Goal: Task Accomplishment & Management: Use online tool/utility

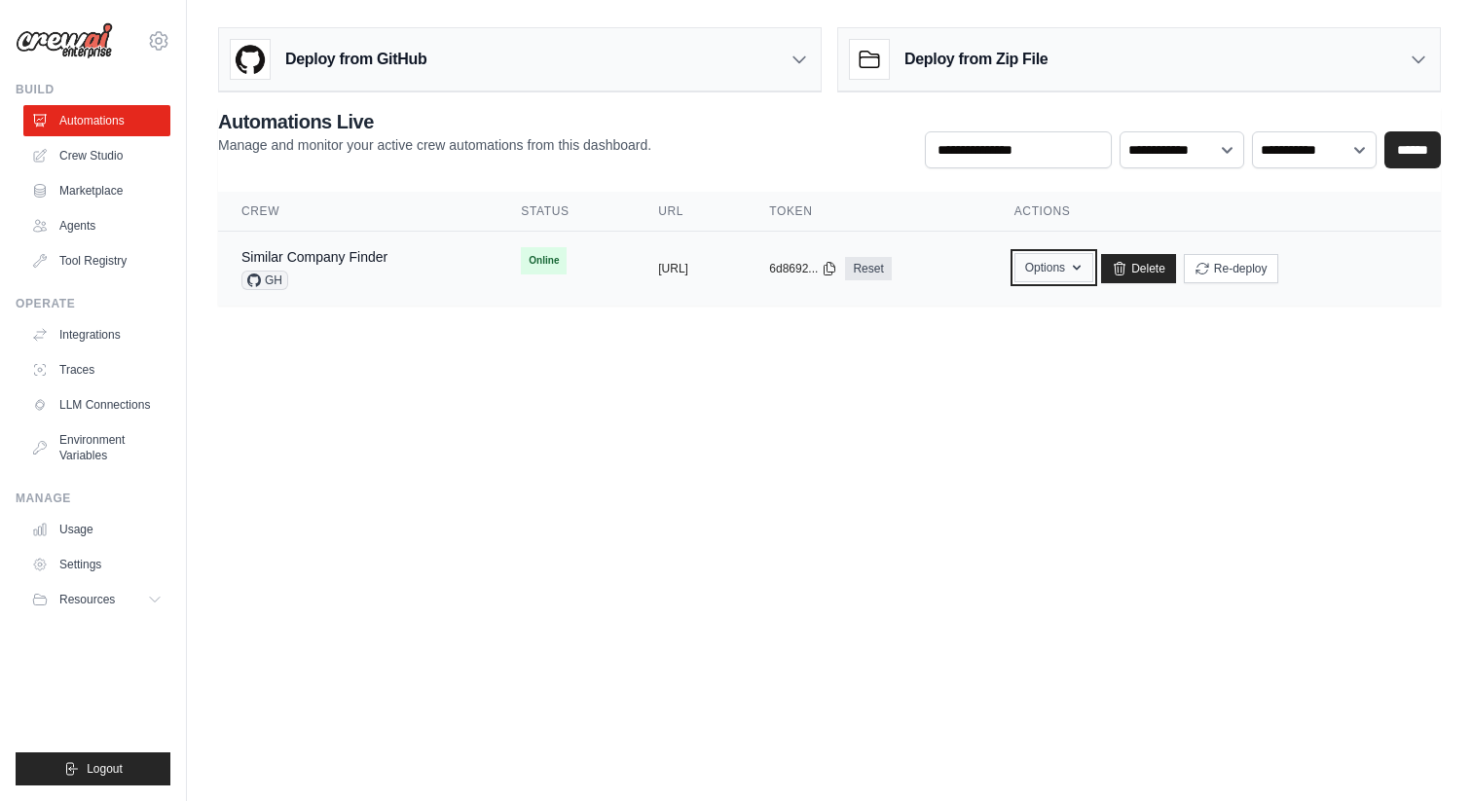
click at [1084, 267] on icon "button" at bounding box center [1077, 268] width 16 height 16
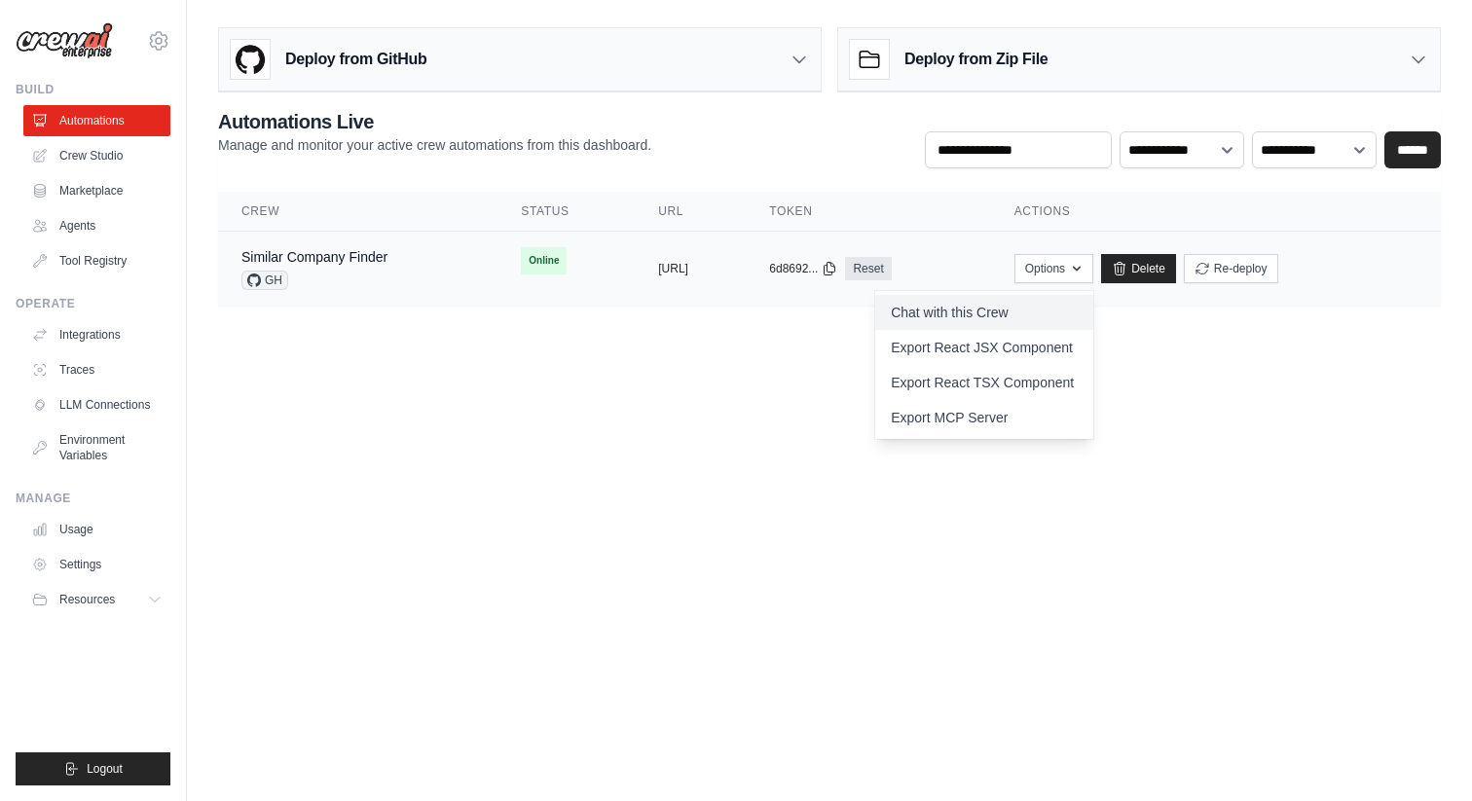
click at [1077, 313] on link "Chat with this Crew" at bounding box center [984, 312] width 218 height 35
click at [592, 380] on body "[PERSON_NAME][EMAIL_ADDRESS][PERSON_NAME][DOMAIN_NAME] Settings Build Automatio…" at bounding box center [736, 400] width 1472 height 801
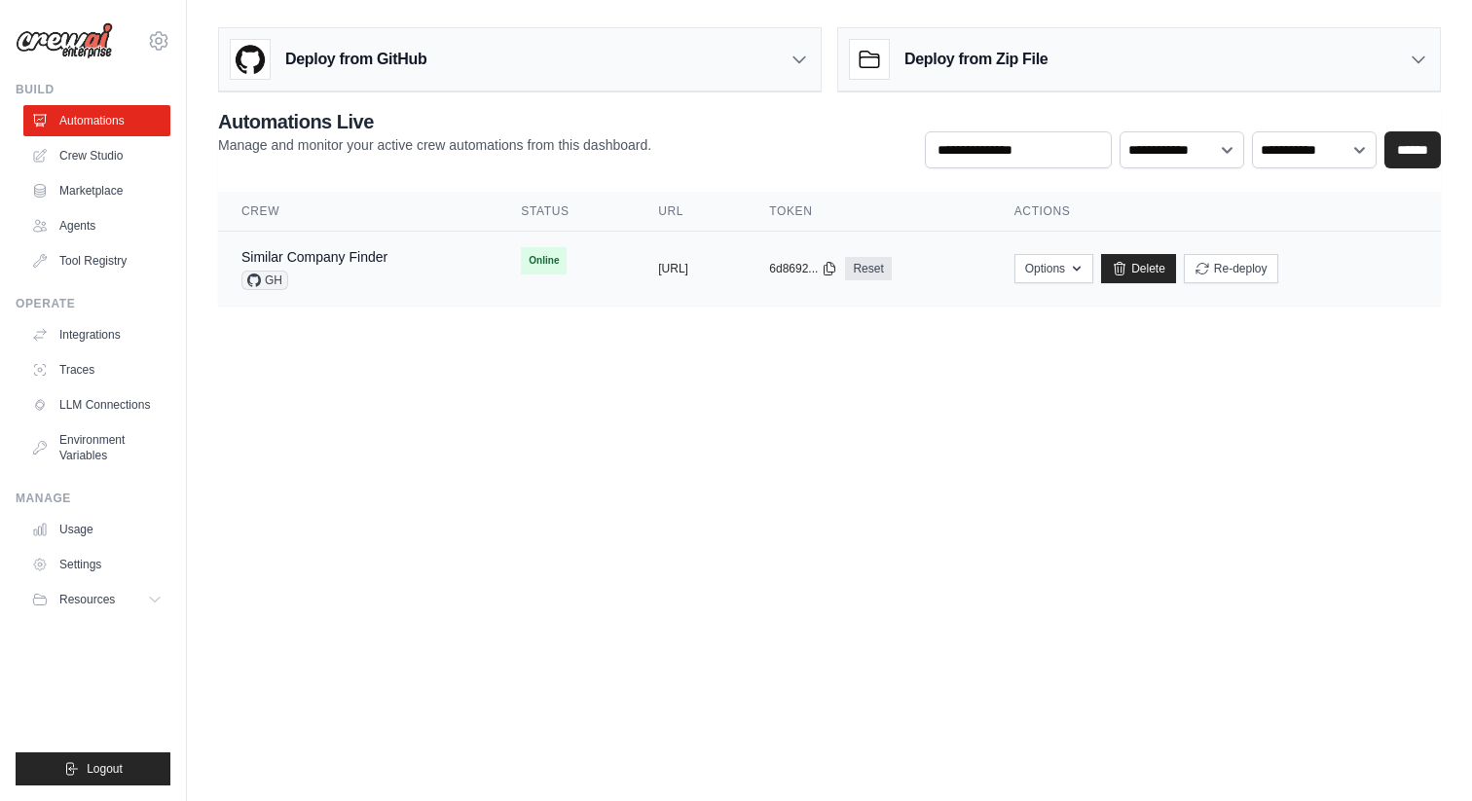
click at [521, 266] on span "Online" at bounding box center [544, 260] width 46 height 27
click at [351, 263] on link "Similar Company Finder" at bounding box center [314, 257] width 146 height 16
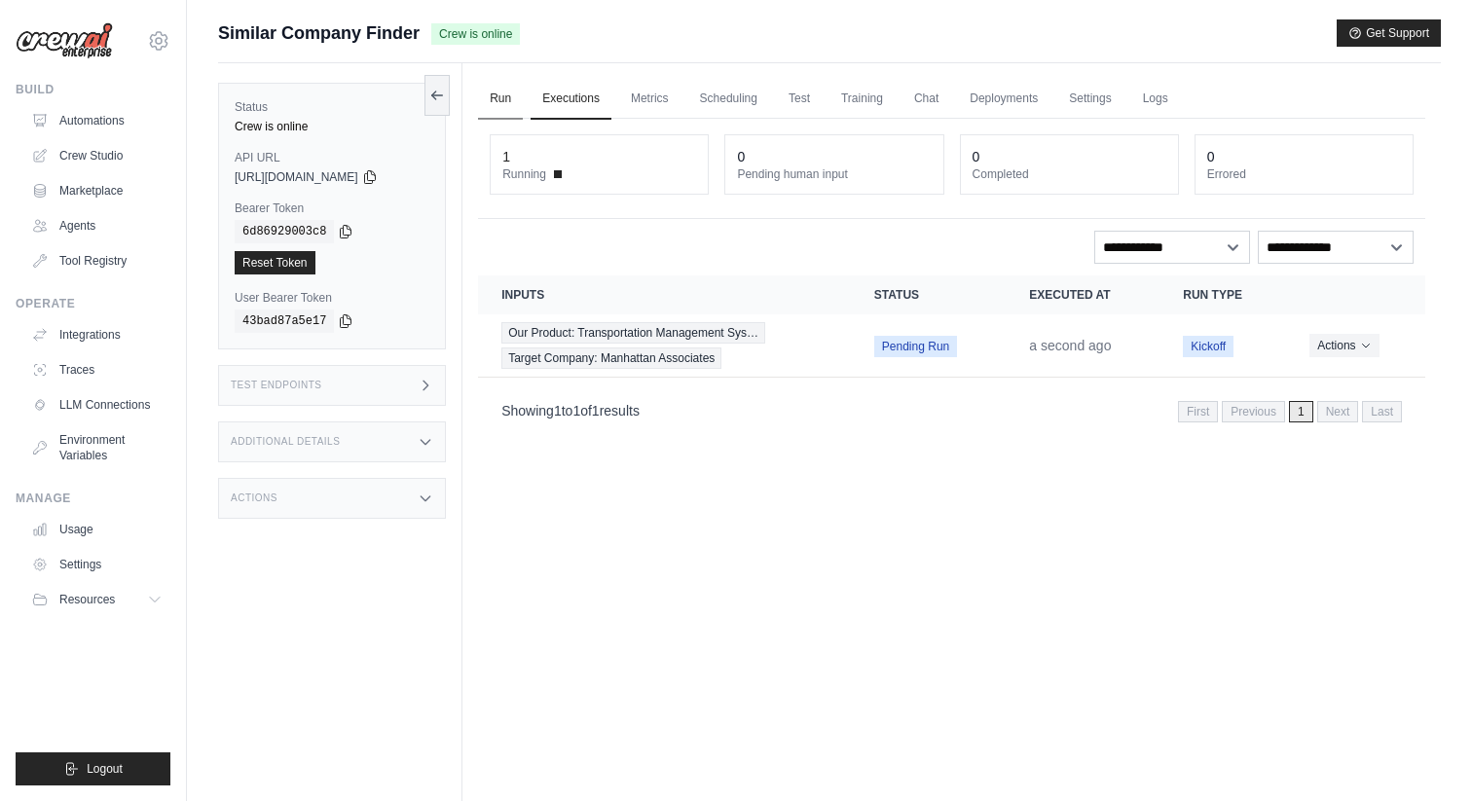
click at [496, 106] on link "Run" at bounding box center [500, 99] width 45 height 41
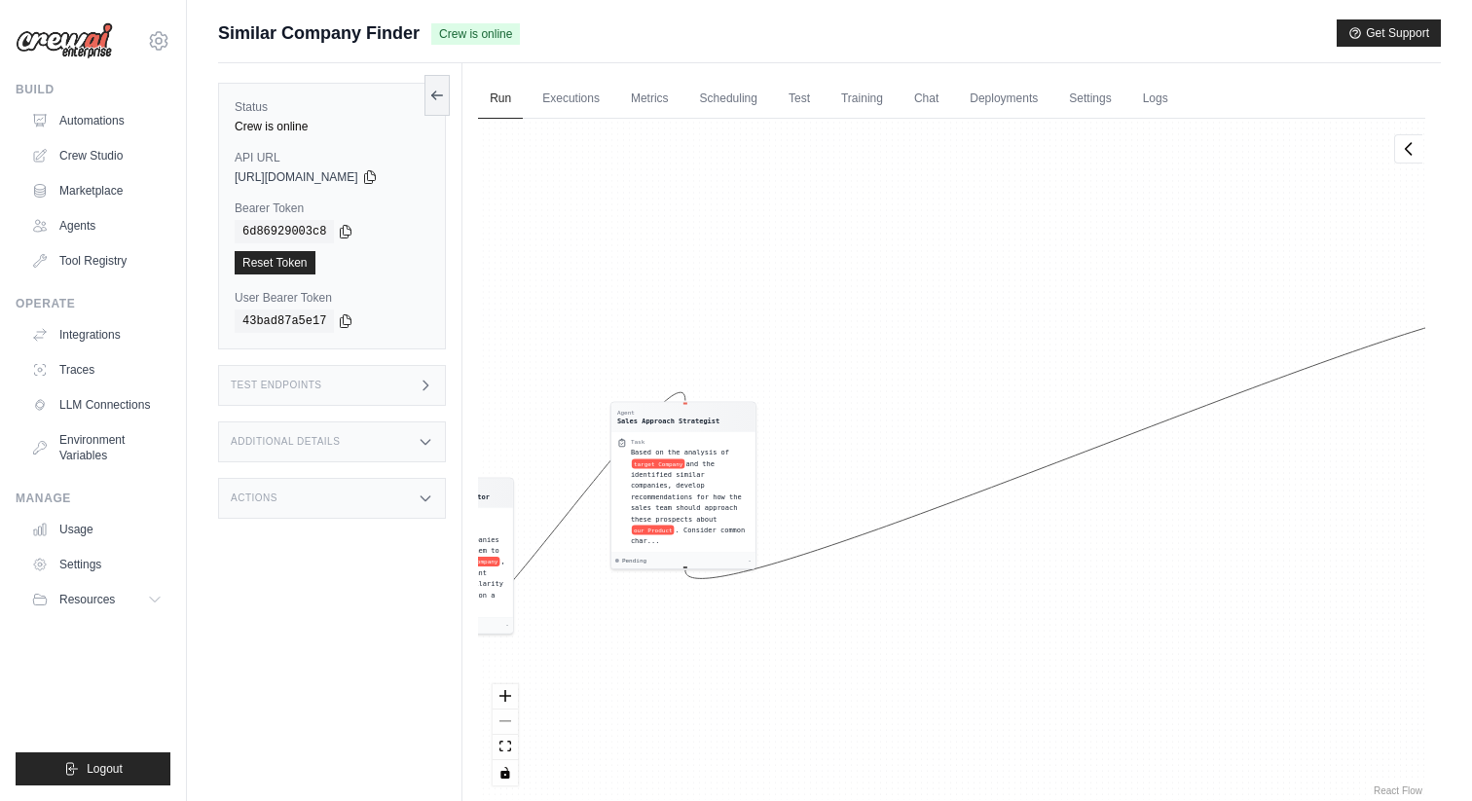
drag, startPoint x: 790, startPoint y: 319, endPoint x: 572, endPoint y: 317, distance: 218.0
click at [572, 317] on div "Agent Company Analysis Specialist Task Conduct a comprehensive analysis of targ…" at bounding box center [951, 459] width 947 height 681
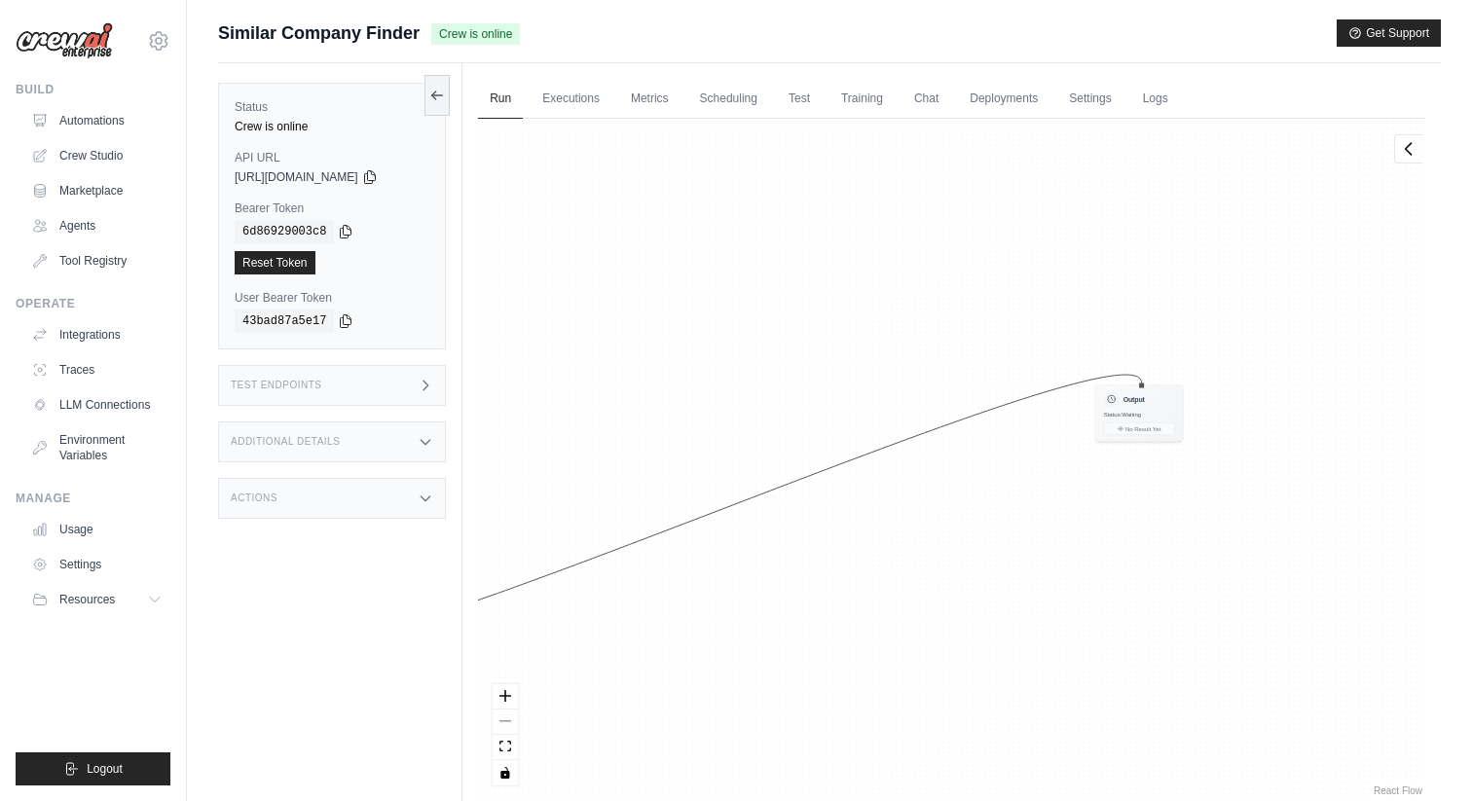
drag, startPoint x: 986, startPoint y: 253, endPoint x: 608, endPoint y: 317, distance: 383.0
click at [608, 317] on div "Agent Company Analysis Specialist Task Conduct a comprehensive analysis of targ…" at bounding box center [951, 459] width 947 height 681
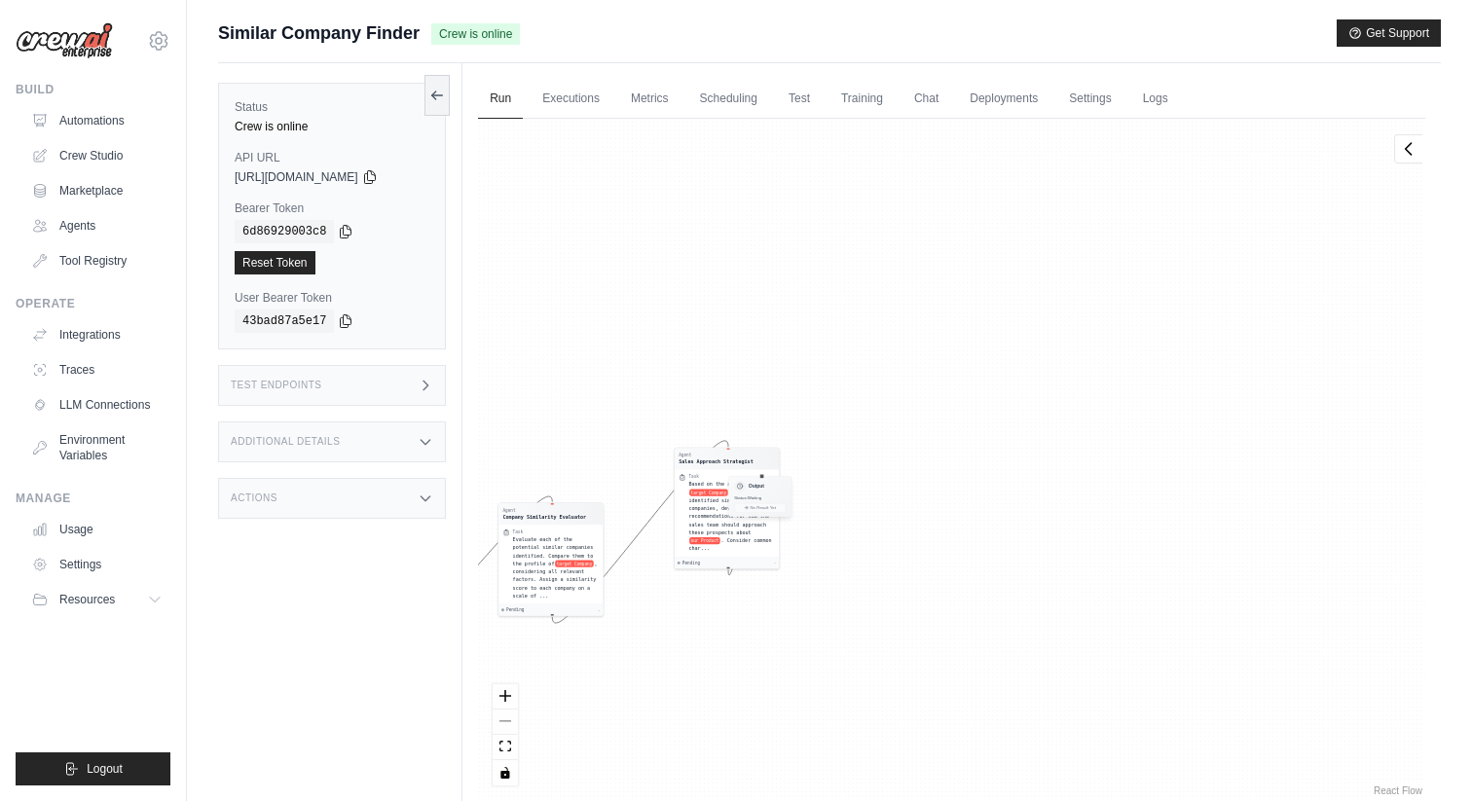
drag, startPoint x: 1130, startPoint y: 400, endPoint x: 627, endPoint y: 497, distance: 512.5
click at [474, 497] on div "Agent Company Analysis Specialist Task Conduct a comprehensive analysis of targ…" at bounding box center [302, 476] width 344 height 247
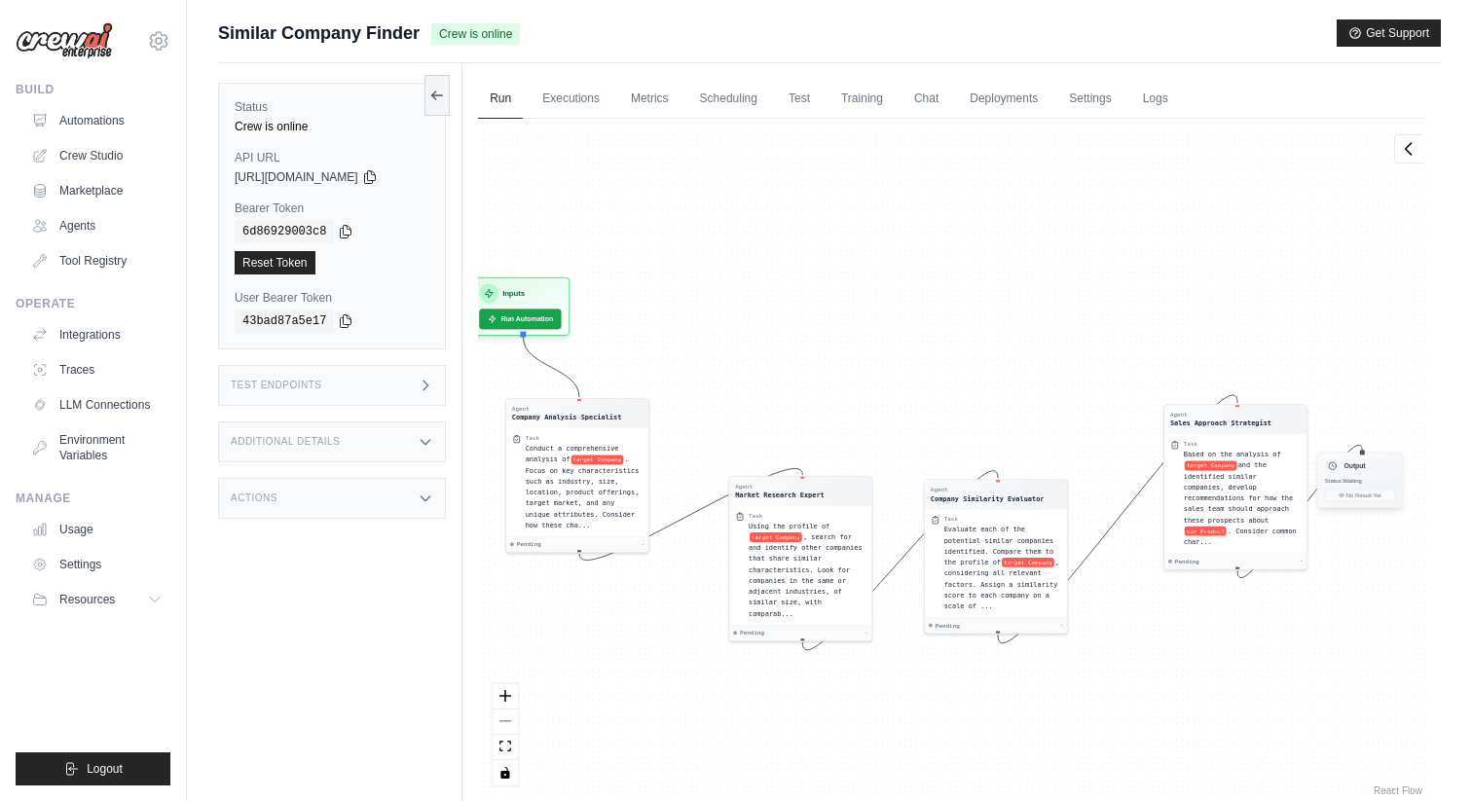
drag, startPoint x: 1364, startPoint y: 475, endPoint x: 1293, endPoint y: 483, distance: 71.5
click at [891, 483] on div "Agent Company Analysis Specialist Task Conduct a comprehensive analysis of targ…" at bounding box center [657, 444] width 468 height 337
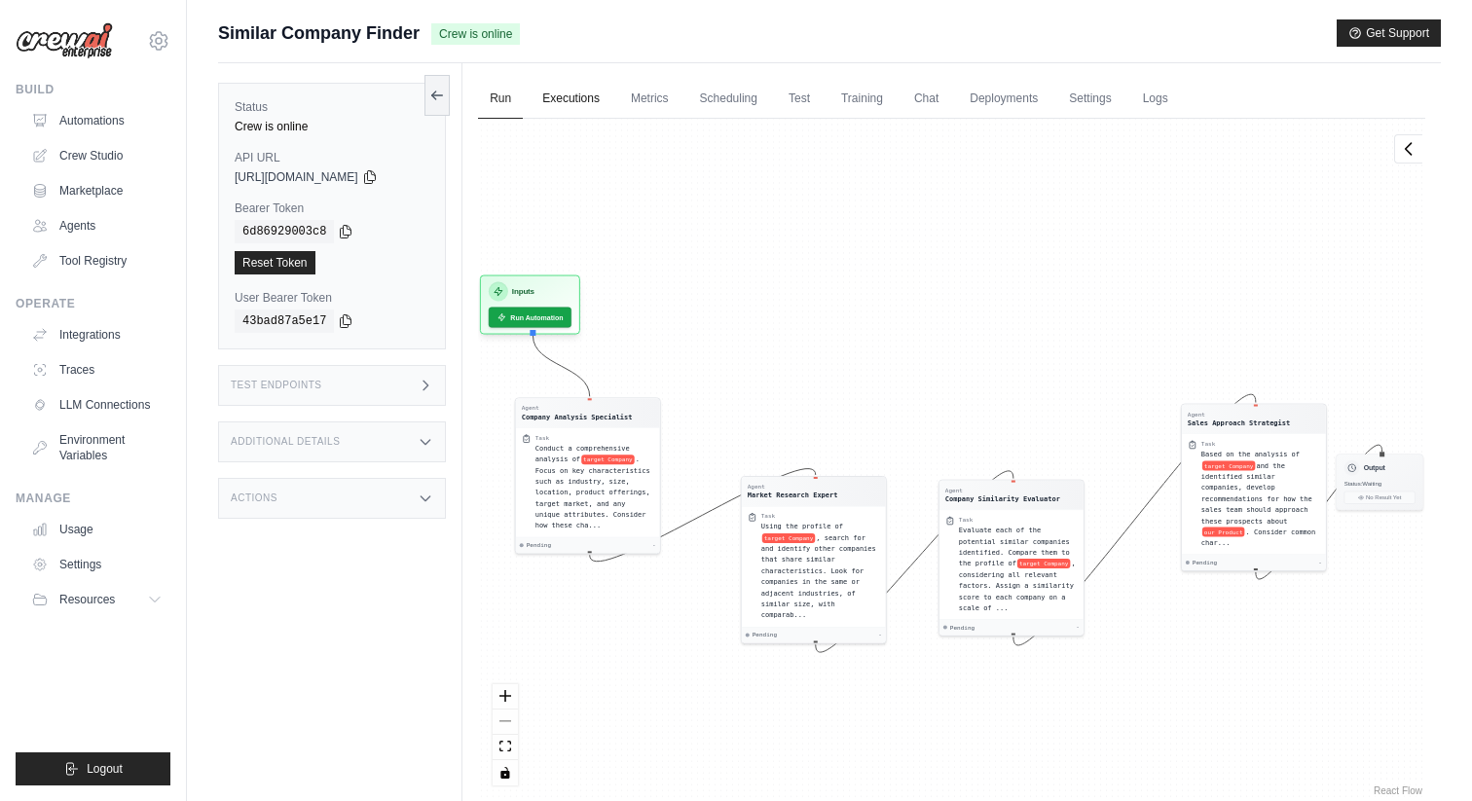
click at [544, 102] on link "Executions" at bounding box center [570, 99] width 81 height 41
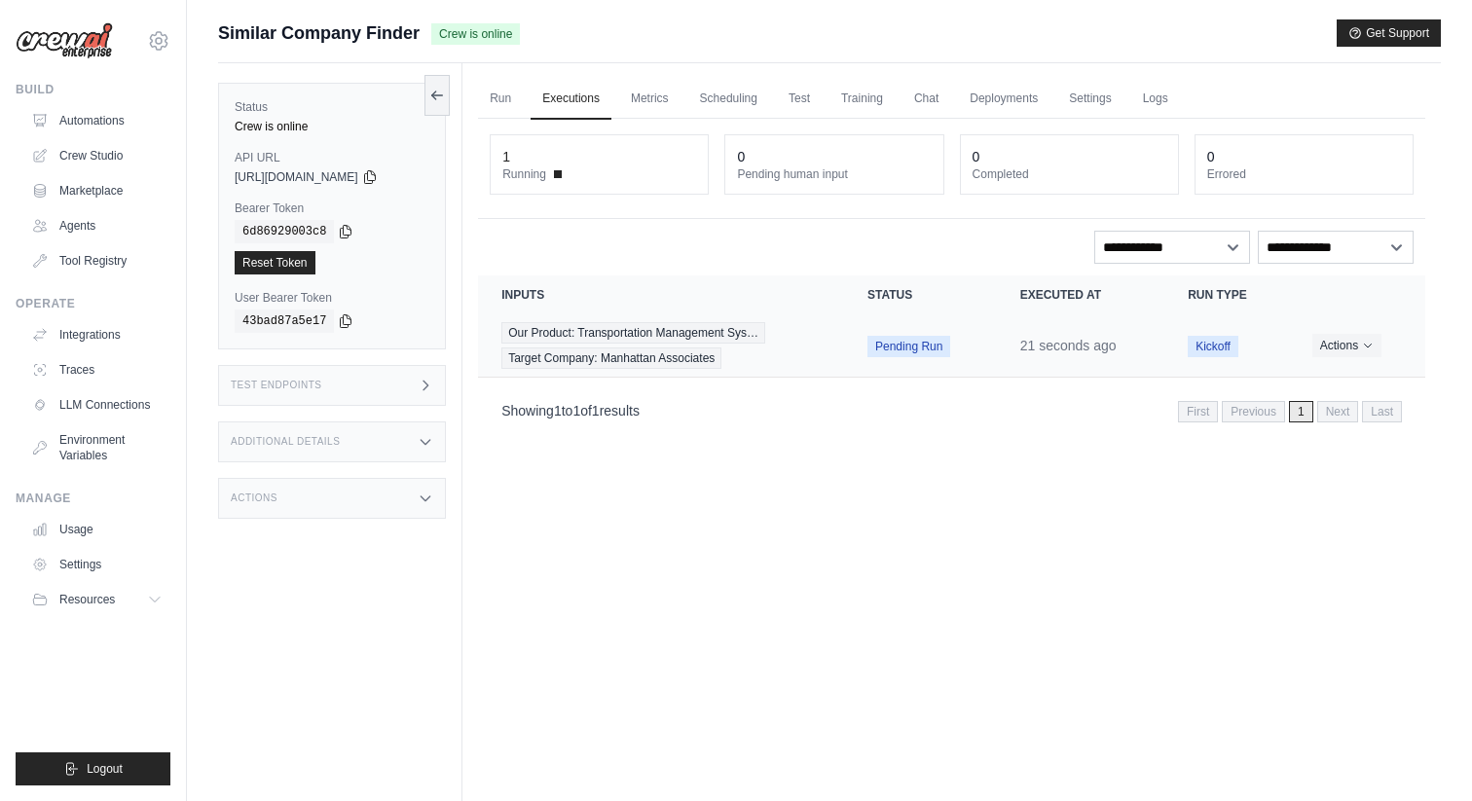
click at [889, 340] on span "Pending Run" at bounding box center [908, 346] width 83 height 21
click at [1356, 336] on button "Actions" at bounding box center [1346, 344] width 69 height 23
click at [1328, 381] on link "View Details" at bounding box center [1339, 380] width 125 height 31
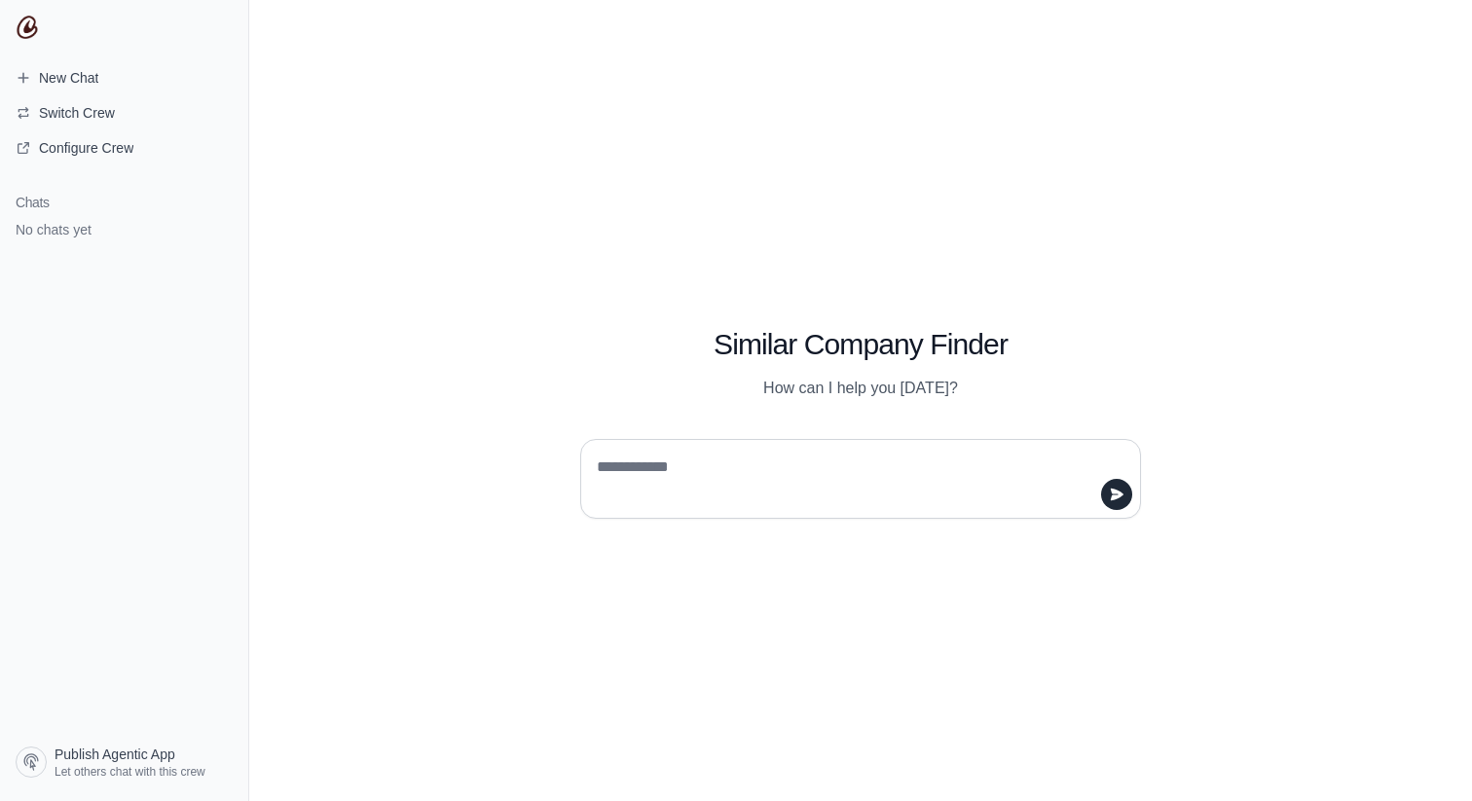
click at [726, 482] on textarea at bounding box center [855, 479] width 524 height 55
type textarea "*****"
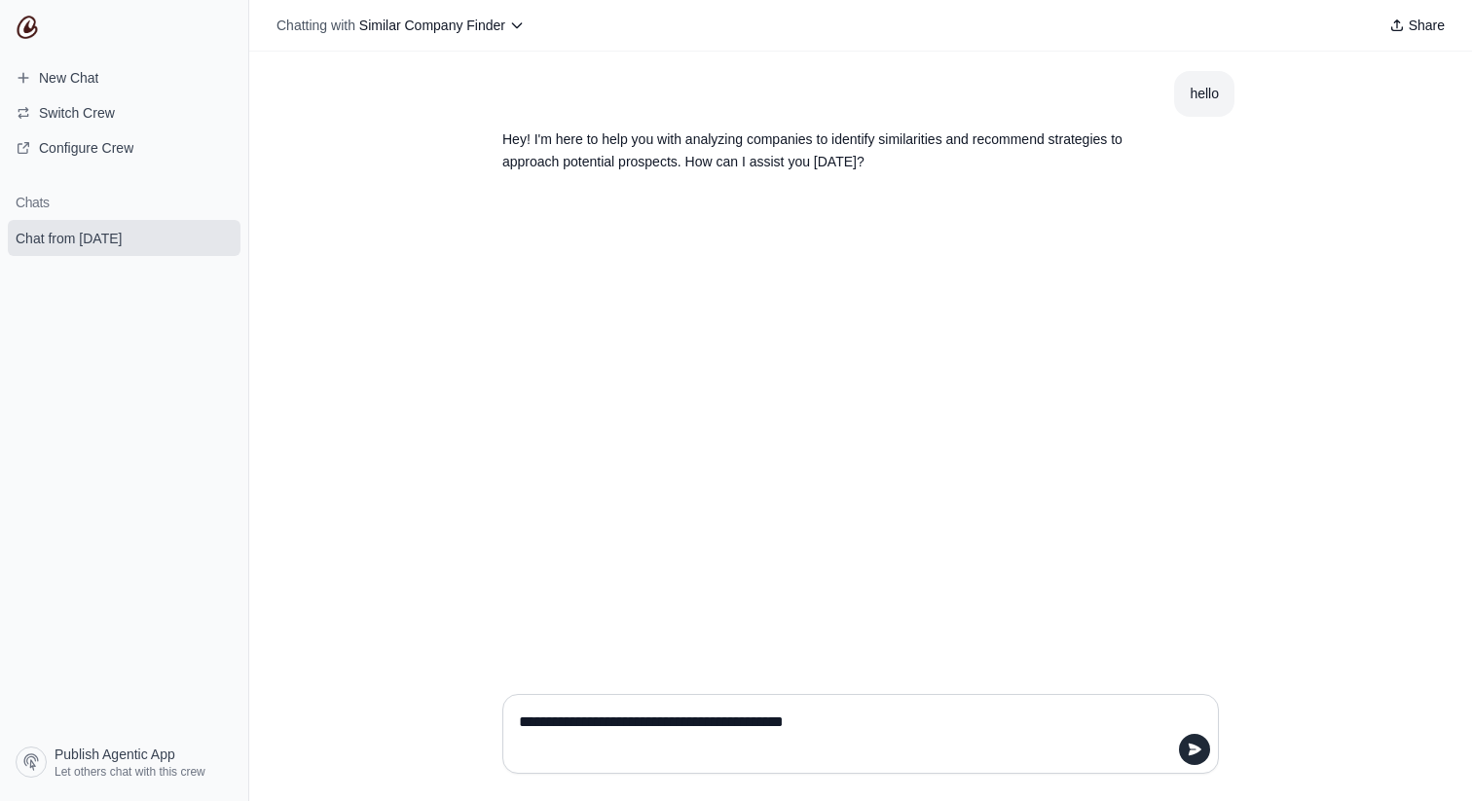
type textarea "**********"
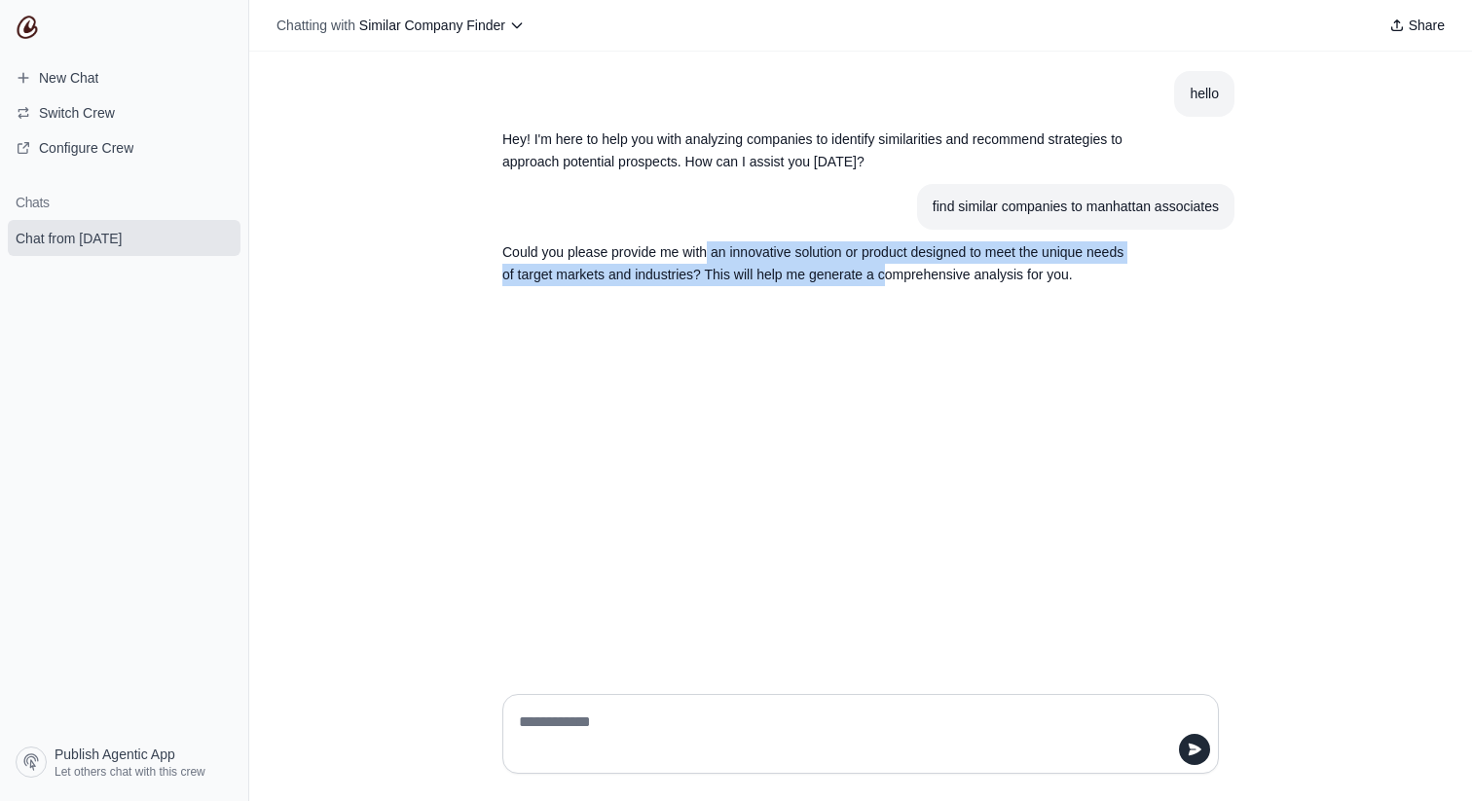
drag, startPoint x: 707, startPoint y: 249, endPoint x: 886, endPoint y: 278, distance: 181.4
click at [886, 278] on p "Could you please provide me with an innovative solution or product designed to …" at bounding box center [813, 263] width 623 height 45
click at [648, 725] on textarea at bounding box center [854, 734] width 679 height 55
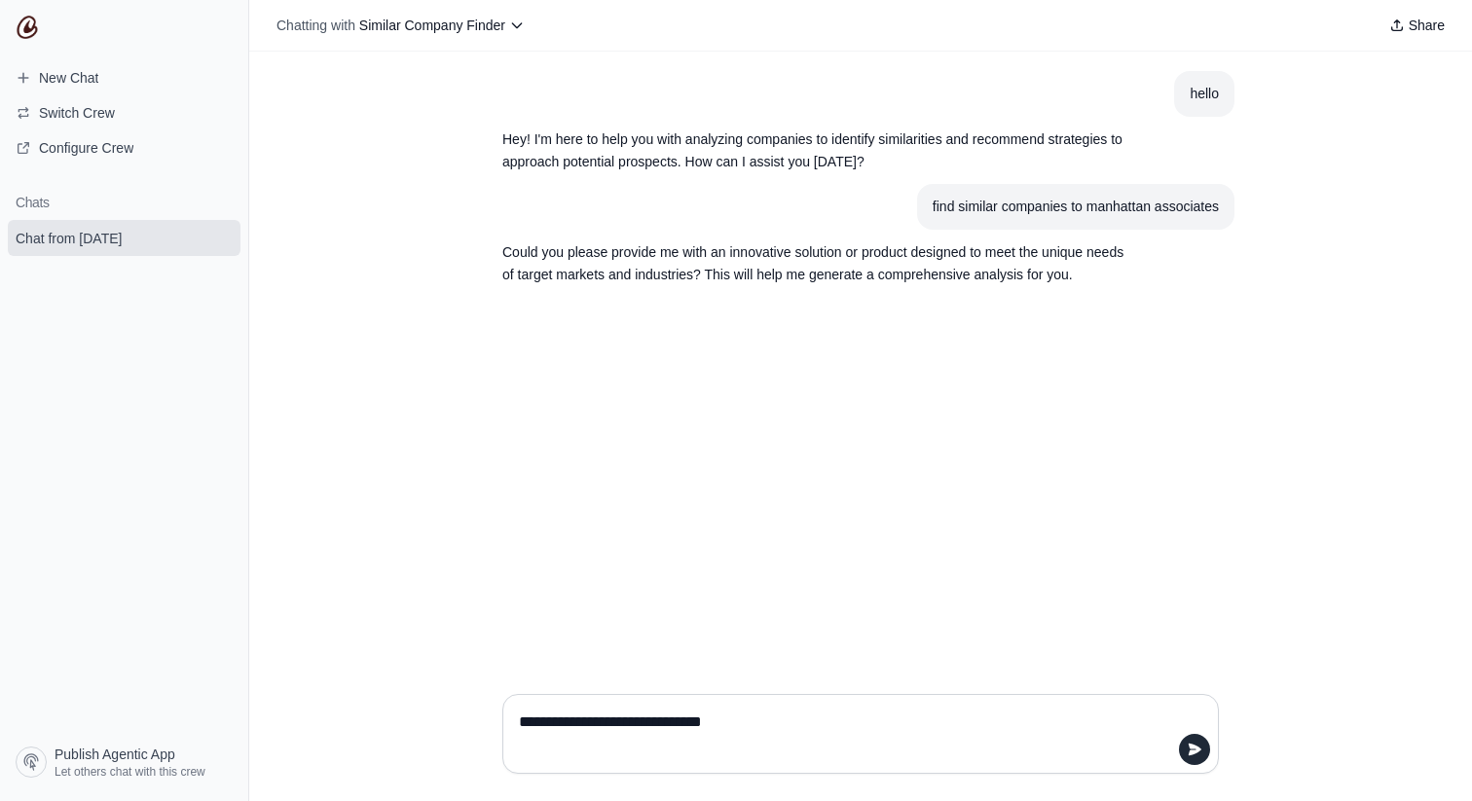
type textarea "**********"
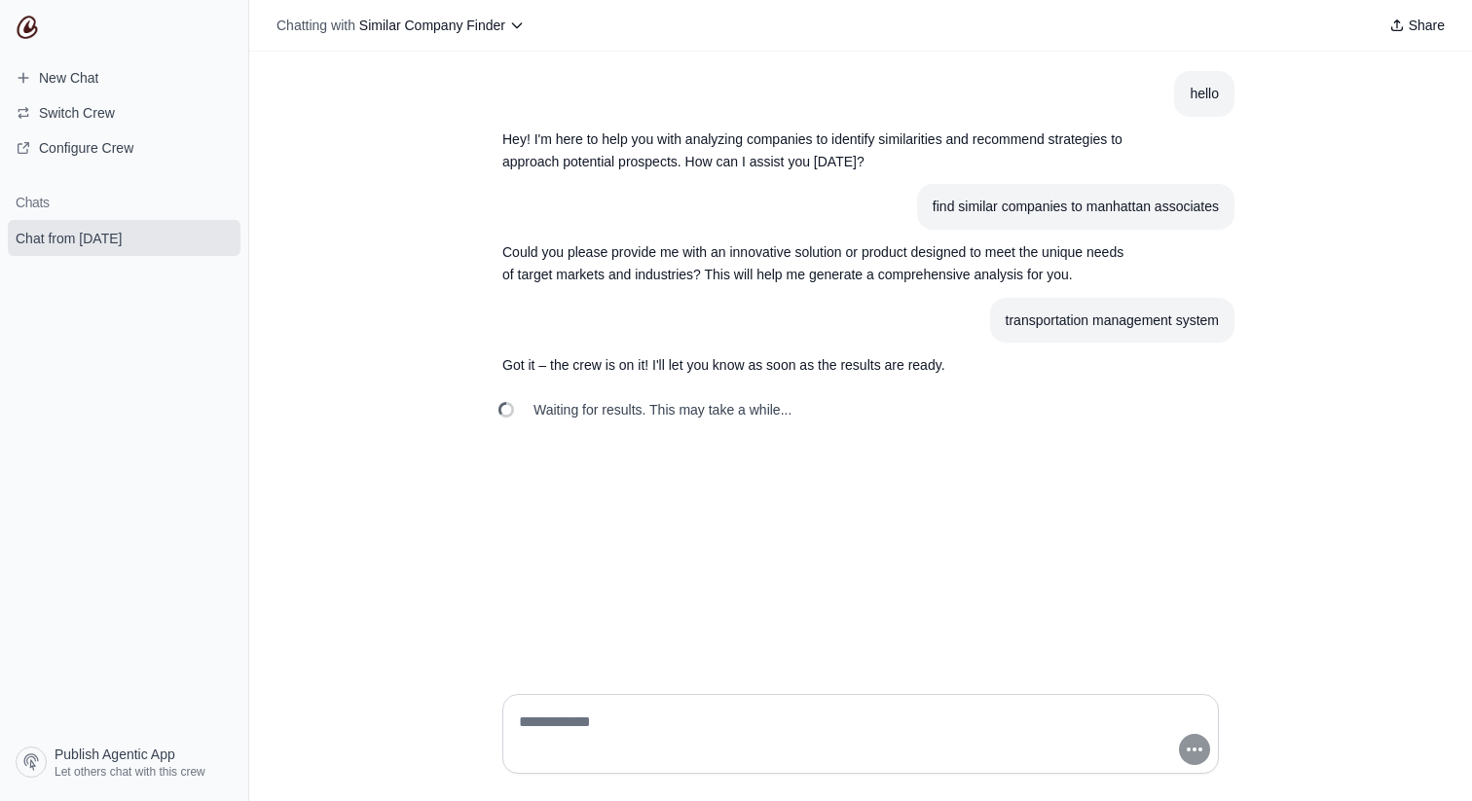
click at [509, 267] on p "Could you please provide me with an innovative solution or product designed to …" at bounding box center [813, 263] width 623 height 45
drag, startPoint x: 554, startPoint y: 413, endPoint x: 826, endPoint y: 409, distance: 272.5
click at [826, 409] on div "Waiting for results. This may take a while..." at bounding box center [860, 409] width 747 height 43
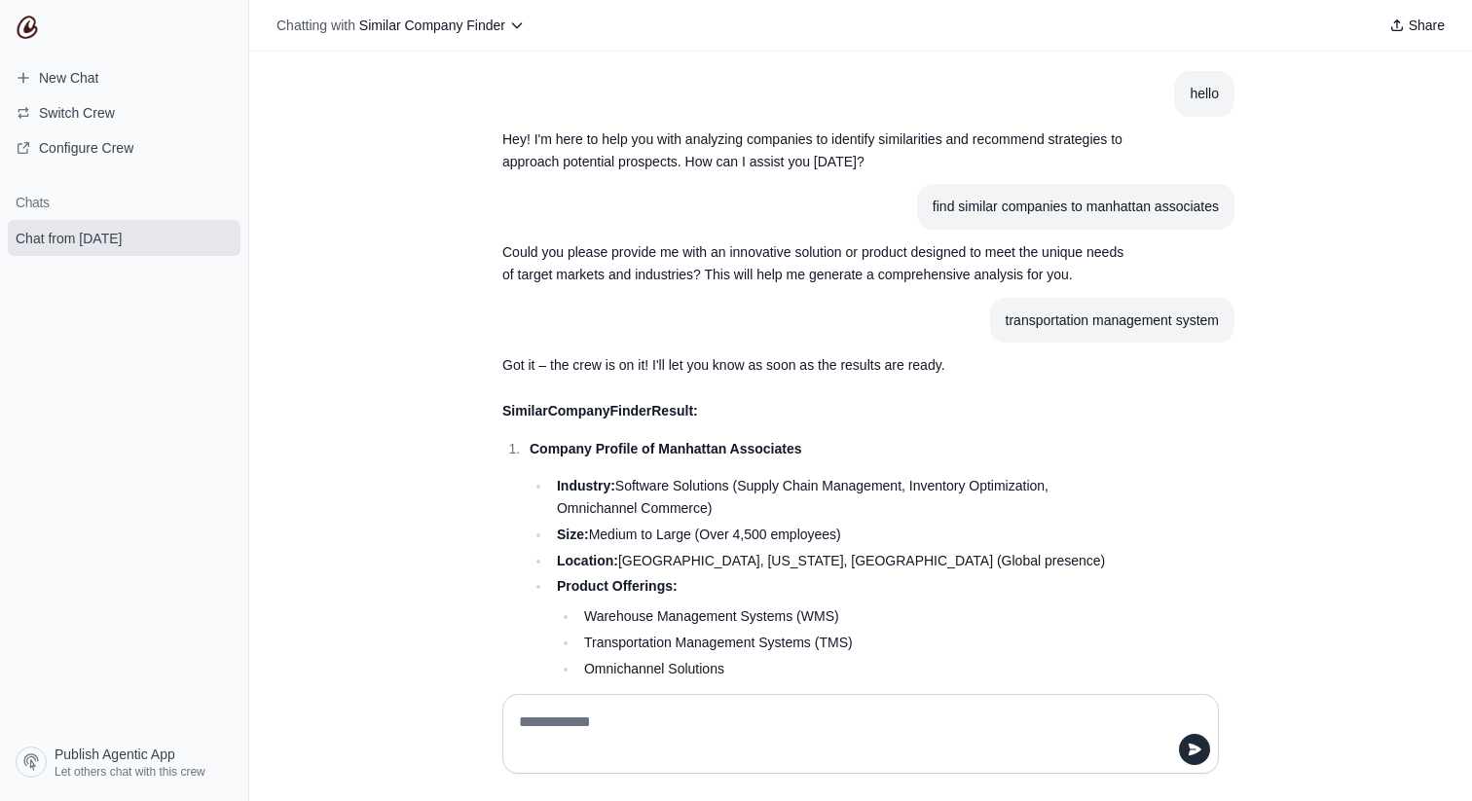
click at [841, 476] on li "Industry: Software Solutions (Supply Chain Management, Inventory Optimization, …" at bounding box center [838, 497] width 574 height 45
click at [831, 511] on li "Industry: Software Solutions (Supply Chain Management, Inventory Optimization, …" at bounding box center [838, 497] width 574 height 45
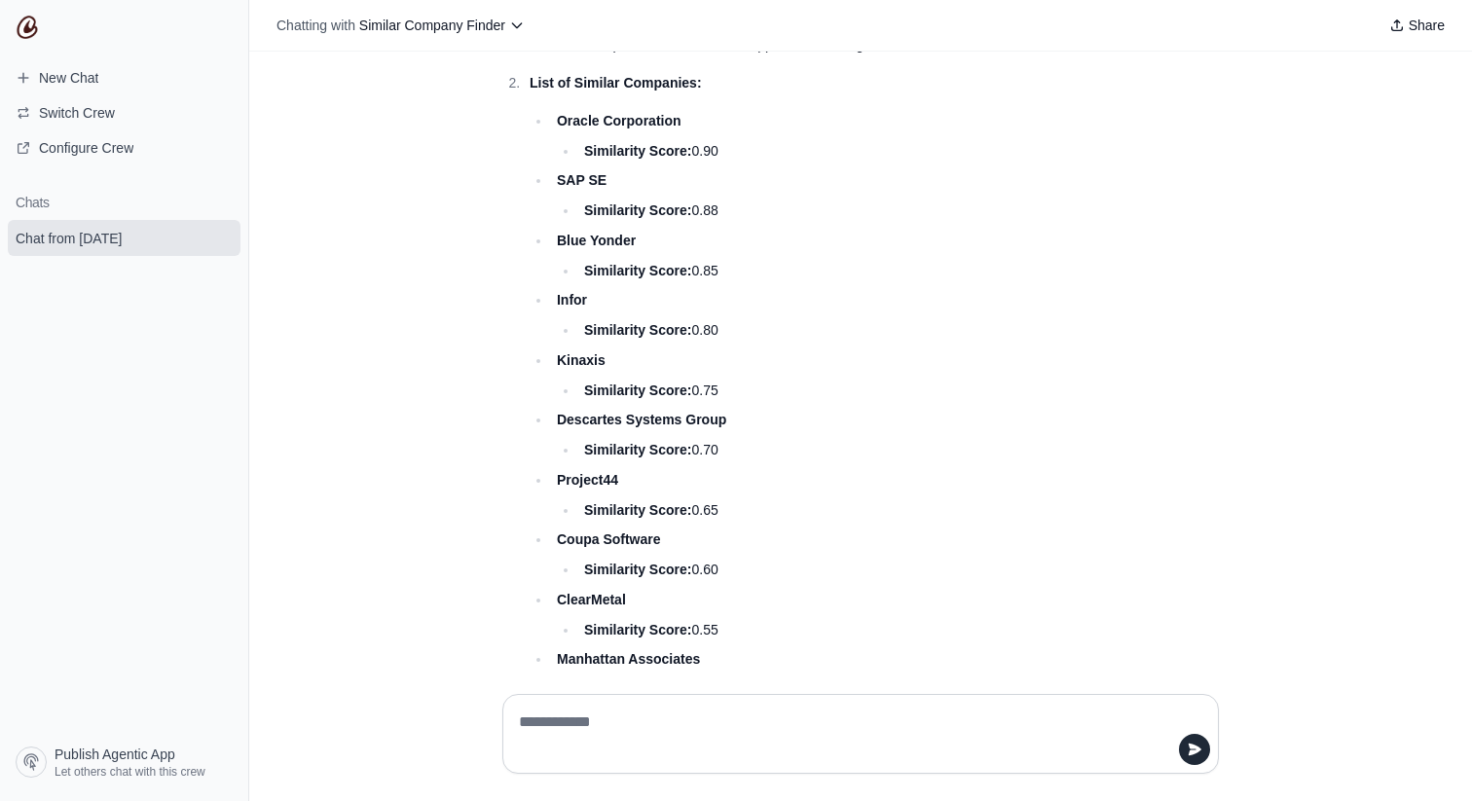
scroll to position [853, 0]
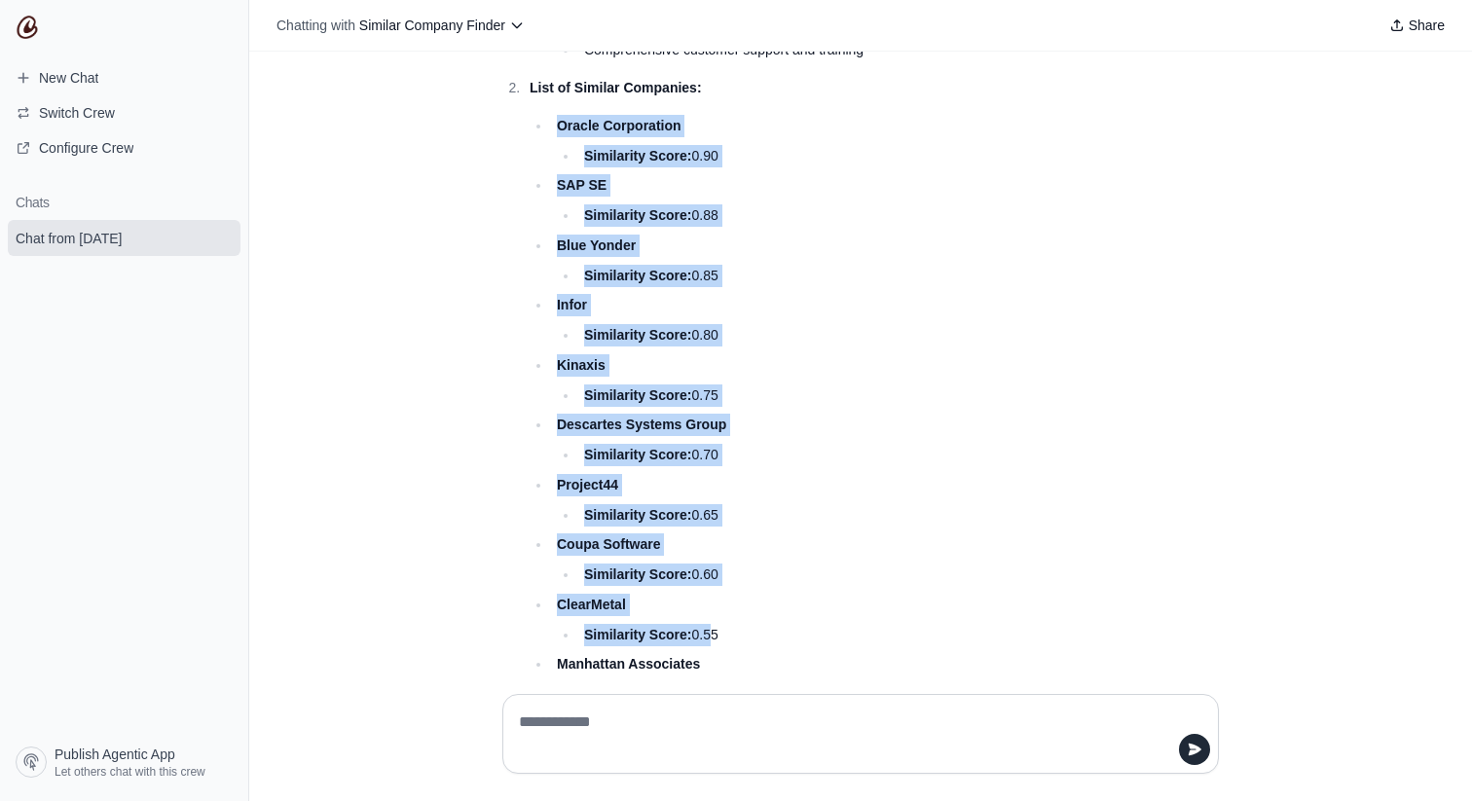
drag, startPoint x: 562, startPoint y: 126, endPoint x: 709, endPoint y: 625, distance: 520.5
click at [709, 625] on ul "Oracle Corporation Similarity Score: 0.90 SAP SE Similarity Score: 0.88 Blue Yo…" at bounding box center [827, 410] width 596 height 591
click at [680, 501] on li "Project44 Similarity Score: 0.65" at bounding box center [838, 500] width 574 height 53
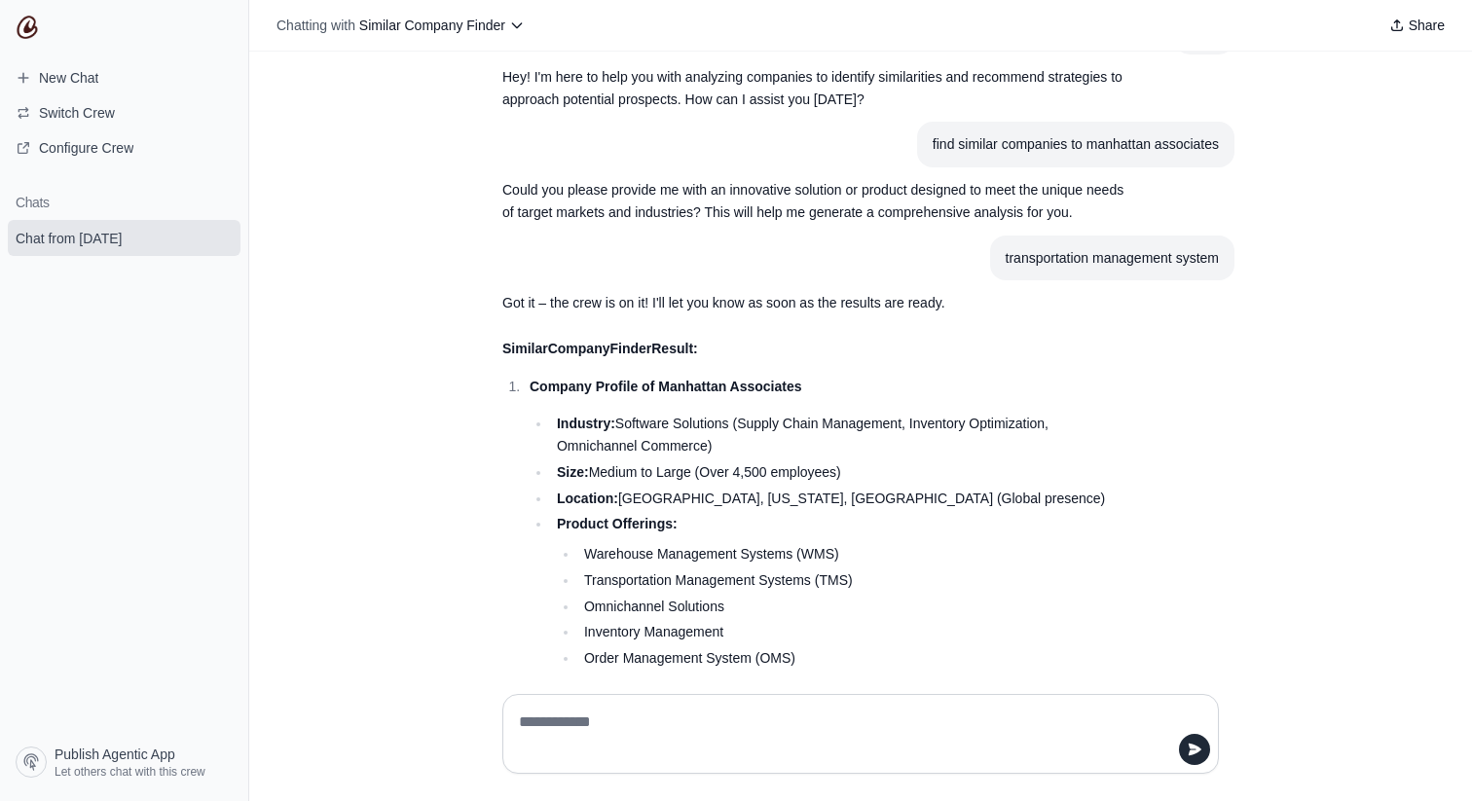
scroll to position [0, 0]
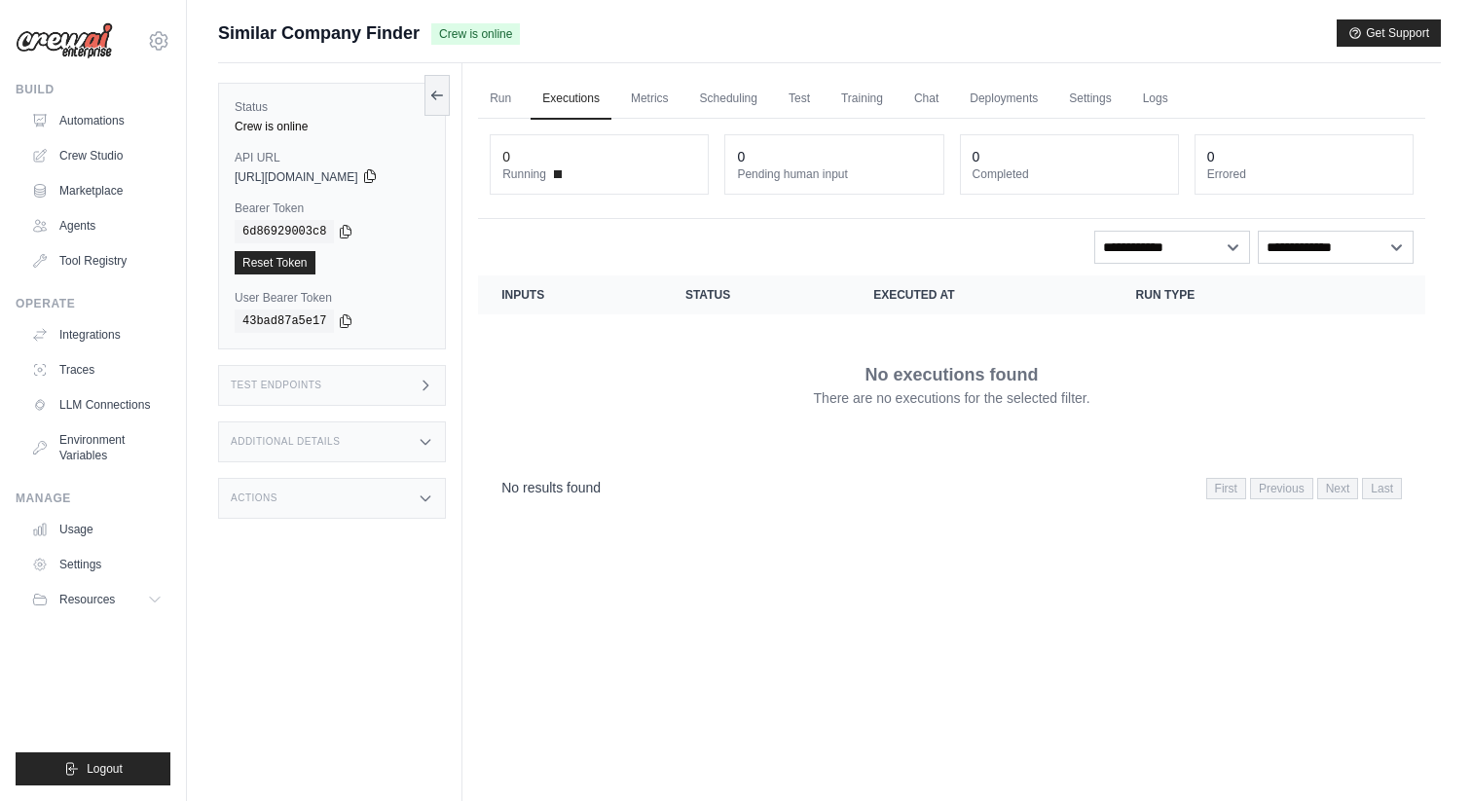
click at [375, 170] on icon at bounding box center [369, 176] width 11 height 13
click at [341, 388] on div "Test Endpoints" at bounding box center [332, 385] width 228 height 41
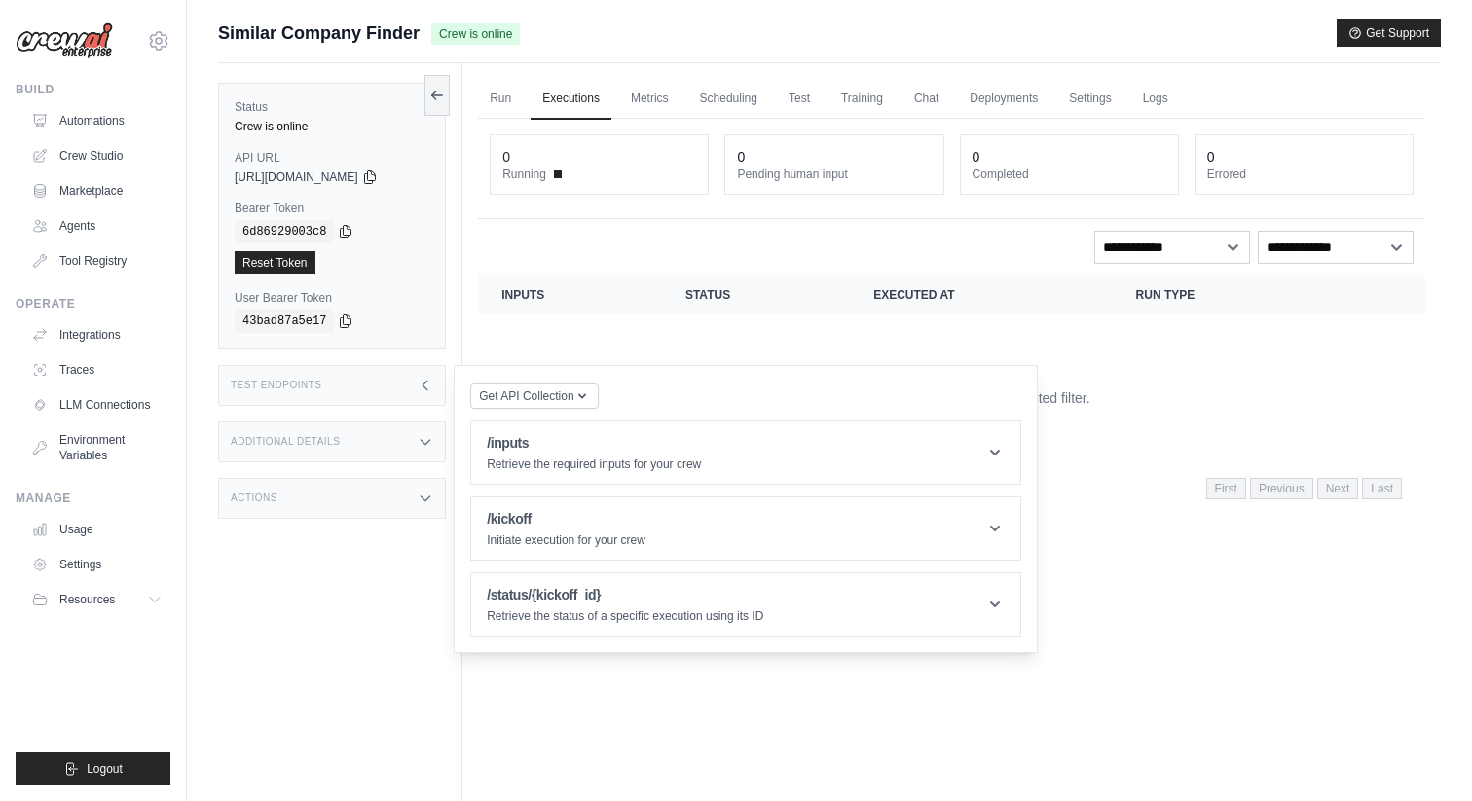
click at [332, 442] on h3 "Additional Details" at bounding box center [285, 442] width 109 height 12
click at [306, 627] on div "Actions" at bounding box center [332, 613] width 228 height 41
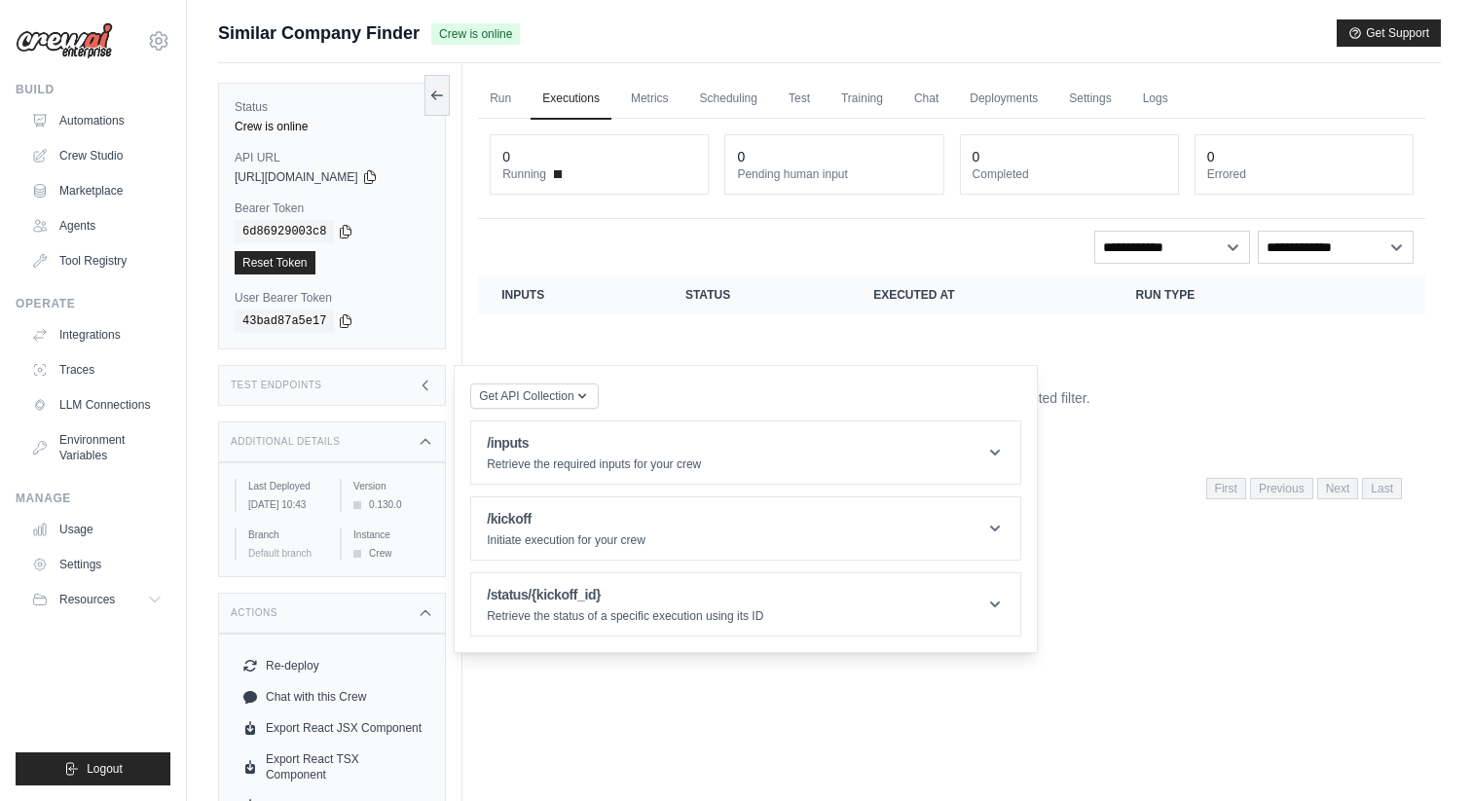
scroll to position [83, 0]
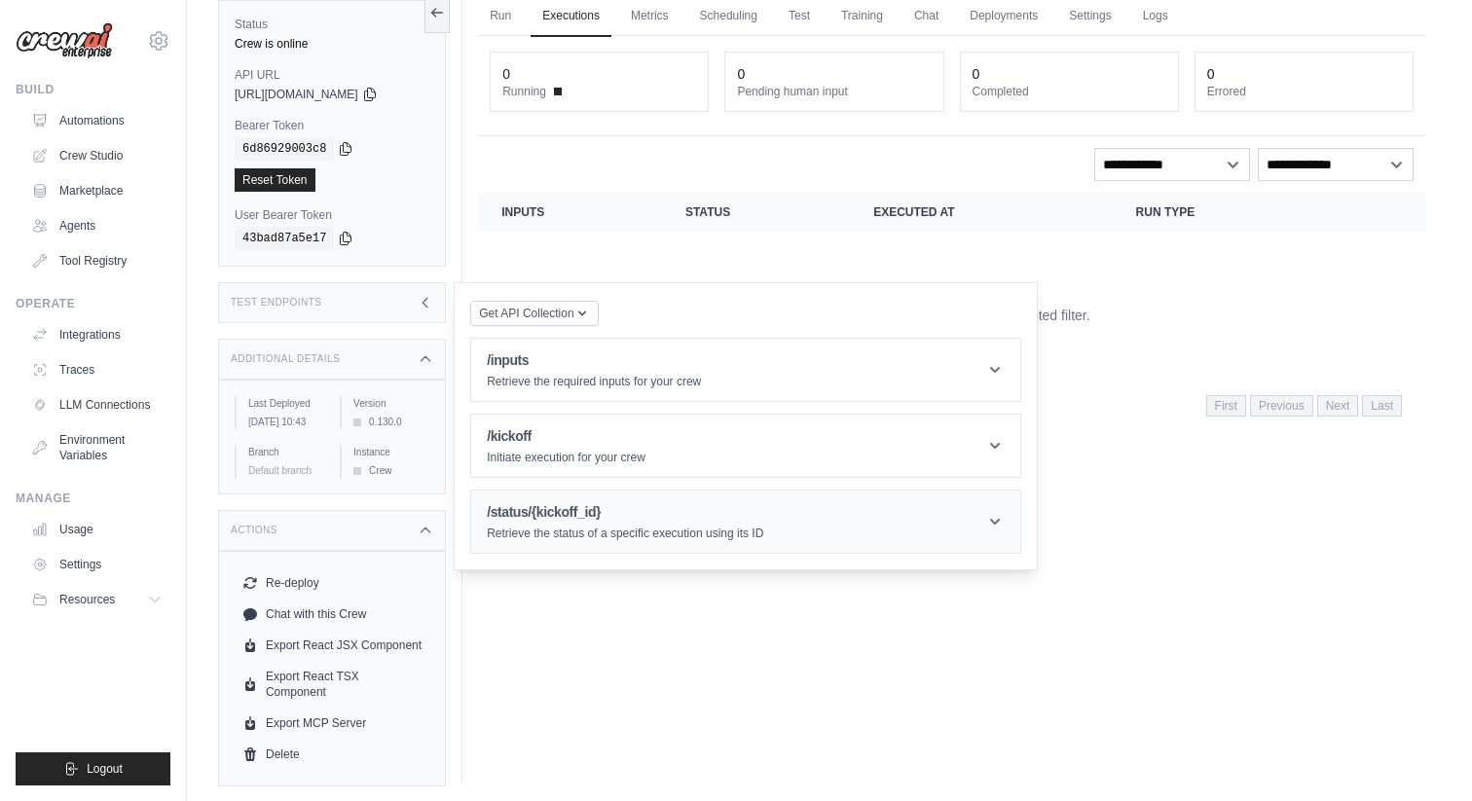
click at [634, 524] on div "/status/{kickoff_id} Retrieve the status of a specific execution using its ID" at bounding box center [625, 521] width 276 height 39
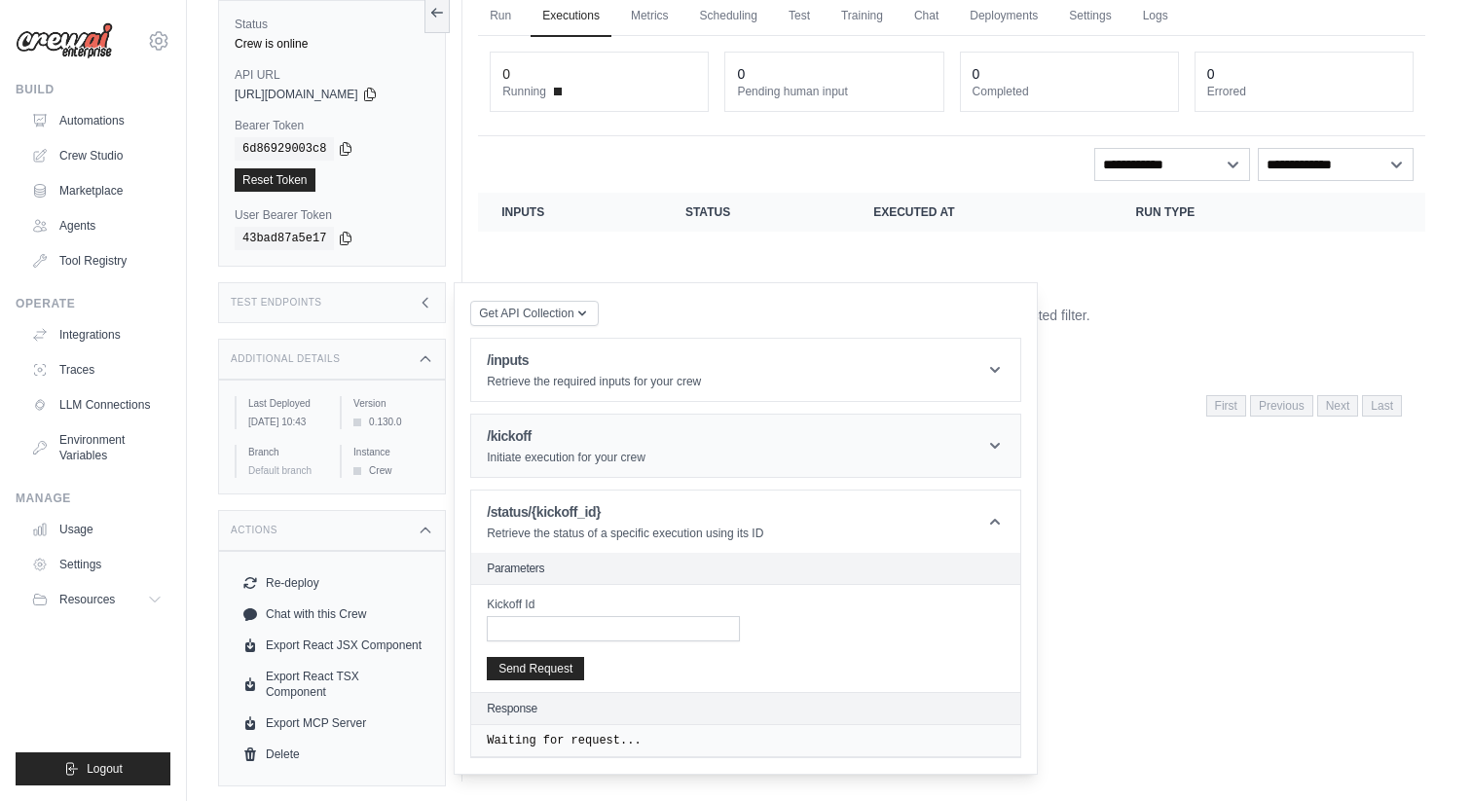
click at [630, 416] on header "/kickoff Initiate execution for your crew" at bounding box center [745, 446] width 549 height 62
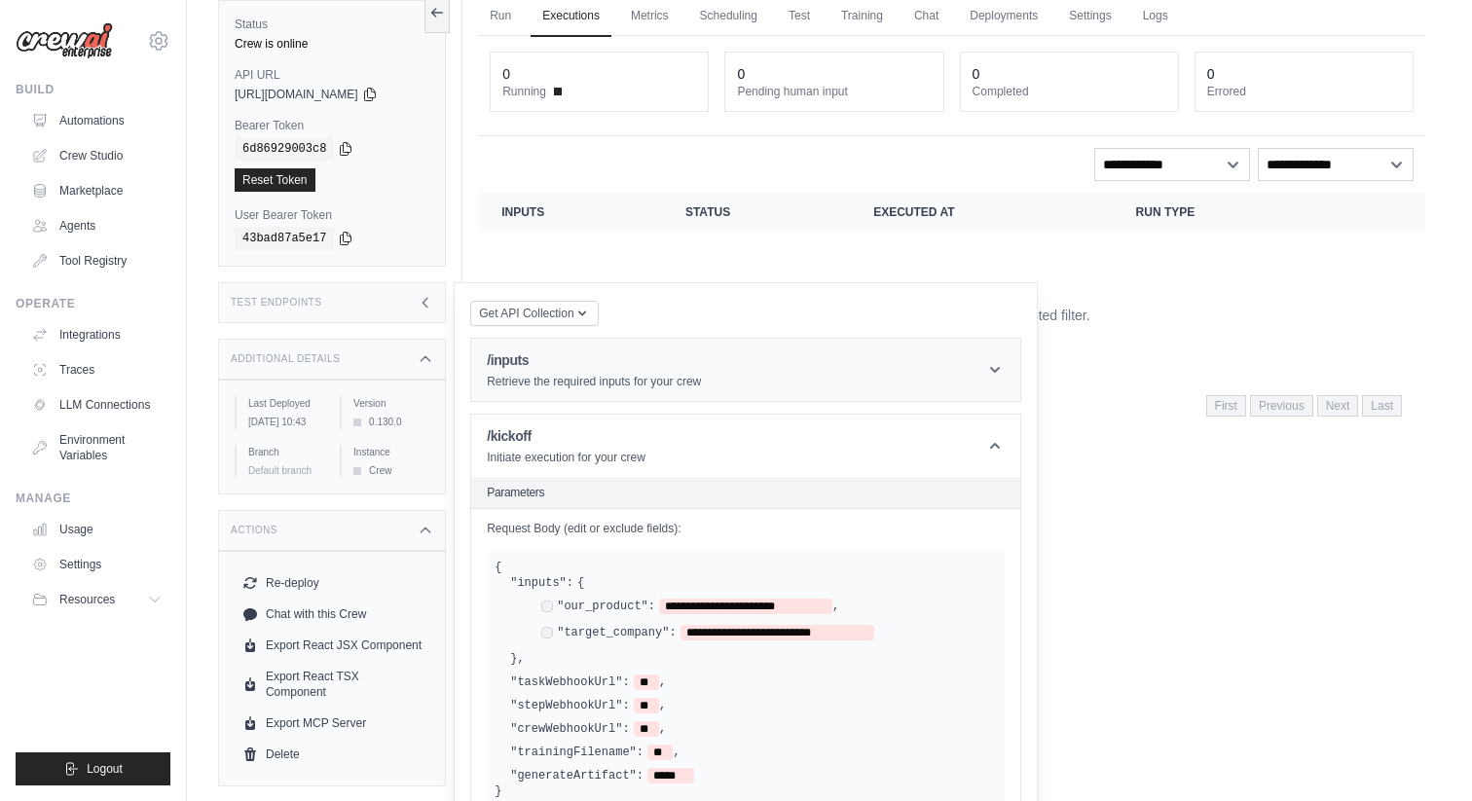
click at [649, 378] on p "Retrieve the required inputs for your crew" at bounding box center [594, 382] width 214 height 16
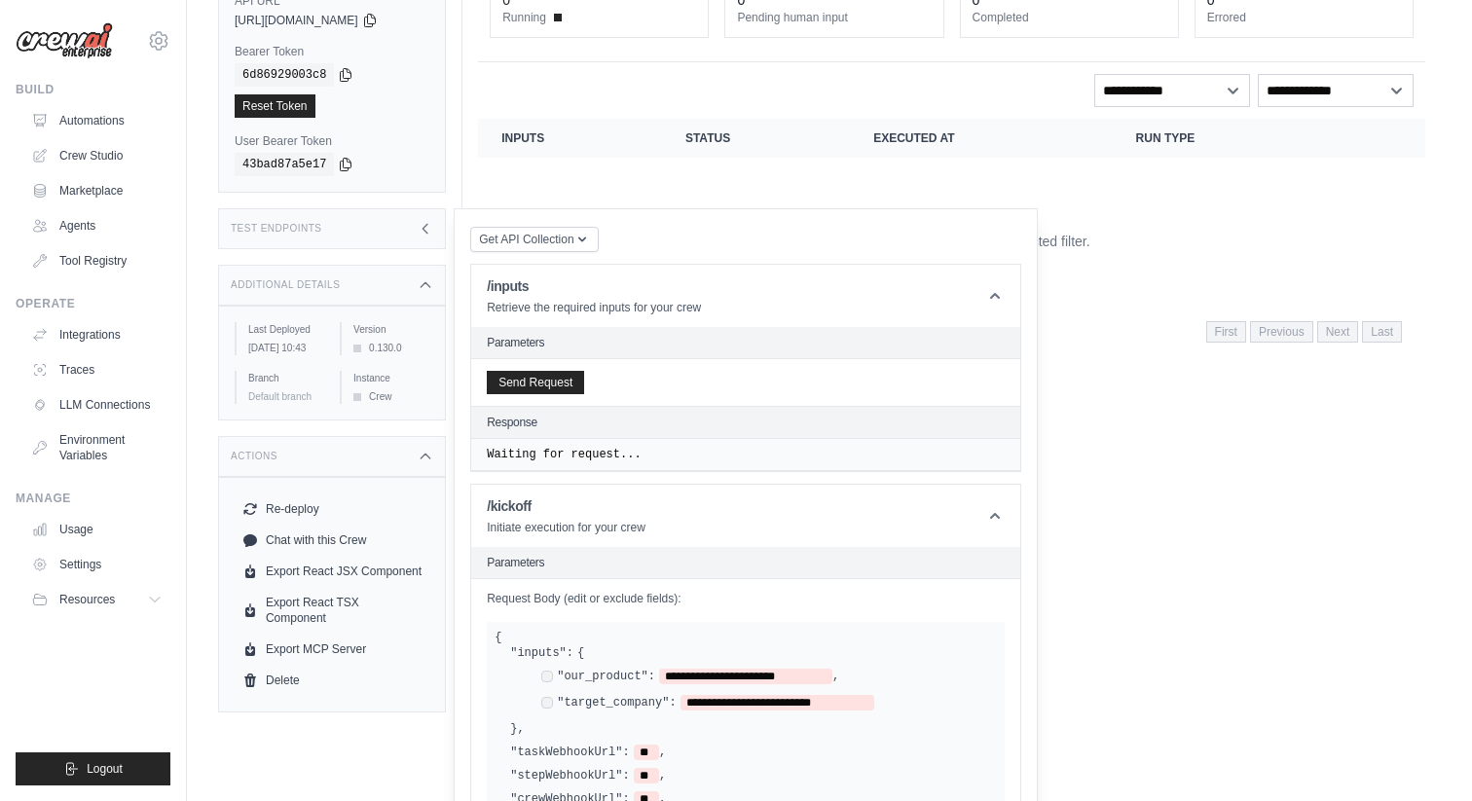
scroll to position [0, 0]
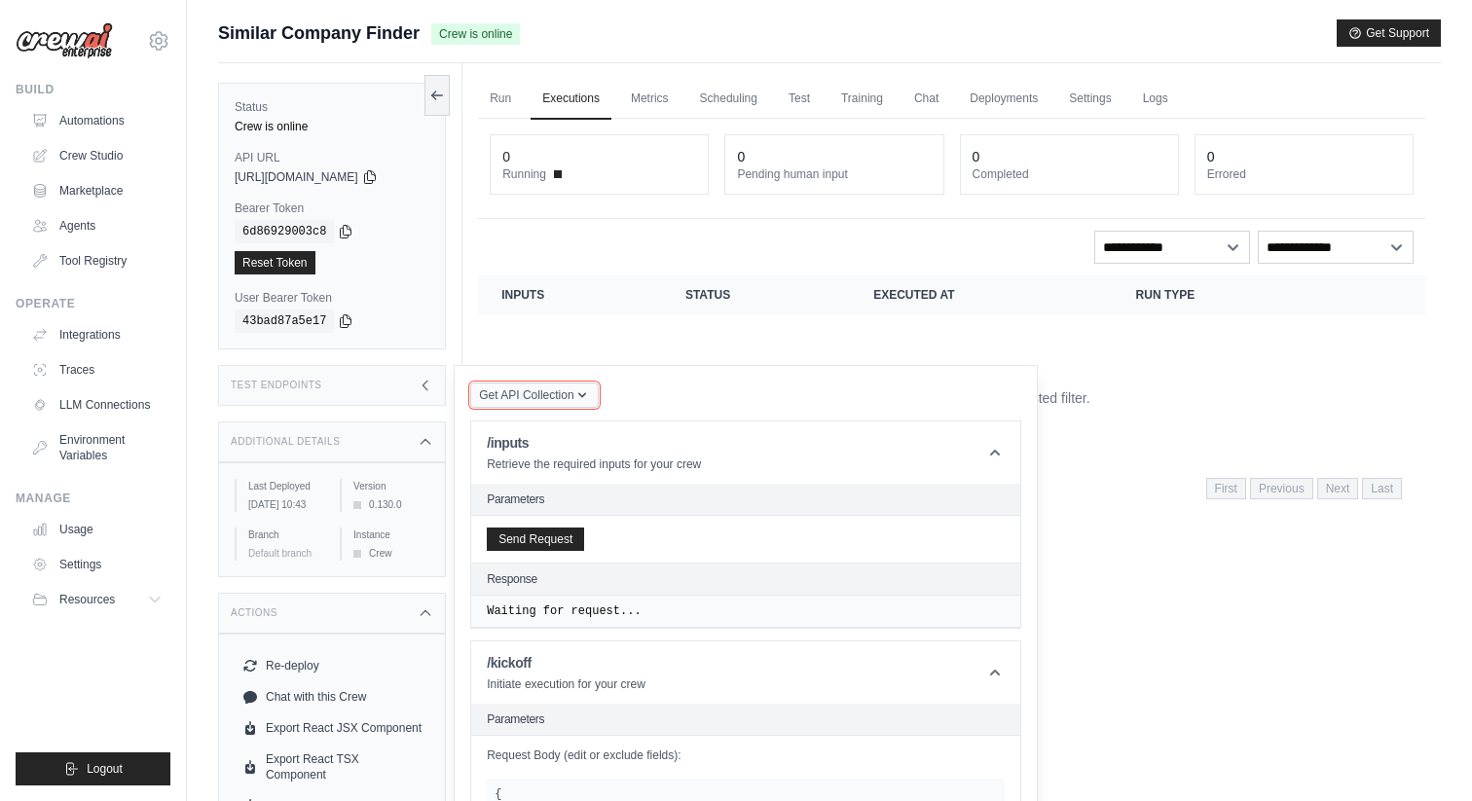
click at [537, 402] on span "Get API Collection" at bounding box center [526, 395] width 94 height 16
click at [552, 442] on div "Postman API Collection" at bounding box center [579, 447] width 187 height 31
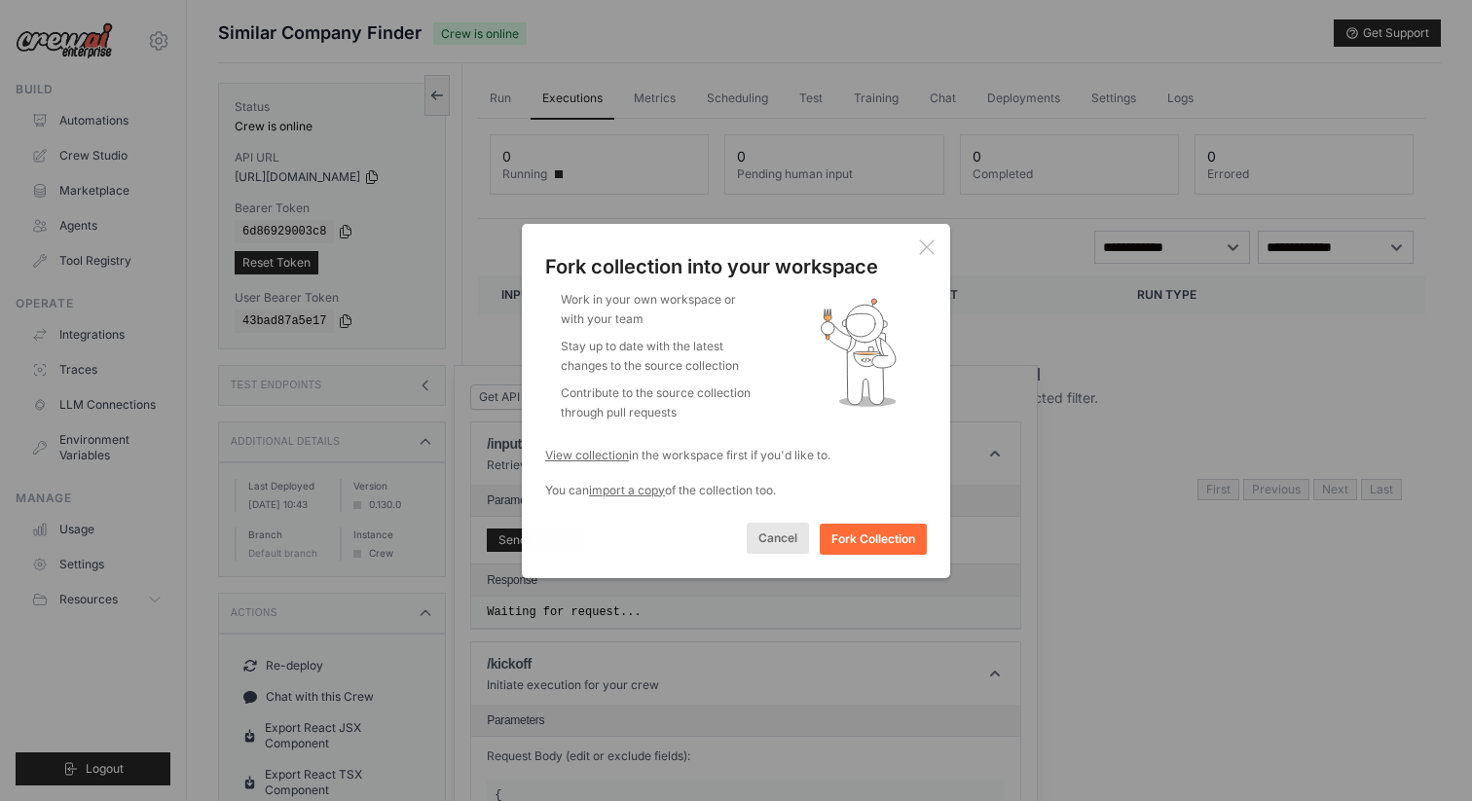
click at [792, 546] on button "Cancel" at bounding box center [777, 538] width 62 height 31
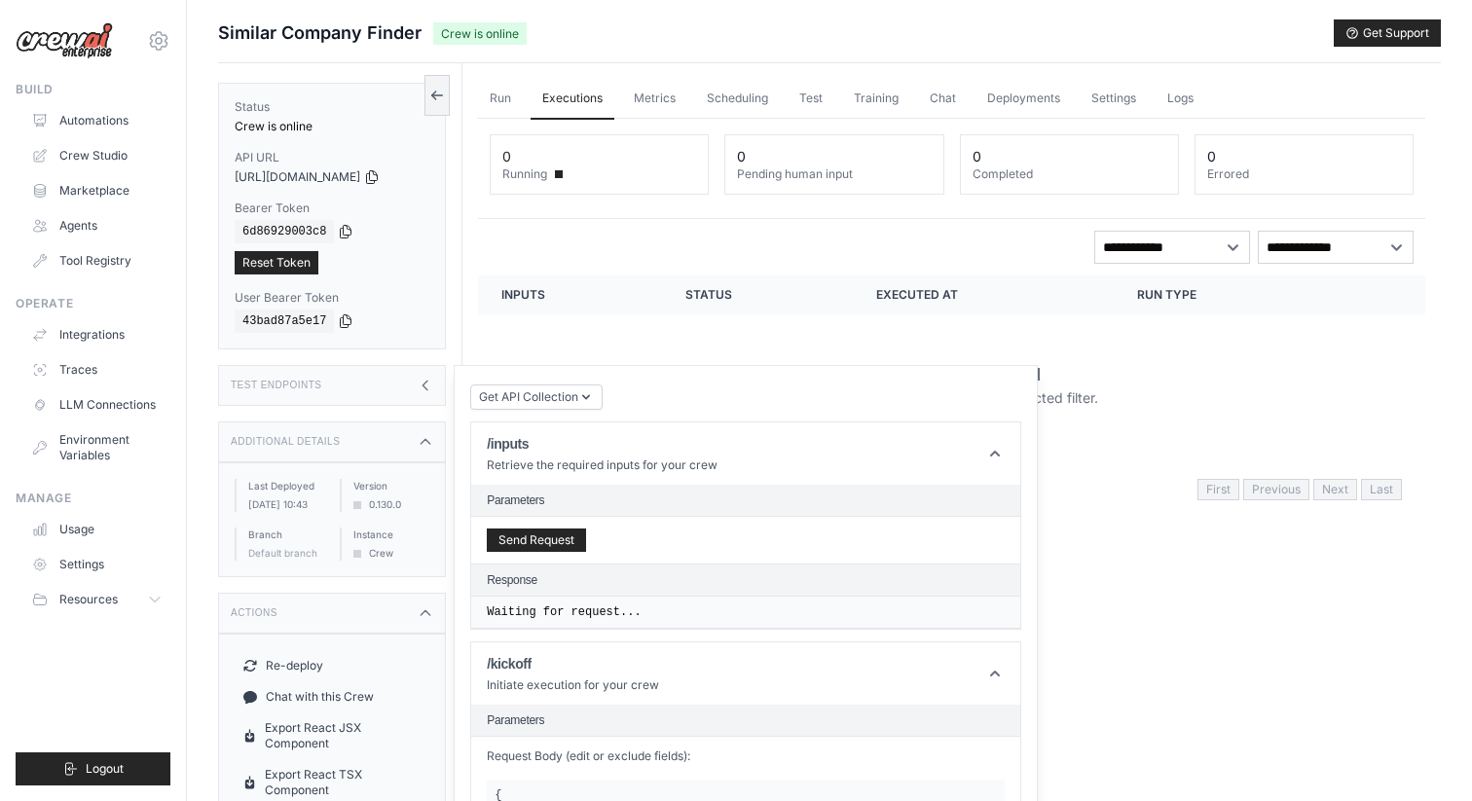
click at [739, 336] on div "No executions found There are no executions for the selected filter." at bounding box center [951, 384] width 900 height 109
click at [506, 97] on link "Run" at bounding box center [500, 99] width 45 height 41
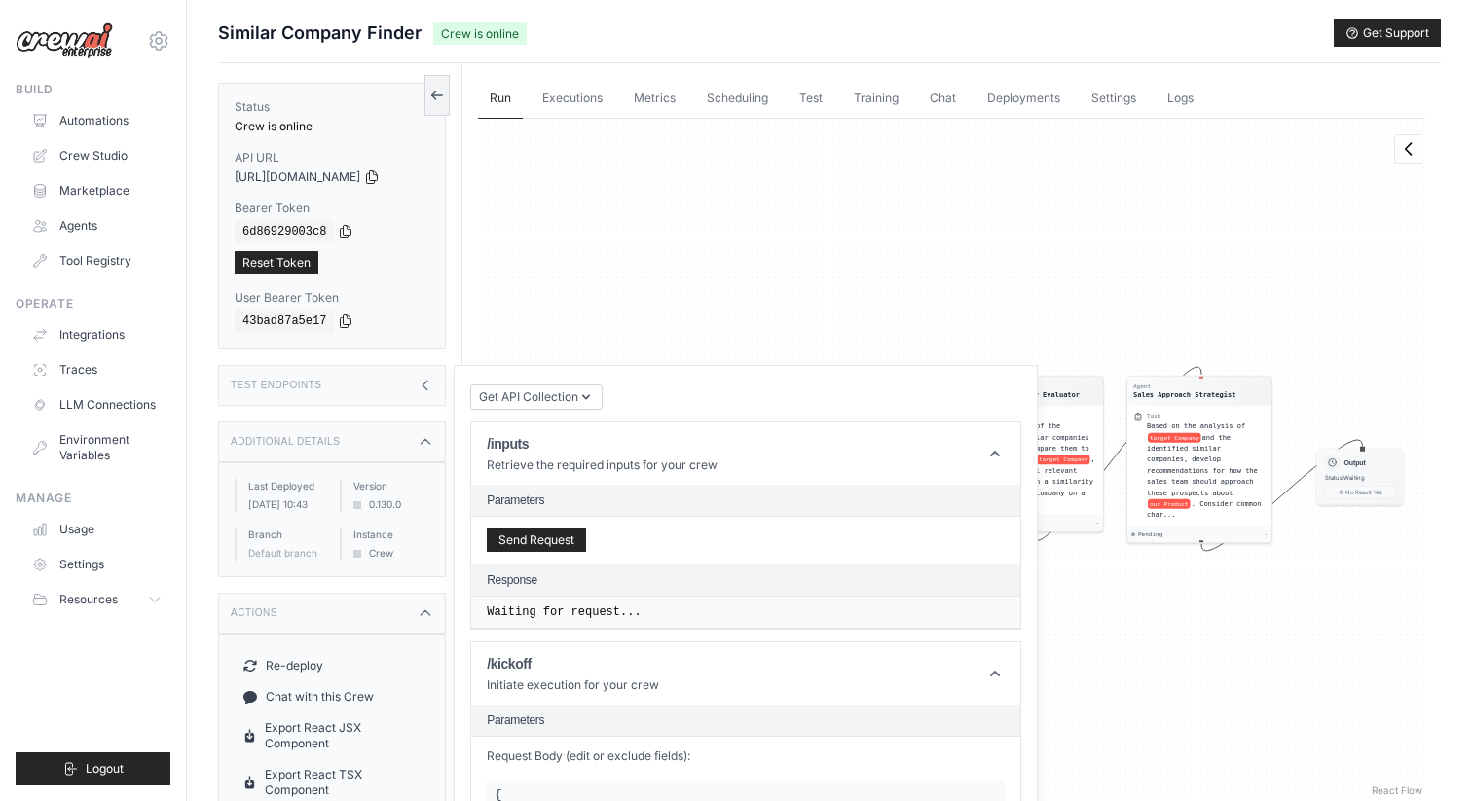
click at [893, 313] on div "Agent Company Analysis Specialist Task Conduct a comprehensive analysis of targ…" at bounding box center [951, 459] width 947 height 681
drag, startPoint x: 912, startPoint y: 382, endPoint x: 633, endPoint y: 446, distance: 286.4
click at [749, 304] on div "Agent Company Analysis Specialist Task Conduct a comprehensive analysis of targ…" at bounding box center [951, 459] width 947 height 681
click at [424, 386] on icon at bounding box center [425, 385] width 5 height 9
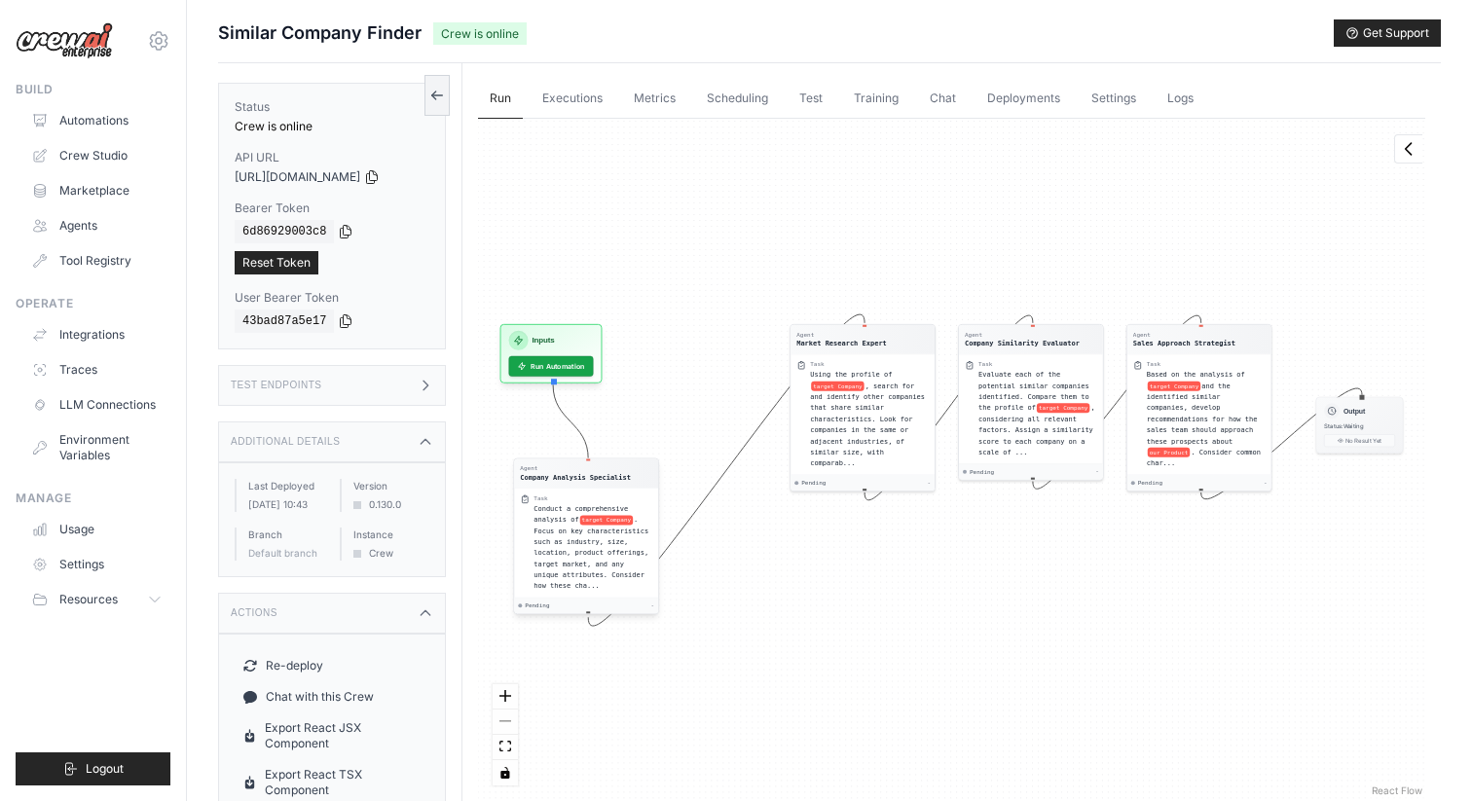
drag, startPoint x: 691, startPoint y: 522, endPoint x: 628, endPoint y: 604, distance: 104.1
click at [628, 604] on div "Agent Company Analysis Specialist Task Conduct a comprehensive analysis of targ…" at bounding box center [586, 537] width 146 height 157
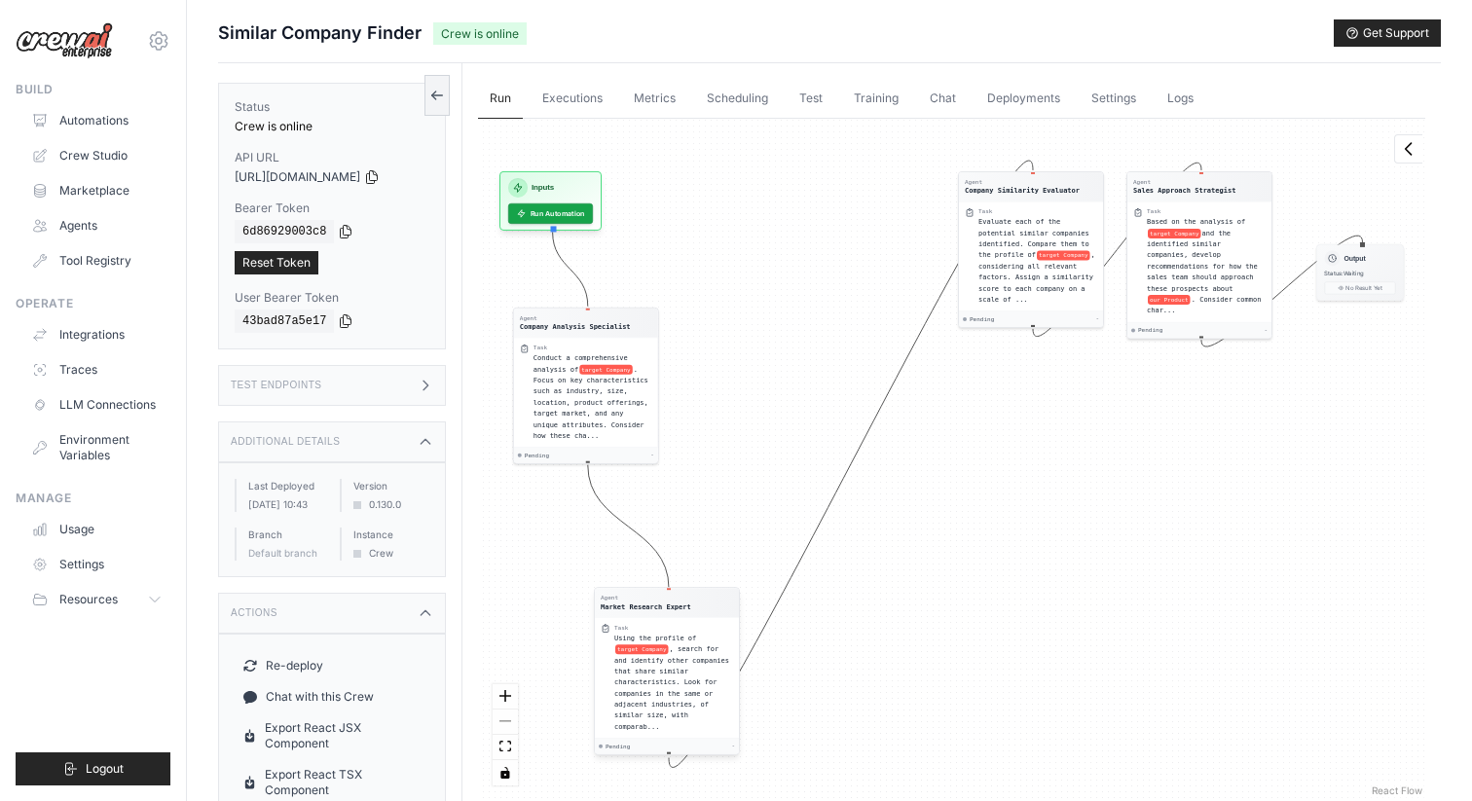
drag, startPoint x: 918, startPoint y: 400, endPoint x: 722, endPoint y: 679, distance: 341.0
click at [722, 679] on div "Using the profile of target Company , search for and identify other companies t…" at bounding box center [673, 682] width 119 height 99
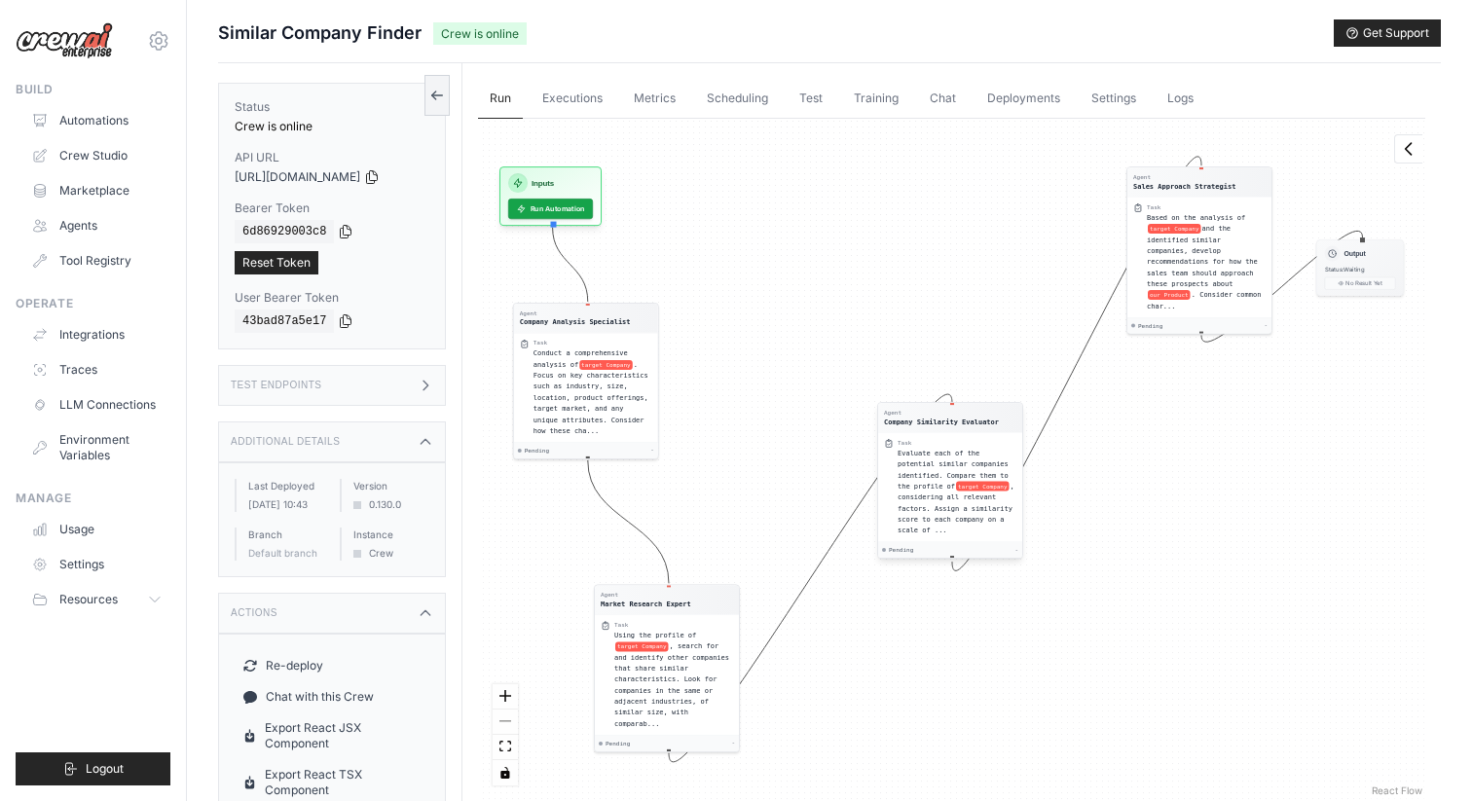
drag, startPoint x: 1073, startPoint y: 276, endPoint x: 995, endPoint y: 516, distance: 252.1
click at [995, 516] on div "Evaluate each of the potential similar companies identified. Compare them to th…" at bounding box center [956, 492] width 119 height 89
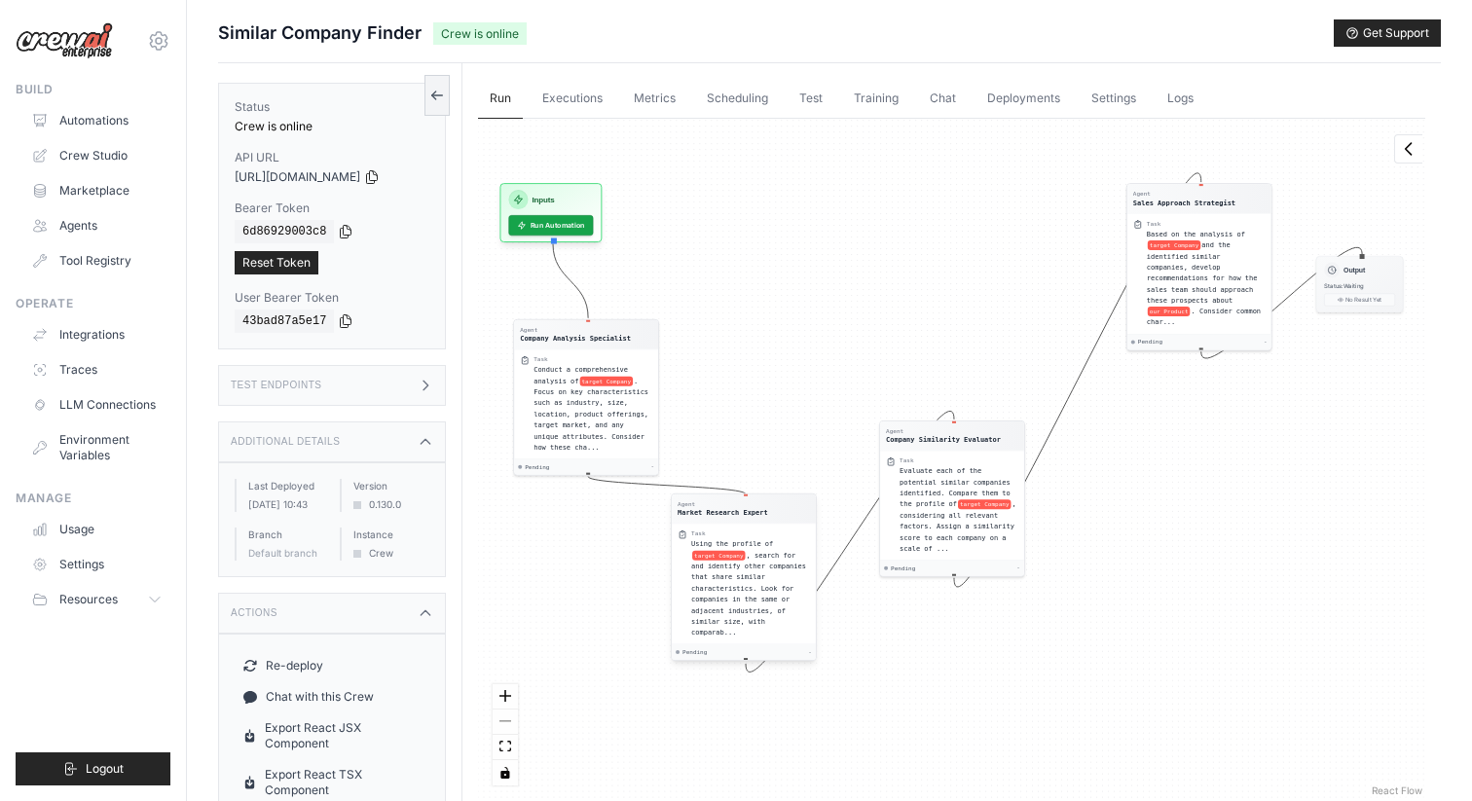
drag, startPoint x: 664, startPoint y: 675, endPoint x: 745, endPoint y: 579, distance: 125.7
click at [745, 579] on div "Using the profile of target Company , search for and identify other companies t…" at bounding box center [750, 587] width 119 height 99
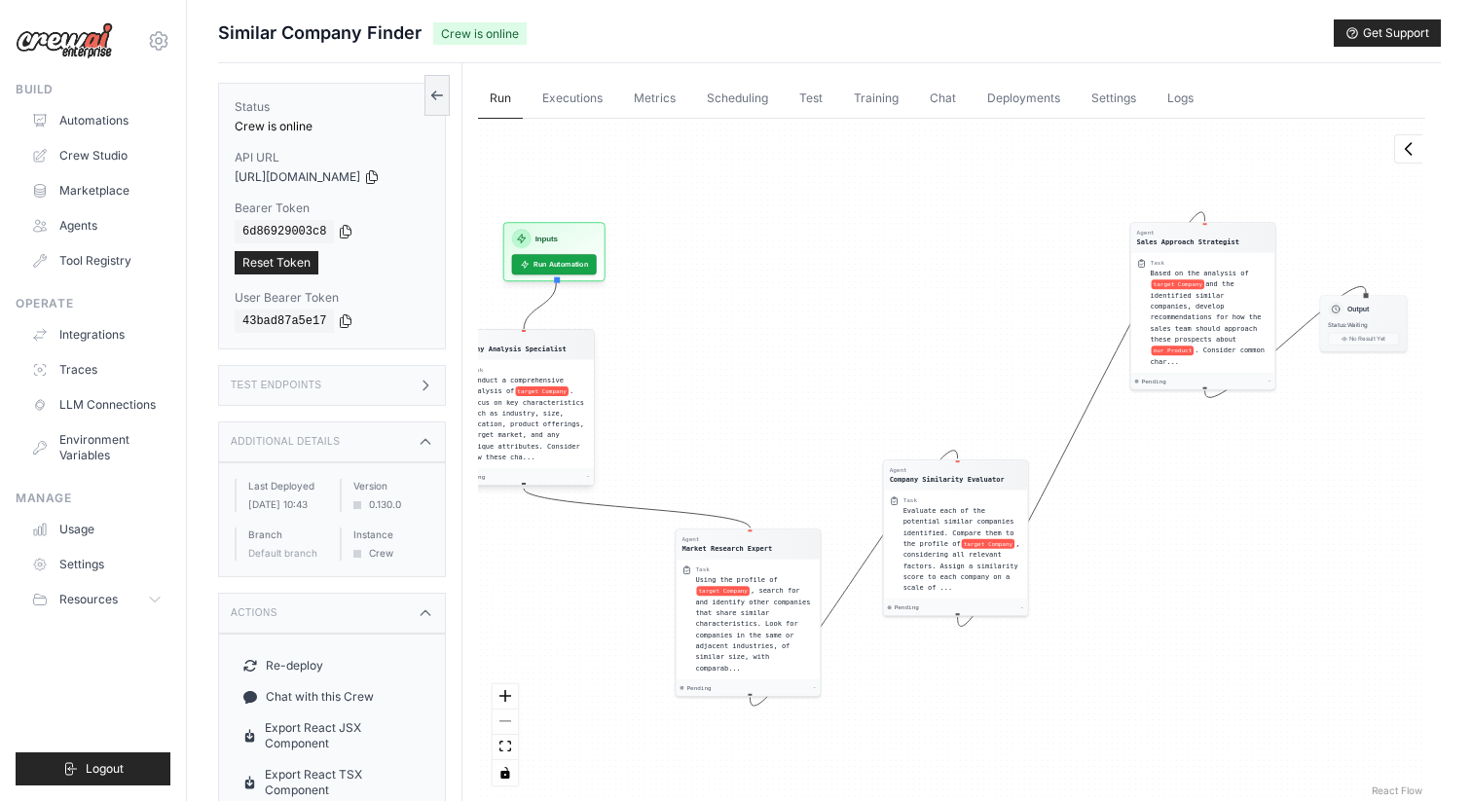
drag, startPoint x: 588, startPoint y: 436, endPoint x: 522, endPoint y: 407, distance: 72.3
click at [522, 407] on span ". Focus on key characteristics such as industry, size, location, product offeri…" at bounding box center [526, 423] width 115 height 74
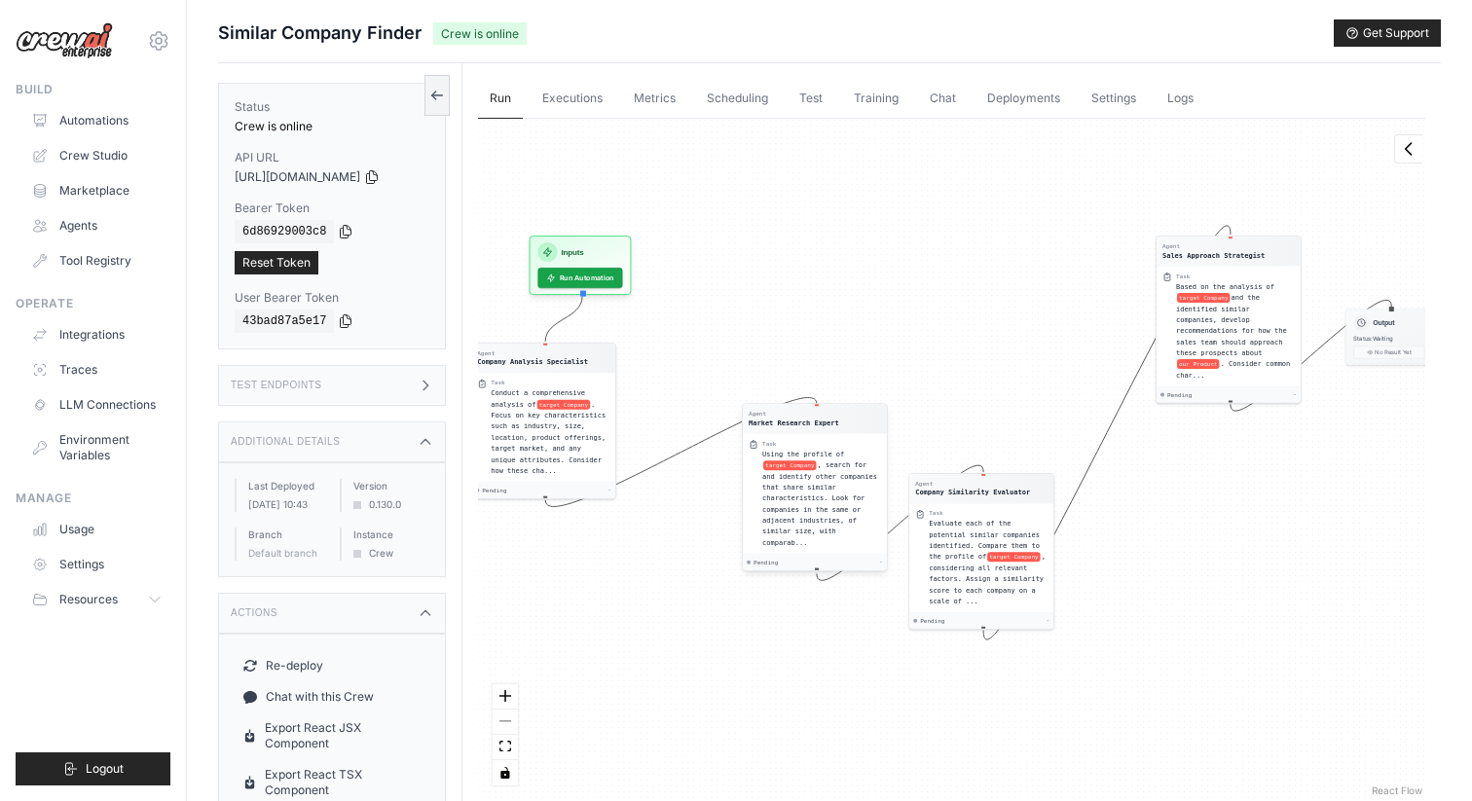
drag, startPoint x: 815, startPoint y: 591, endPoint x: 855, endPoint y: 457, distance: 139.5
click at [855, 457] on div "Agent Market Research Expert Task Using the profile of target Company , search …" at bounding box center [815, 486] width 146 height 167
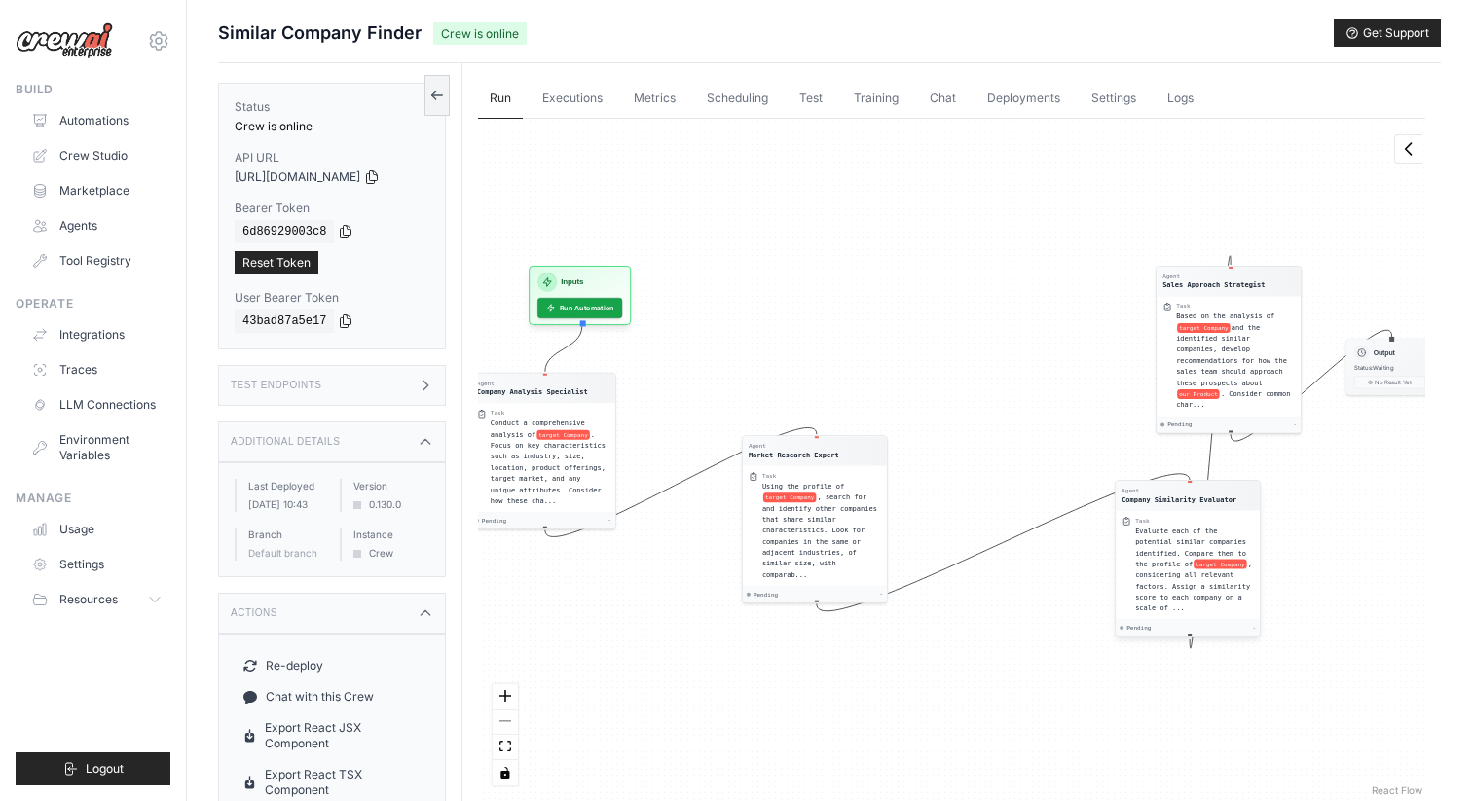
drag, startPoint x: 964, startPoint y: 545, endPoint x: 1171, endPoint y: 526, distance: 208.2
click at [1171, 526] on div "Task Evaluate each of the potential similar companies identified. Compare them …" at bounding box center [1194, 565] width 119 height 97
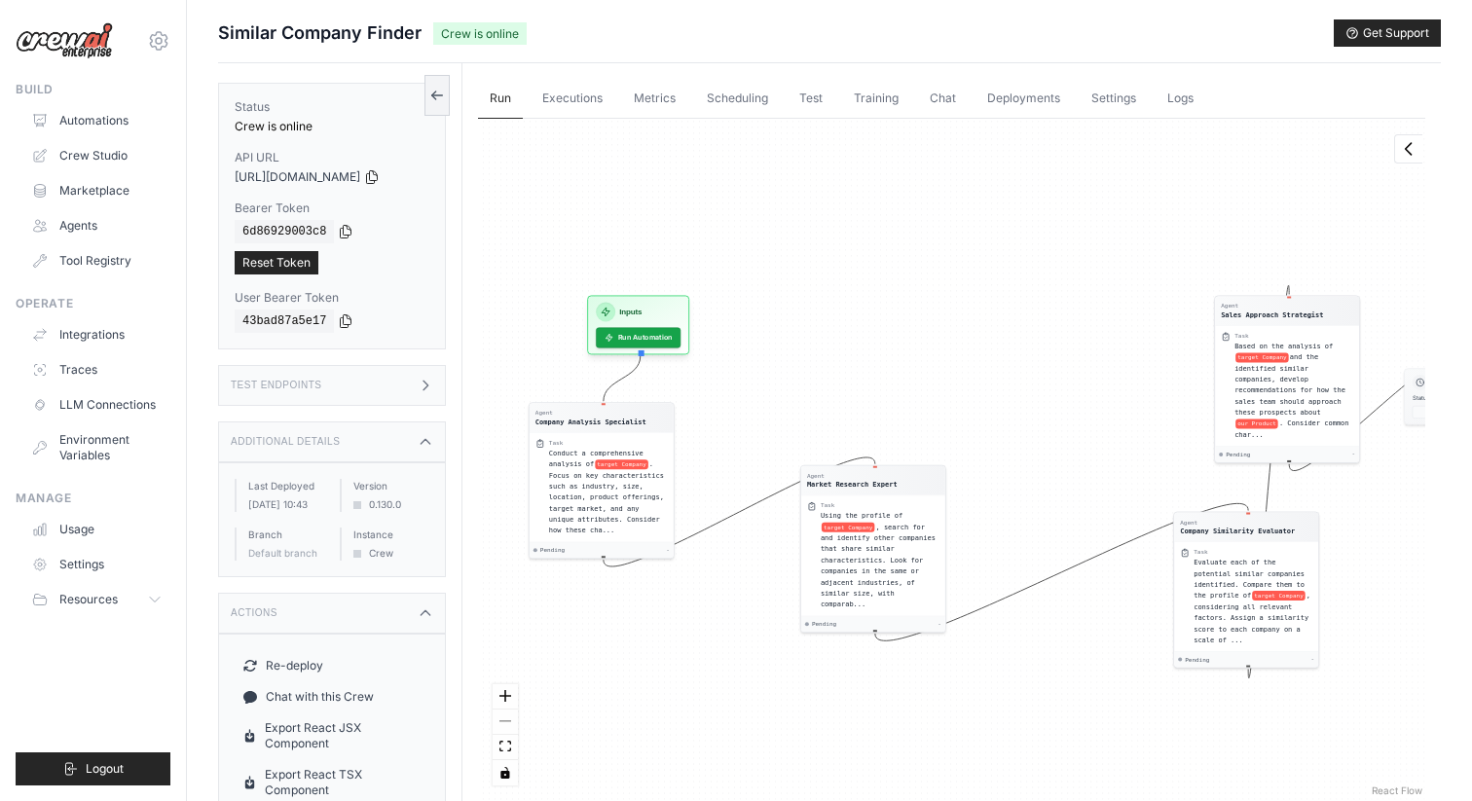
drag, startPoint x: 723, startPoint y: 529, endPoint x: 769, endPoint y: 553, distance: 51.4
click at [769, 553] on div "Agent Company Analysis Specialist Task Conduct a comprehensive analysis of targ…" at bounding box center [951, 459] width 947 height 681
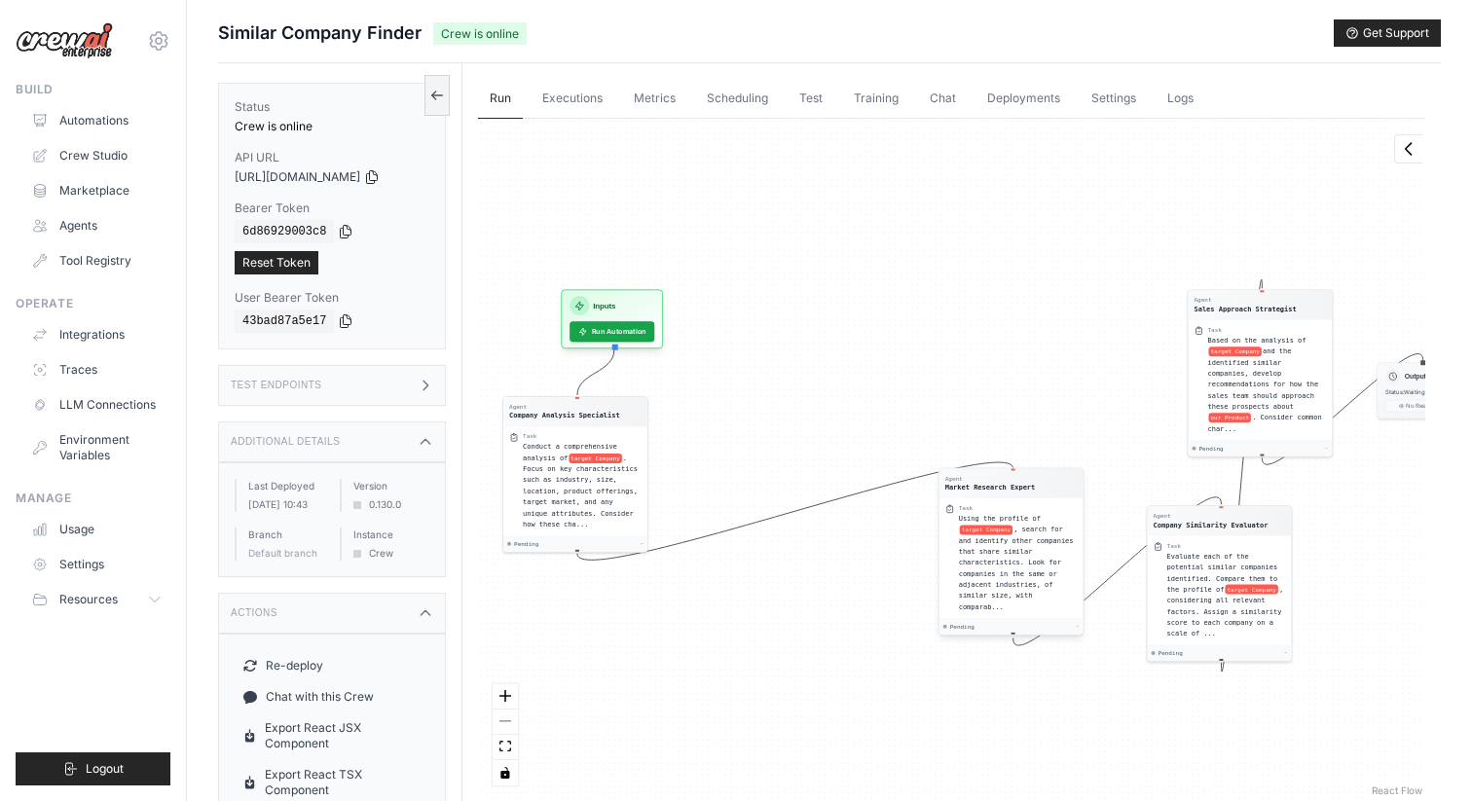
drag, startPoint x: 840, startPoint y: 551, endPoint x: 1002, endPoint y: 560, distance: 162.8
click at [1002, 560] on span ", search for and identify other companies that share similar characteristics. L…" at bounding box center [1016, 569] width 115 height 86
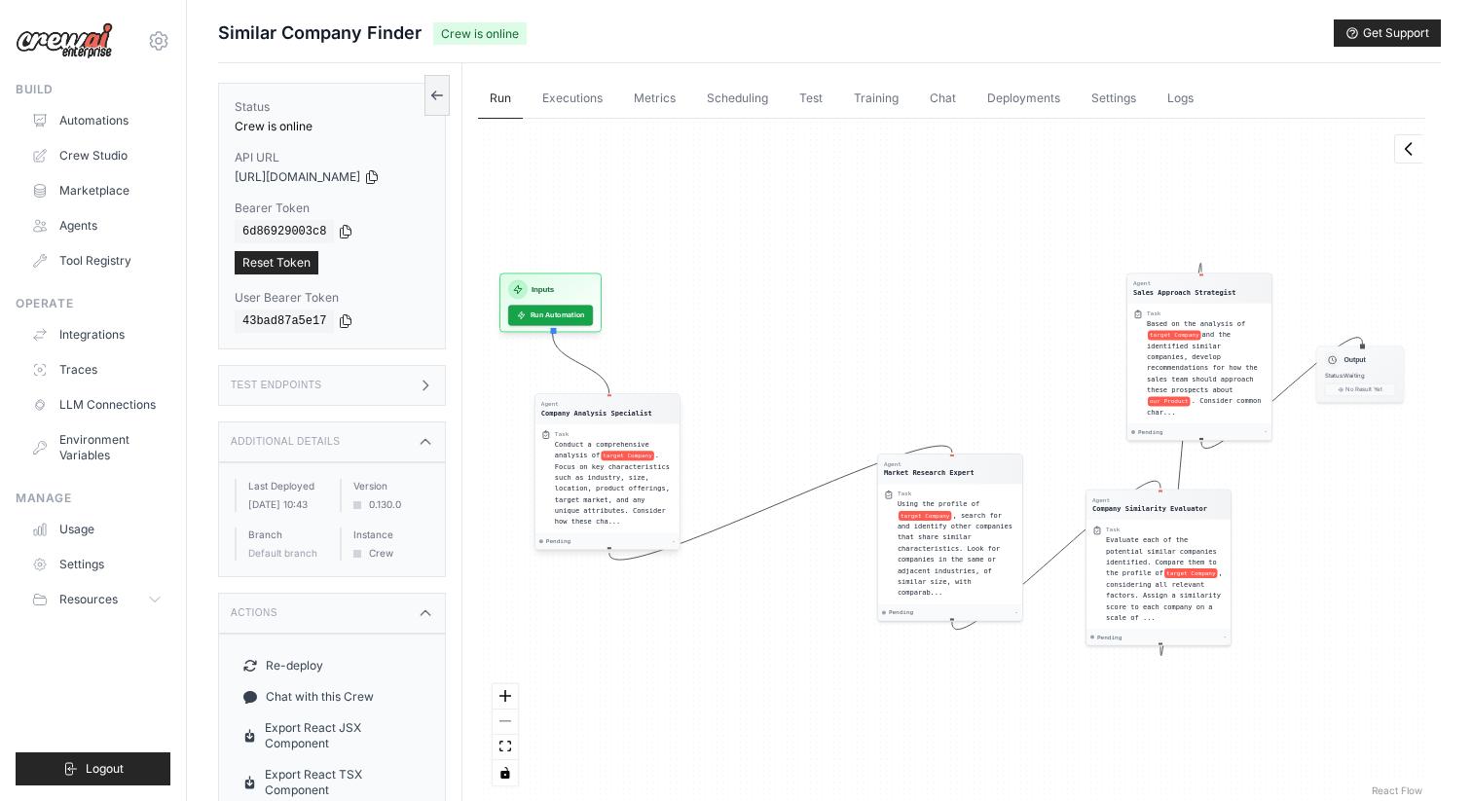
drag, startPoint x: 598, startPoint y: 475, endPoint x: 642, endPoint y: 494, distance: 48.8
click at [642, 494] on div "Conduct a comprehensive analysis of target Company . Focus on key characteristi…" at bounding box center [614, 483] width 119 height 89
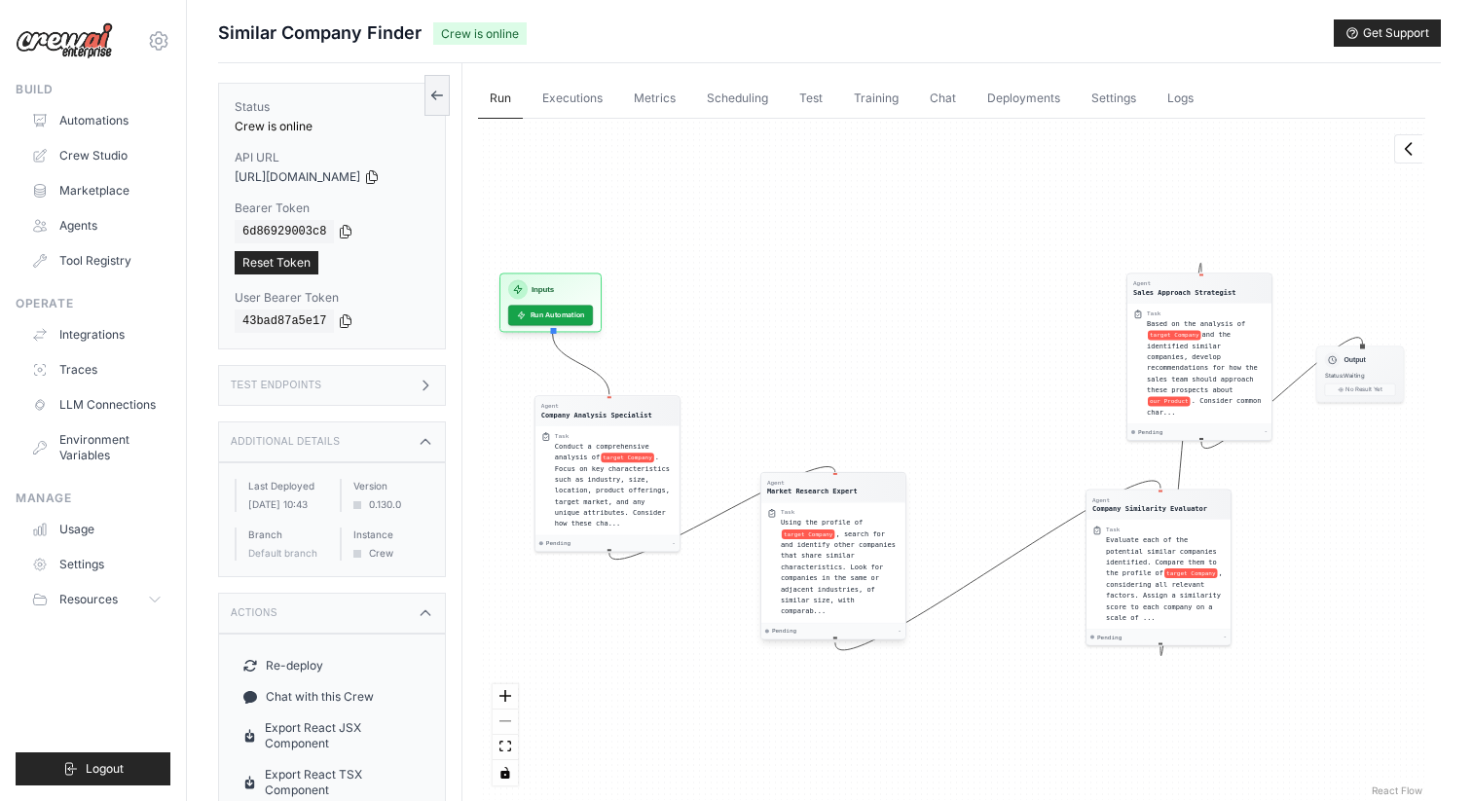
drag, startPoint x: 963, startPoint y: 553, endPoint x: 844, endPoint y: 573, distance: 120.5
click at [844, 573] on span ", search for and identify other companies that share similar characteristics. L…" at bounding box center [838, 572] width 115 height 86
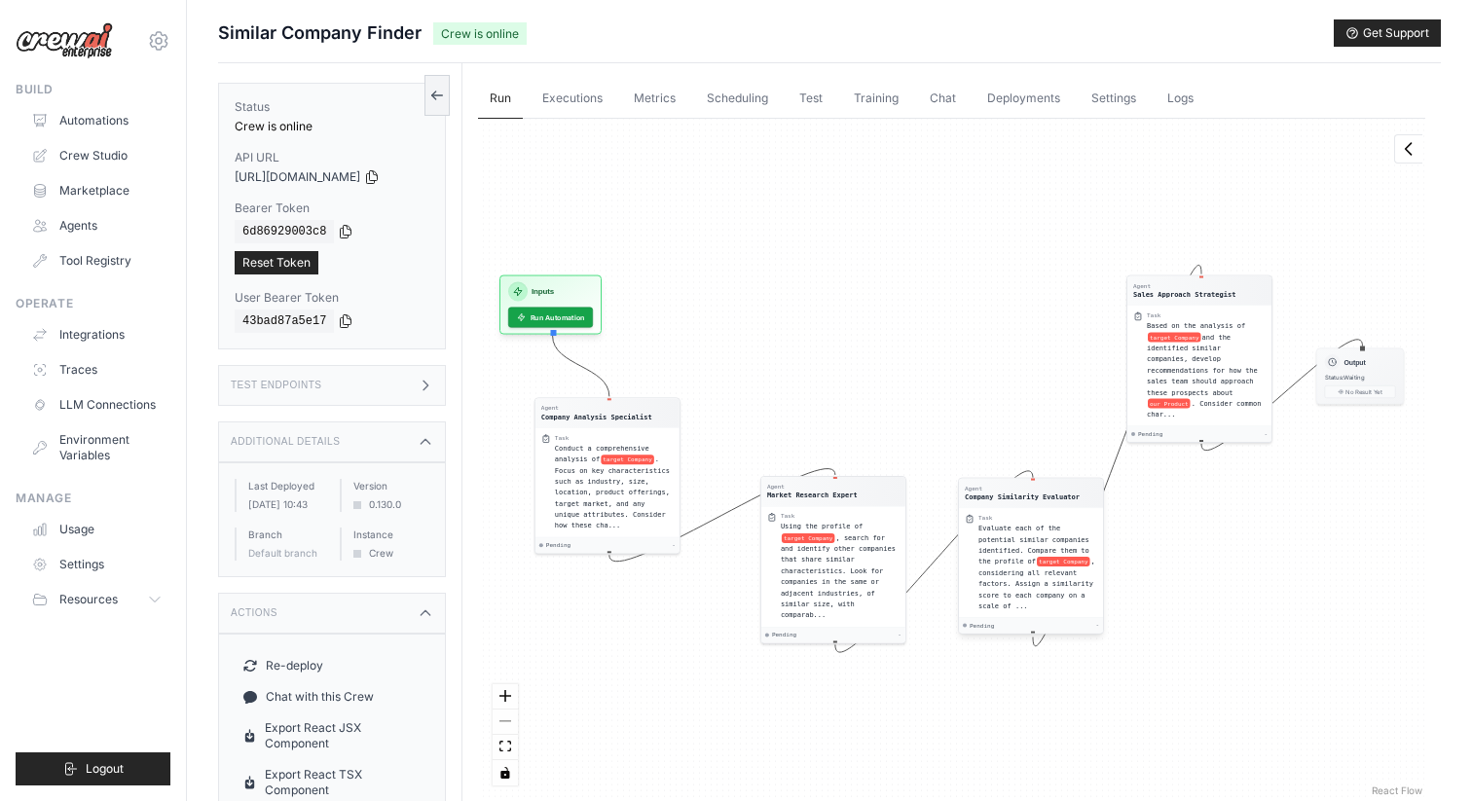
drag, startPoint x: 1087, startPoint y: 570, endPoint x: 959, endPoint y: 558, distance: 129.1
click at [959, 558] on div "Task Evaluate each of the potential similar companies identified. Compare them …" at bounding box center [1031, 563] width 144 height 110
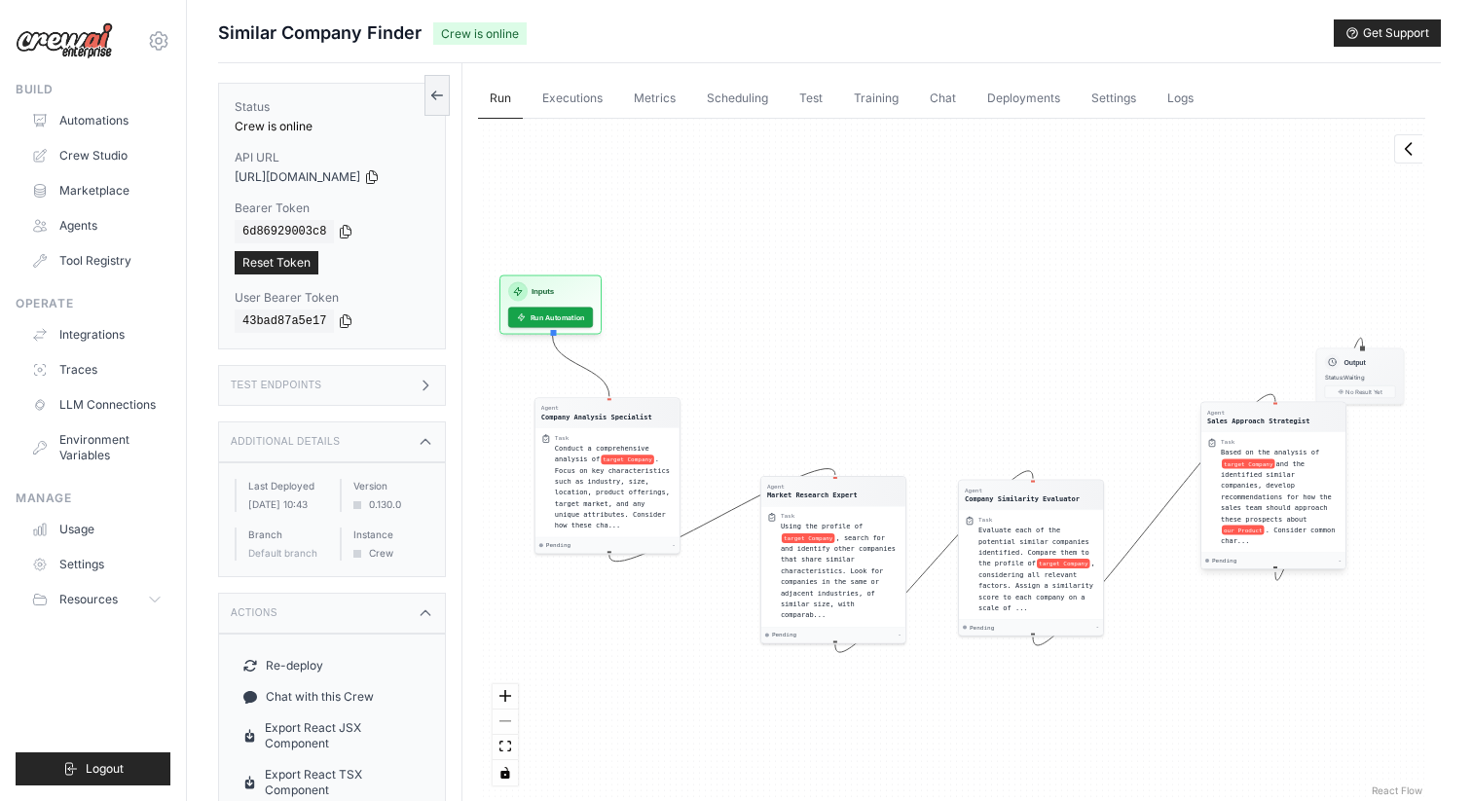
drag, startPoint x: 1182, startPoint y: 375, endPoint x: 1257, endPoint y: 505, distance: 150.9
click at [1257, 505] on span "and the identified similar companies, develop recommendations for how the sales…" at bounding box center [1275, 490] width 111 height 63
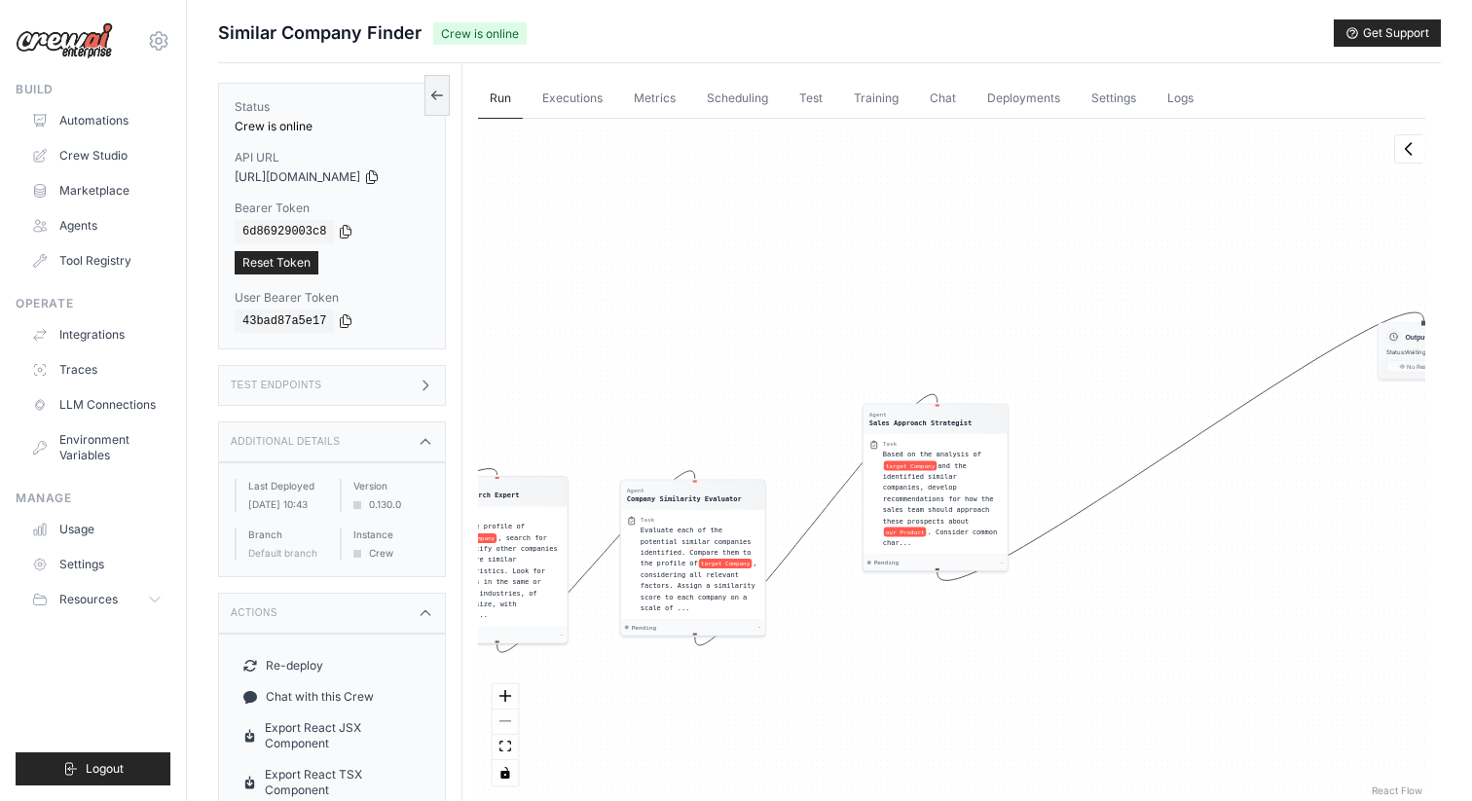
drag, startPoint x: 1365, startPoint y: 363, endPoint x: 1428, endPoint y: 338, distance: 67.2
click at [1428, 338] on div "Run Executions Metrics Scheduling Test Training Chat Deployments Settings Logs …" at bounding box center [951, 463] width 978 height 801
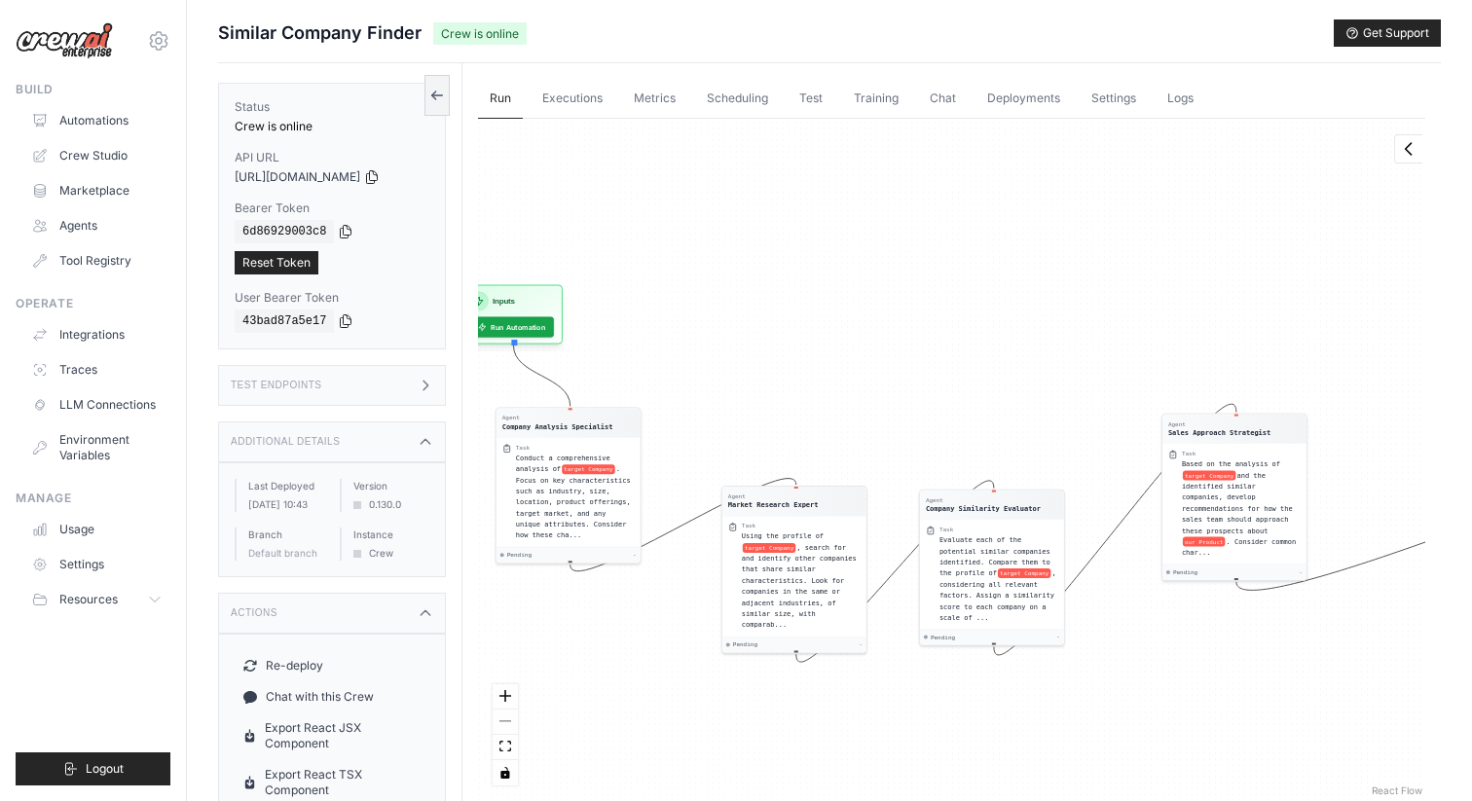
drag, startPoint x: 676, startPoint y: 385, endPoint x: 1012, endPoint y: 395, distance: 335.9
click at [1012, 395] on div "Agent Company Analysis Specialist Task Conduct a comprehensive analysis of targ…" at bounding box center [951, 459] width 947 height 681
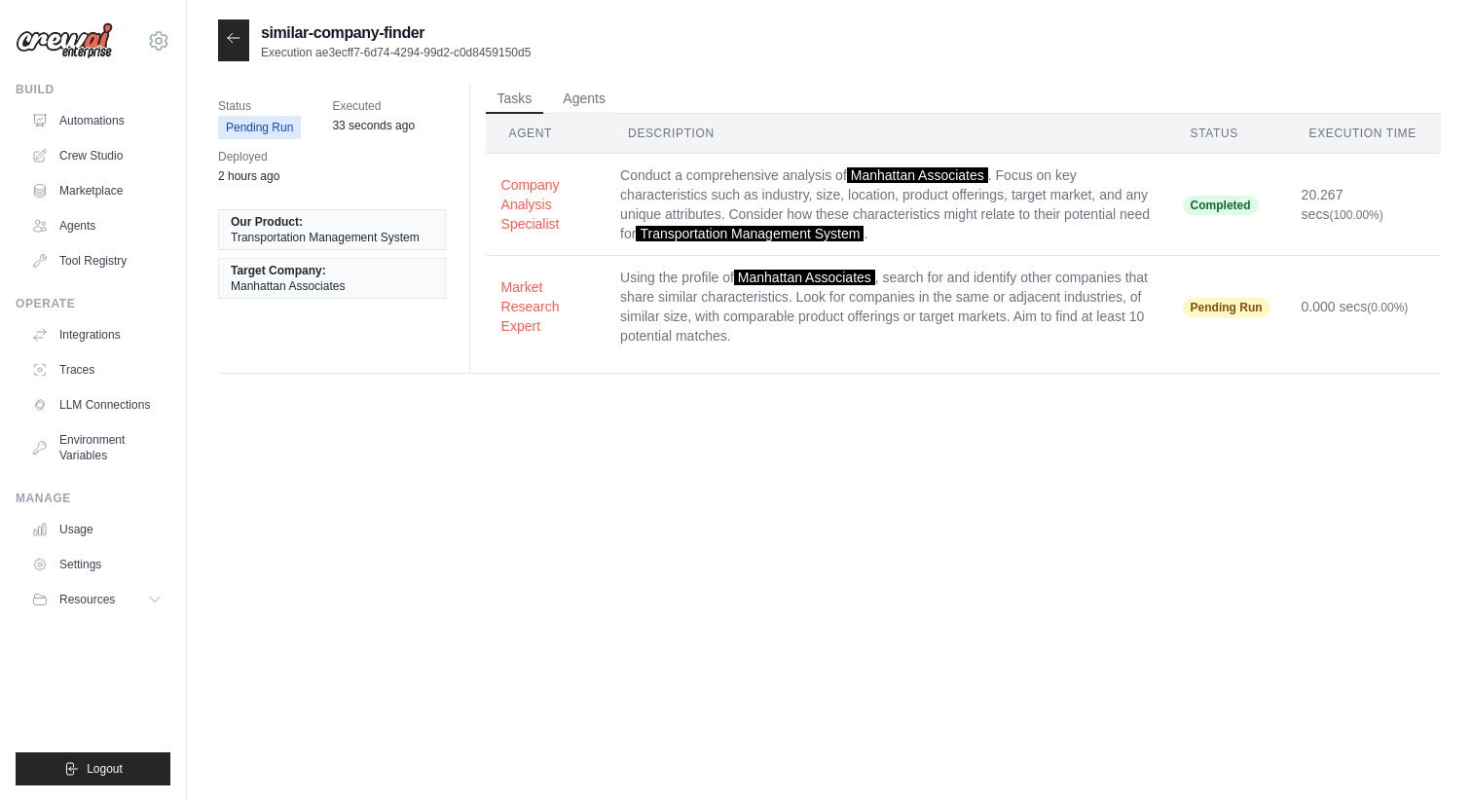
drag, startPoint x: 502, startPoint y: 183, endPoint x: 573, endPoint y: 199, distance: 72.7
click at [573, 199] on button "Company Analysis Specialist" at bounding box center [545, 204] width 89 height 58
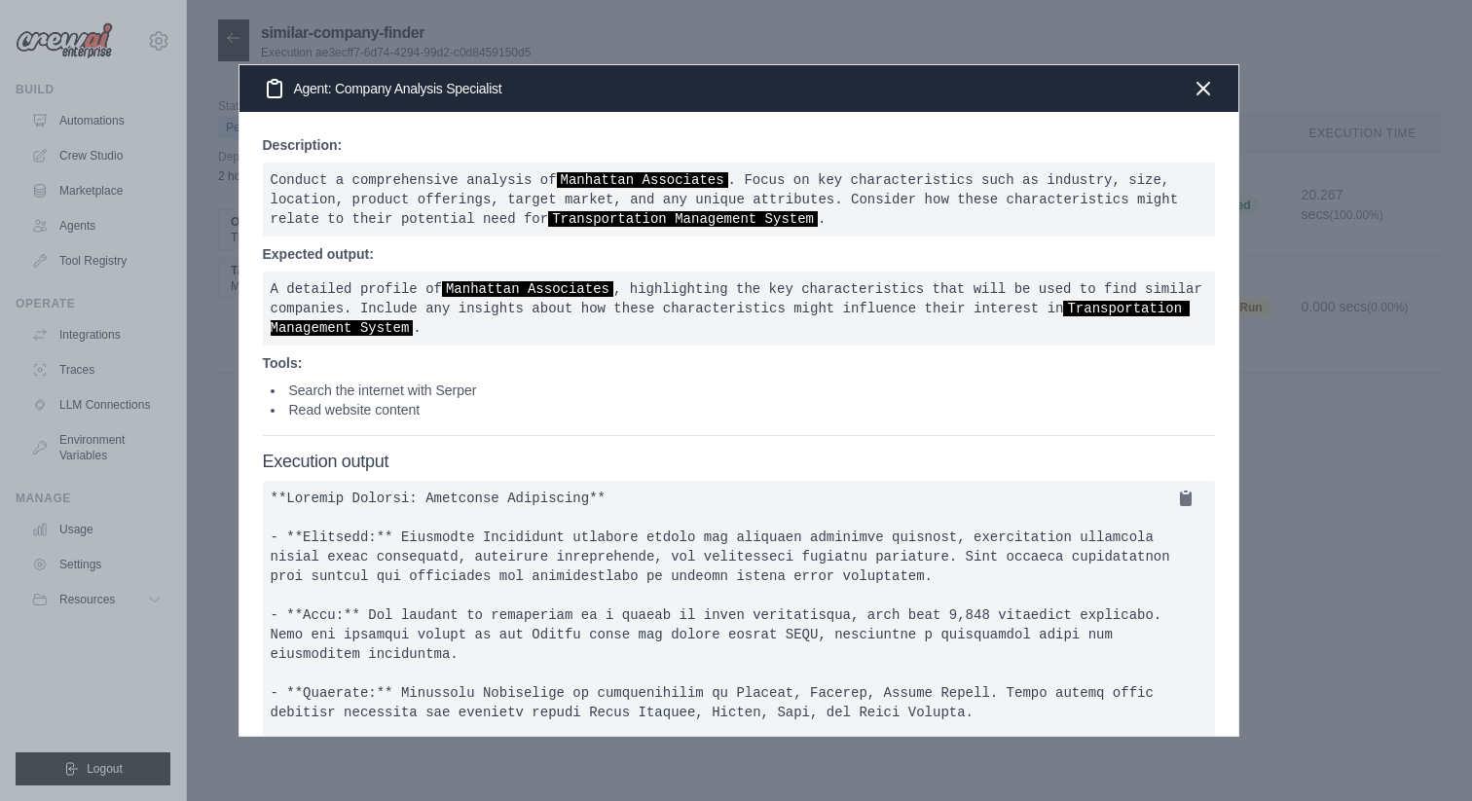
click at [760, 40] on div at bounding box center [736, 400] width 1472 height 801
click at [1204, 96] on icon "button" at bounding box center [1202, 87] width 23 height 23
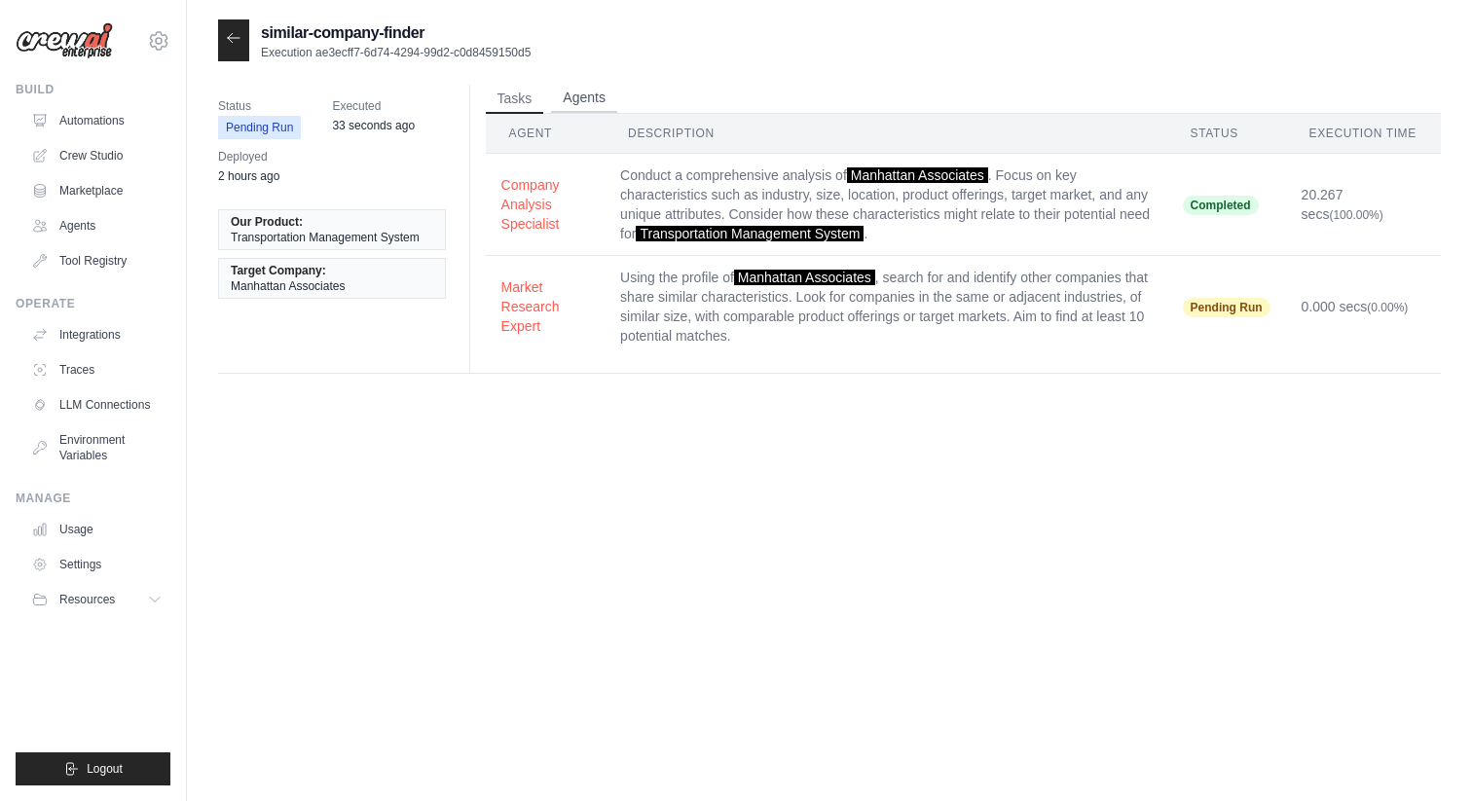
click at [587, 100] on button "Agents" at bounding box center [584, 98] width 66 height 29
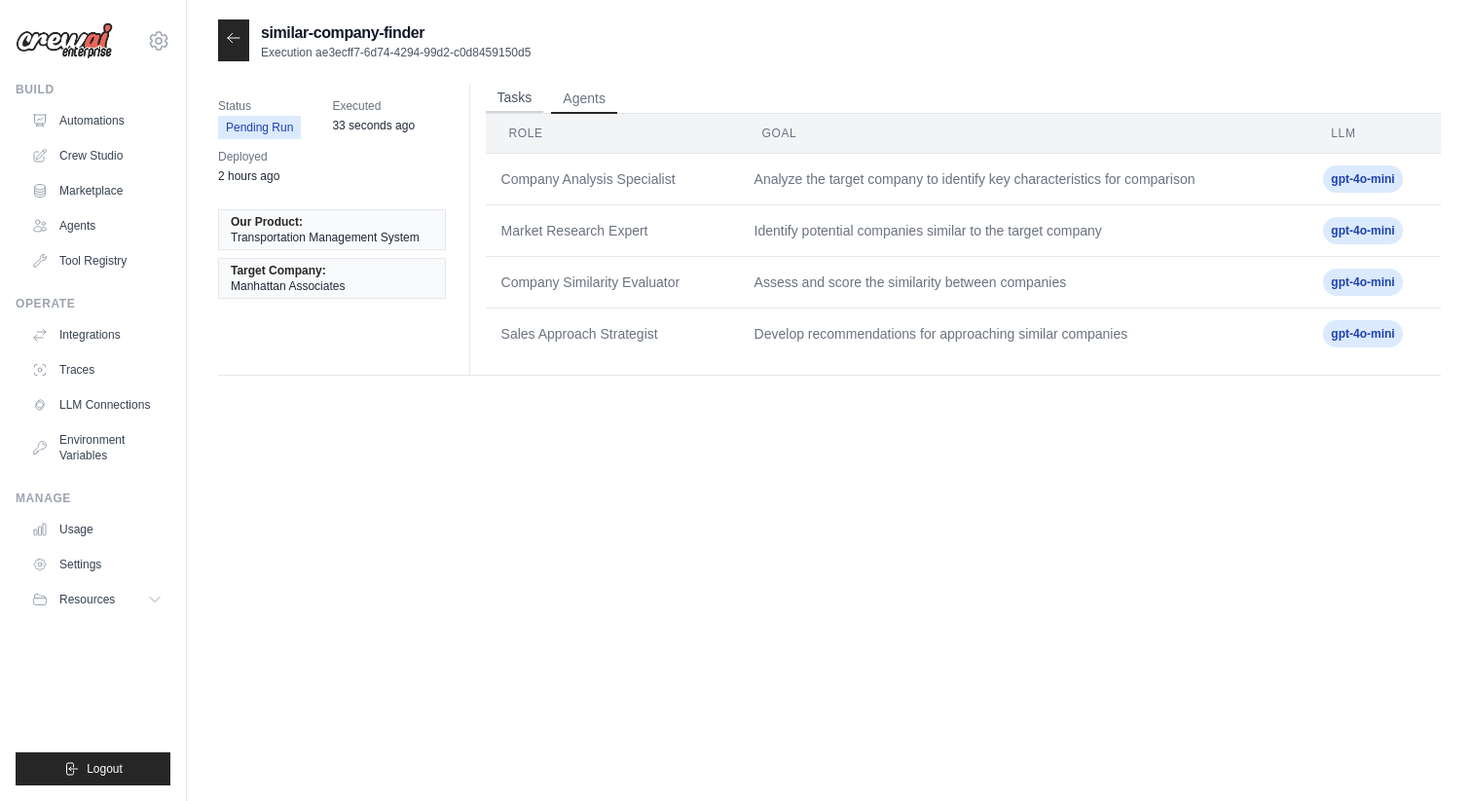
click at [518, 99] on button "Tasks" at bounding box center [515, 98] width 58 height 29
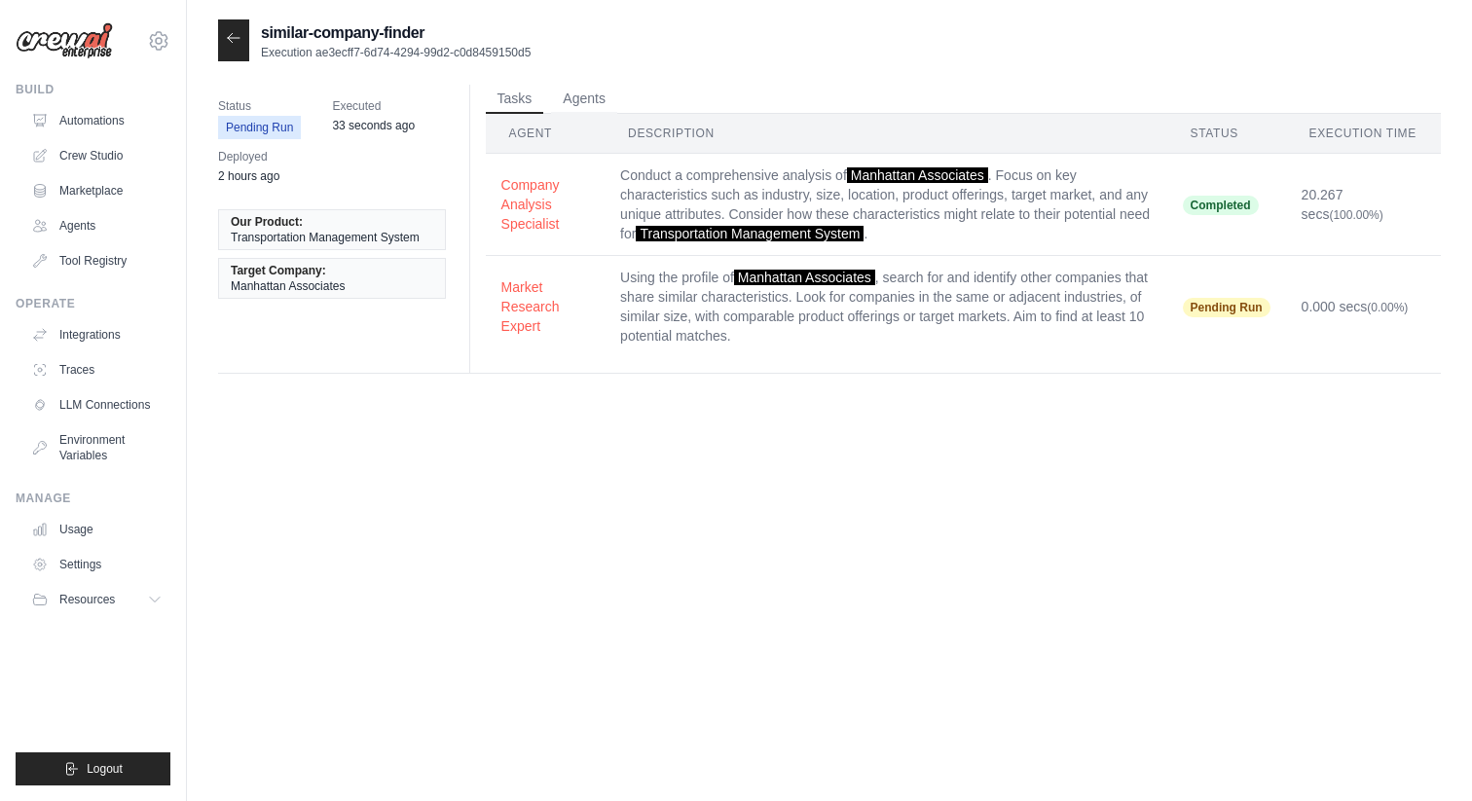
drag, startPoint x: 234, startPoint y: 233, endPoint x: 421, endPoint y: 236, distance: 187.9
click at [421, 236] on li "Our Product: Transportation Management System" at bounding box center [332, 229] width 228 height 41
drag, startPoint x: 236, startPoint y: 224, endPoint x: 295, endPoint y: 219, distance: 59.6
click at [295, 219] on span "Our Product:" at bounding box center [267, 222] width 72 height 16
drag, startPoint x: 249, startPoint y: 237, endPoint x: 393, endPoint y: 237, distance: 144.0
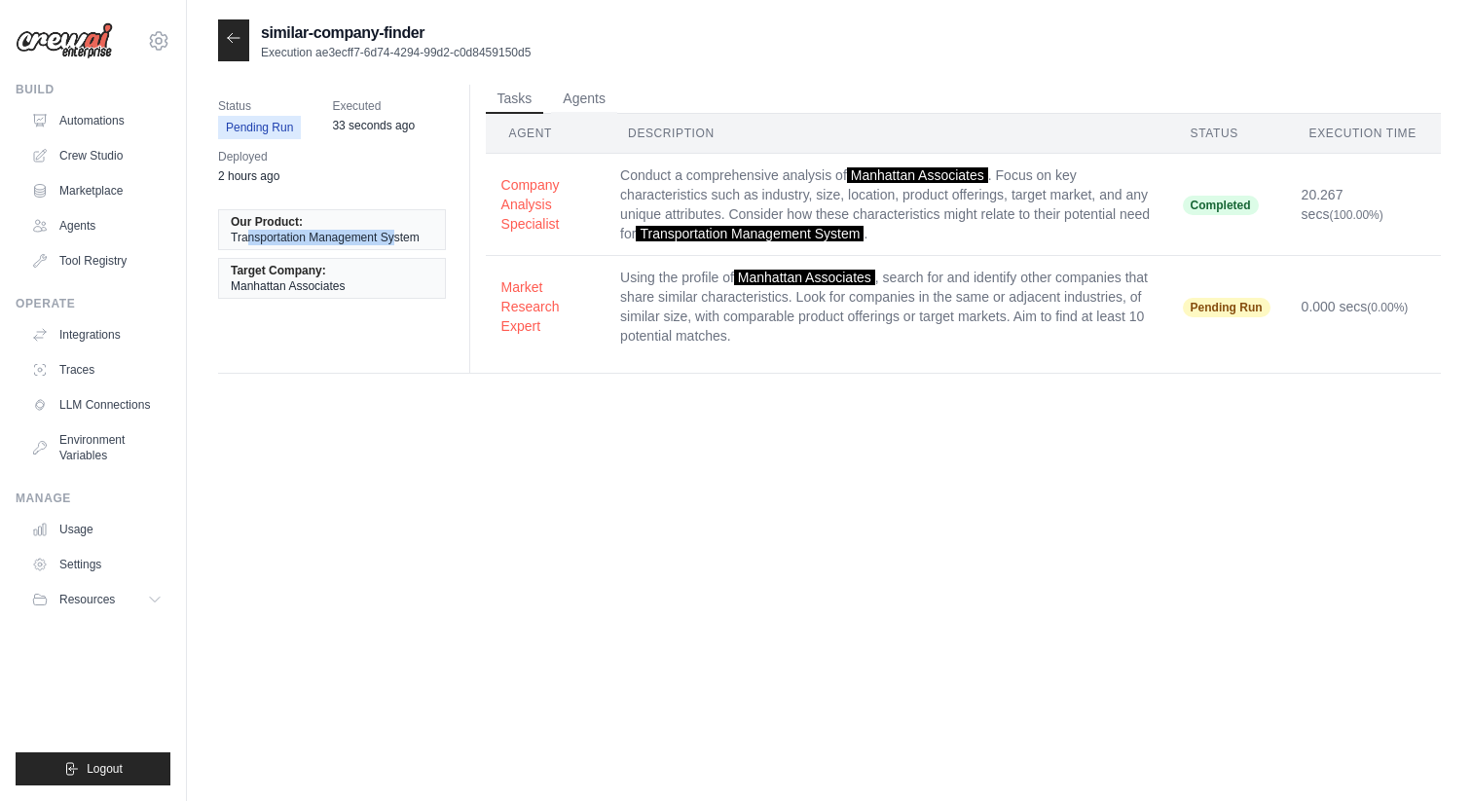
click at [393, 237] on span "Transportation Management System" at bounding box center [325, 238] width 189 height 16
drag, startPoint x: 248, startPoint y: 286, endPoint x: 372, endPoint y: 283, distance: 123.6
click at [373, 284] on li "Target Company: Manhattan Associates" at bounding box center [332, 278] width 228 height 41
click at [865, 317] on td "Using the profile of Manhattan Associates , search for and identify other compa…" at bounding box center [885, 307] width 562 height 102
click at [228, 44] on icon at bounding box center [234, 38] width 16 height 16
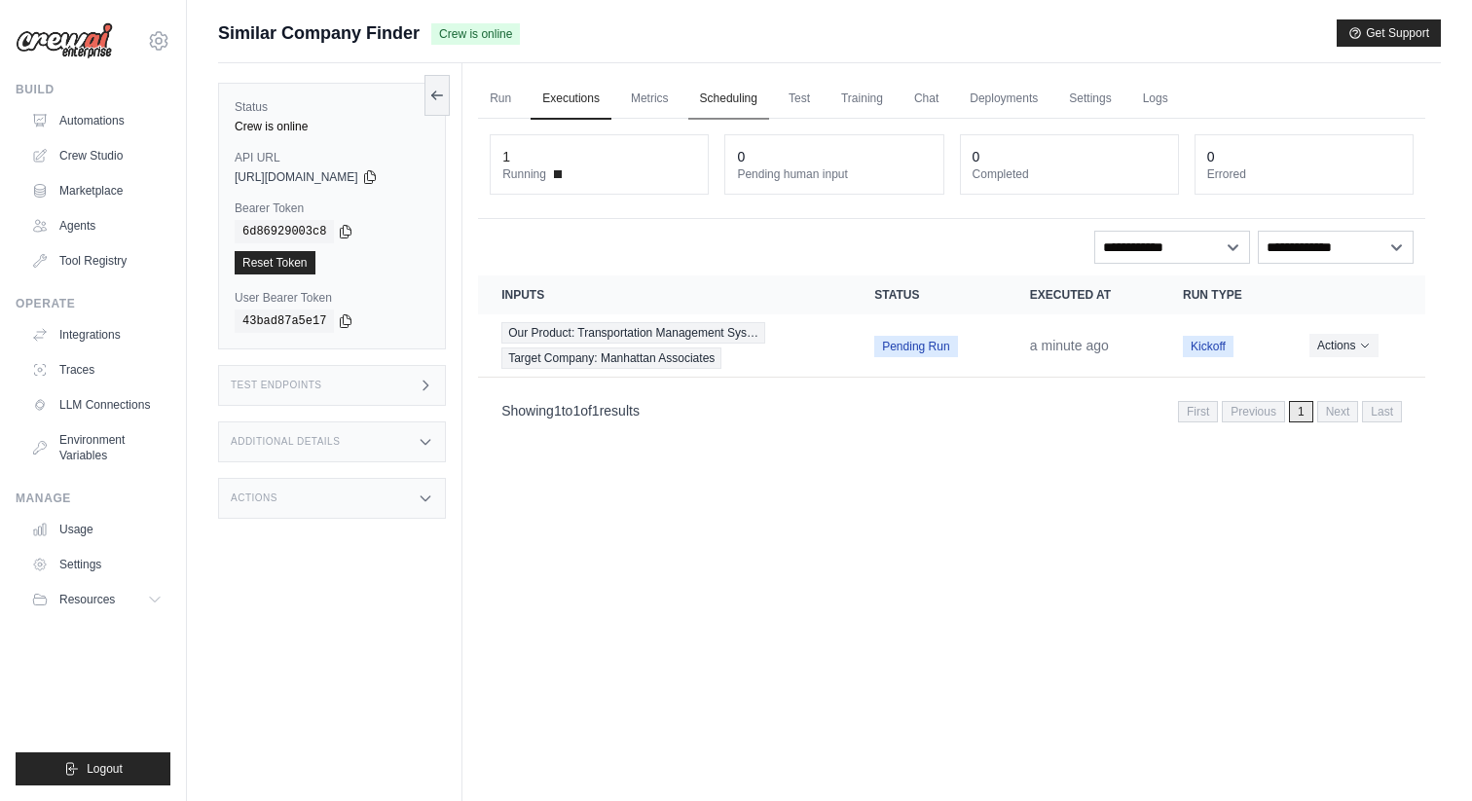
click at [718, 98] on link "Scheduling" at bounding box center [728, 99] width 81 height 41
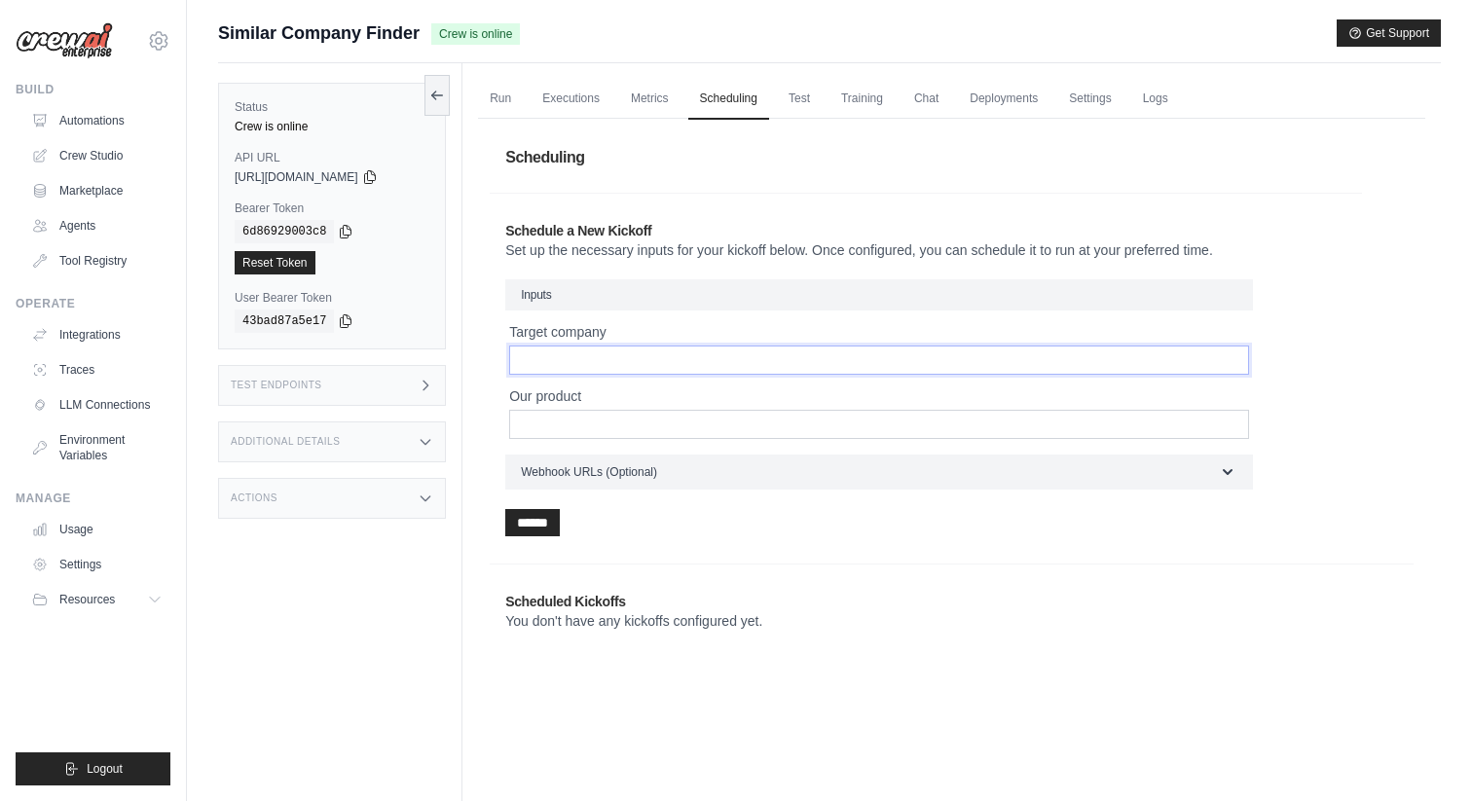
click at [570, 368] on input "Target company" at bounding box center [879, 360] width 740 height 29
click at [798, 109] on link "Test" at bounding box center [799, 99] width 45 height 41
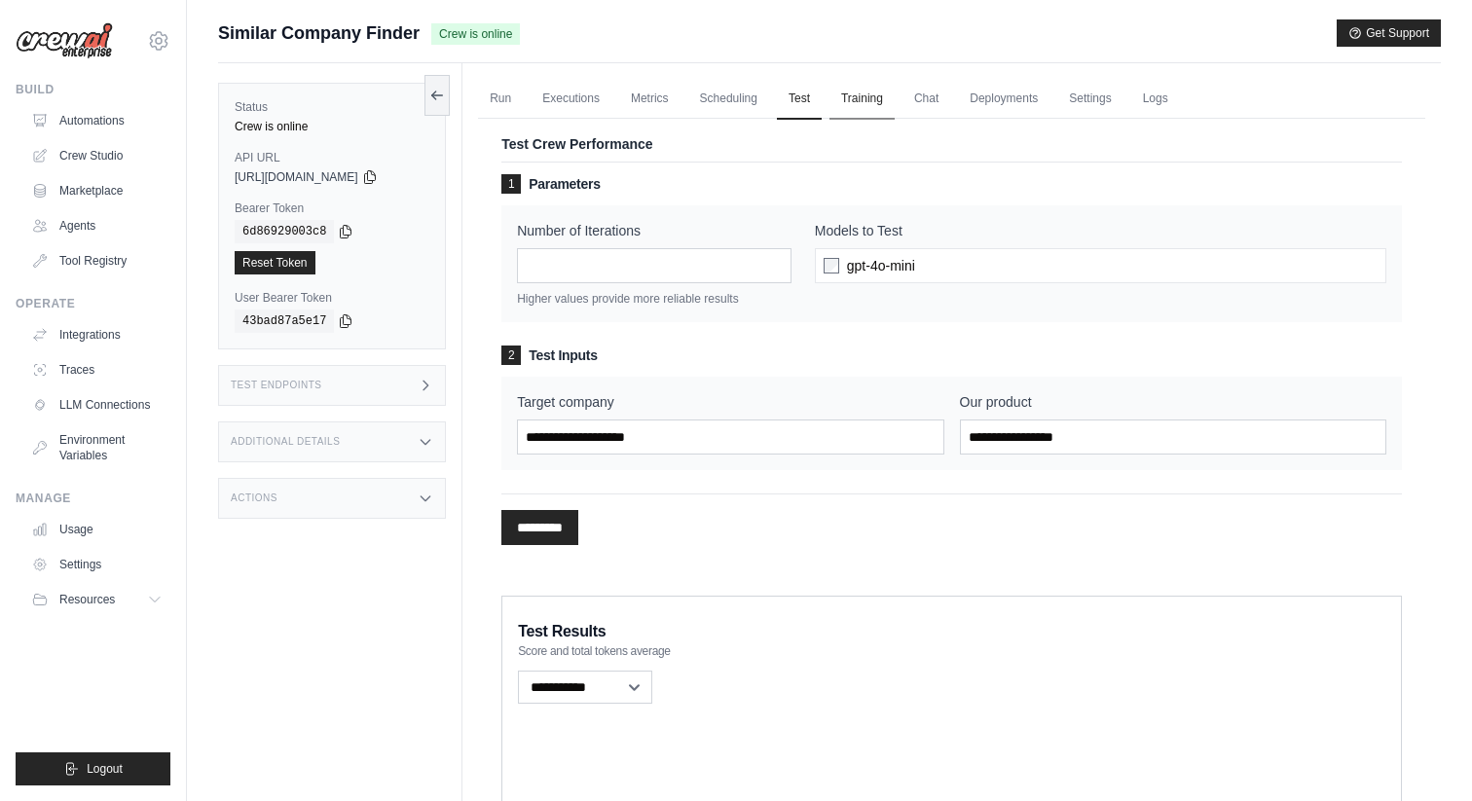
click at [861, 100] on link "Training" at bounding box center [861, 99] width 65 height 41
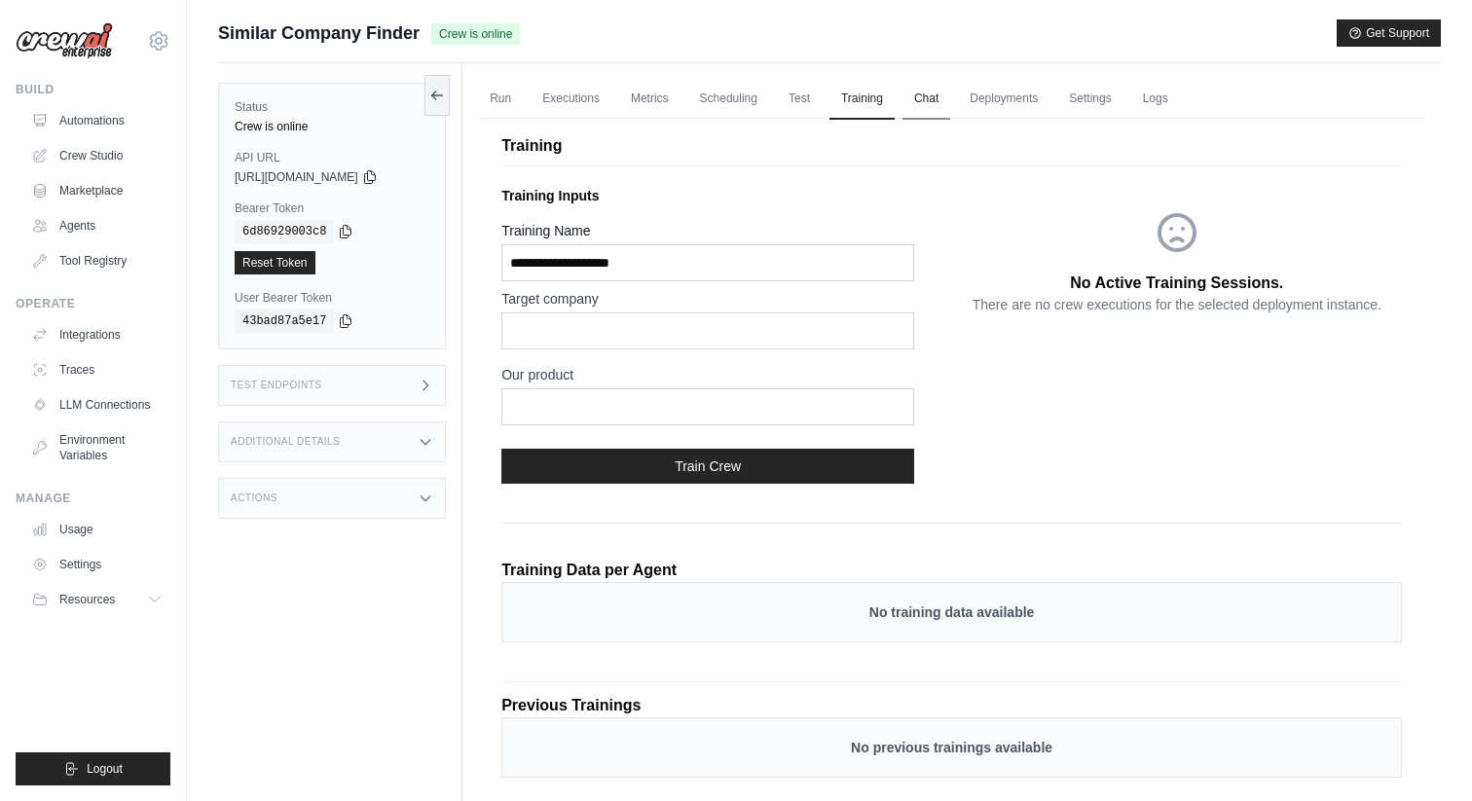
click at [917, 90] on link "Chat" at bounding box center [926, 99] width 48 height 41
click at [998, 123] on div "Training Training Inputs Training Name Target company Our product Train Crew No…" at bounding box center [951, 465] width 947 height 717
click at [1008, 104] on link "Deployments" at bounding box center [1003, 99] width 91 height 41
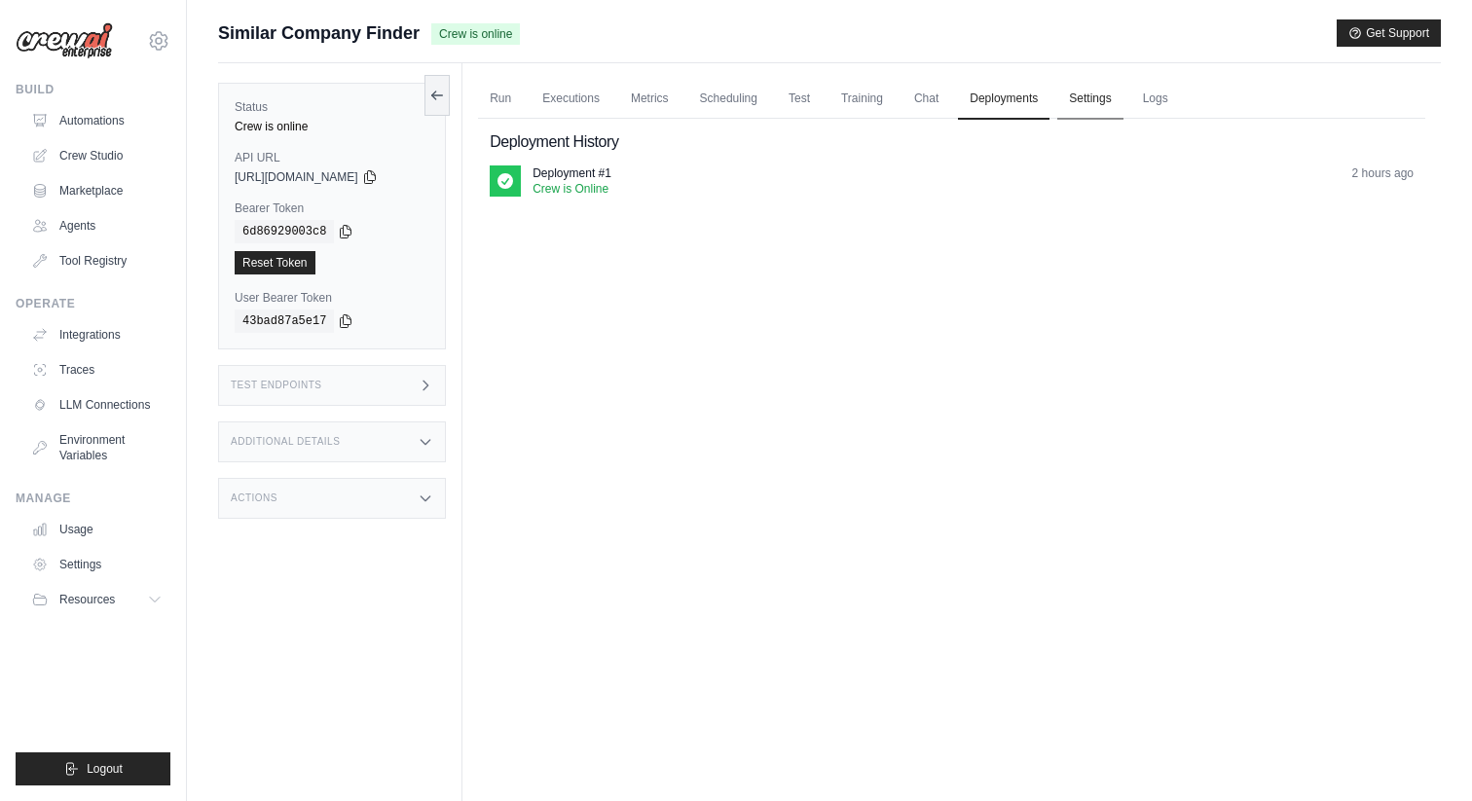
click at [1078, 99] on link "Settings" at bounding box center [1089, 99] width 65 height 41
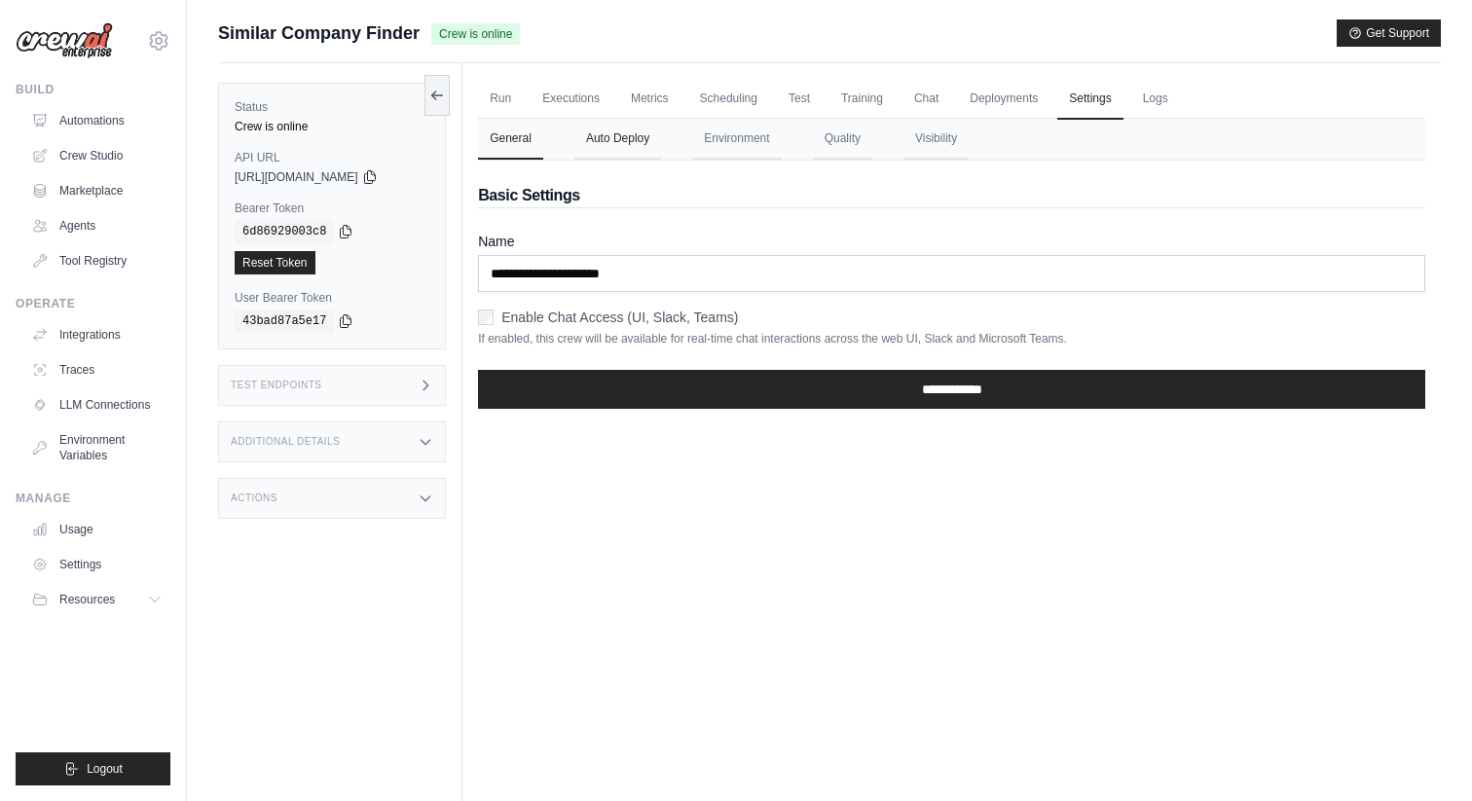
click at [634, 147] on button "Auto Deploy" at bounding box center [617, 139] width 87 height 41
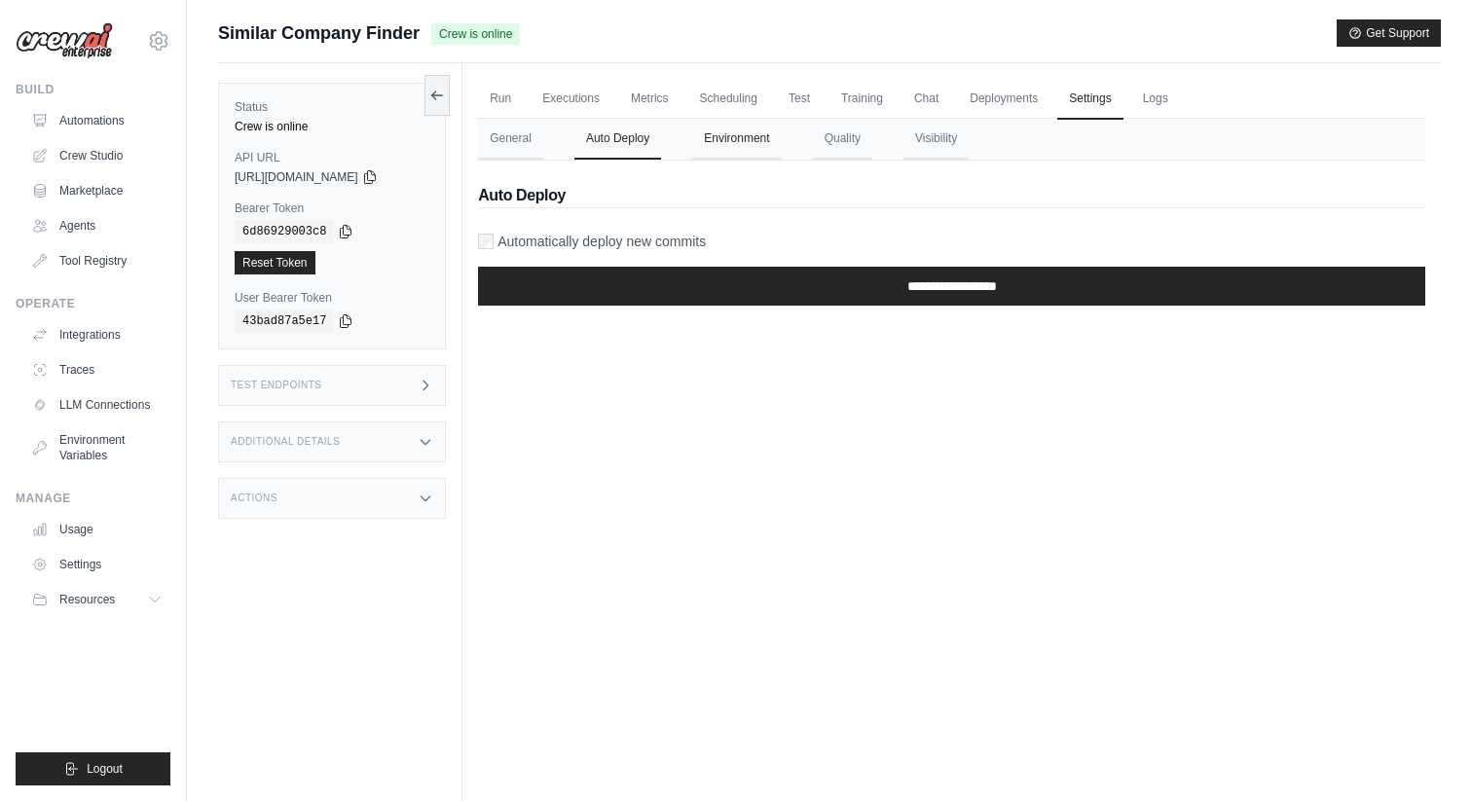
click at [722, 144] on button "Environment" at bounding box center [736, 139] width 89 height 41
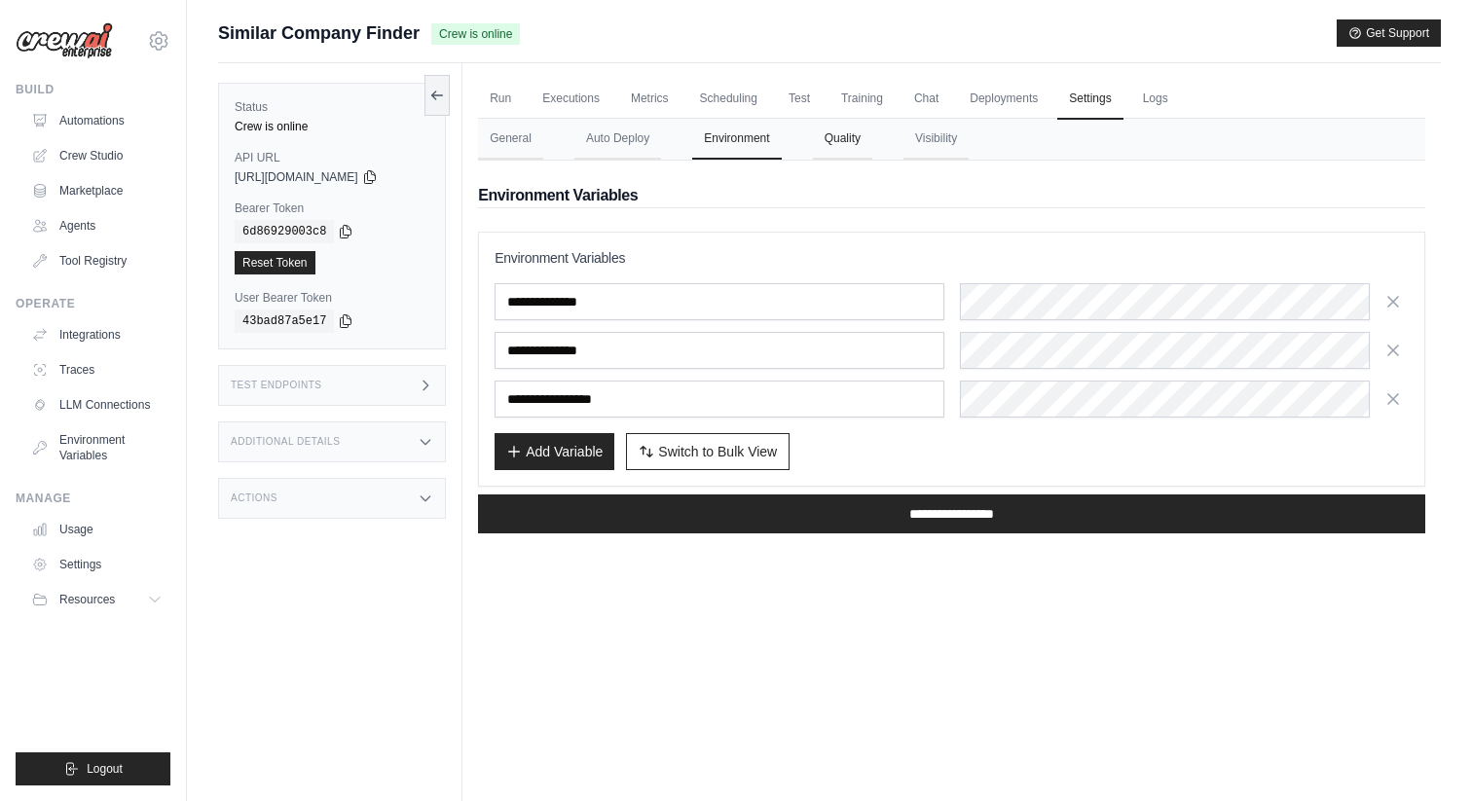
click at [845, 144] on button "Quality" at bounding box center [842, 139] width 59 height 41
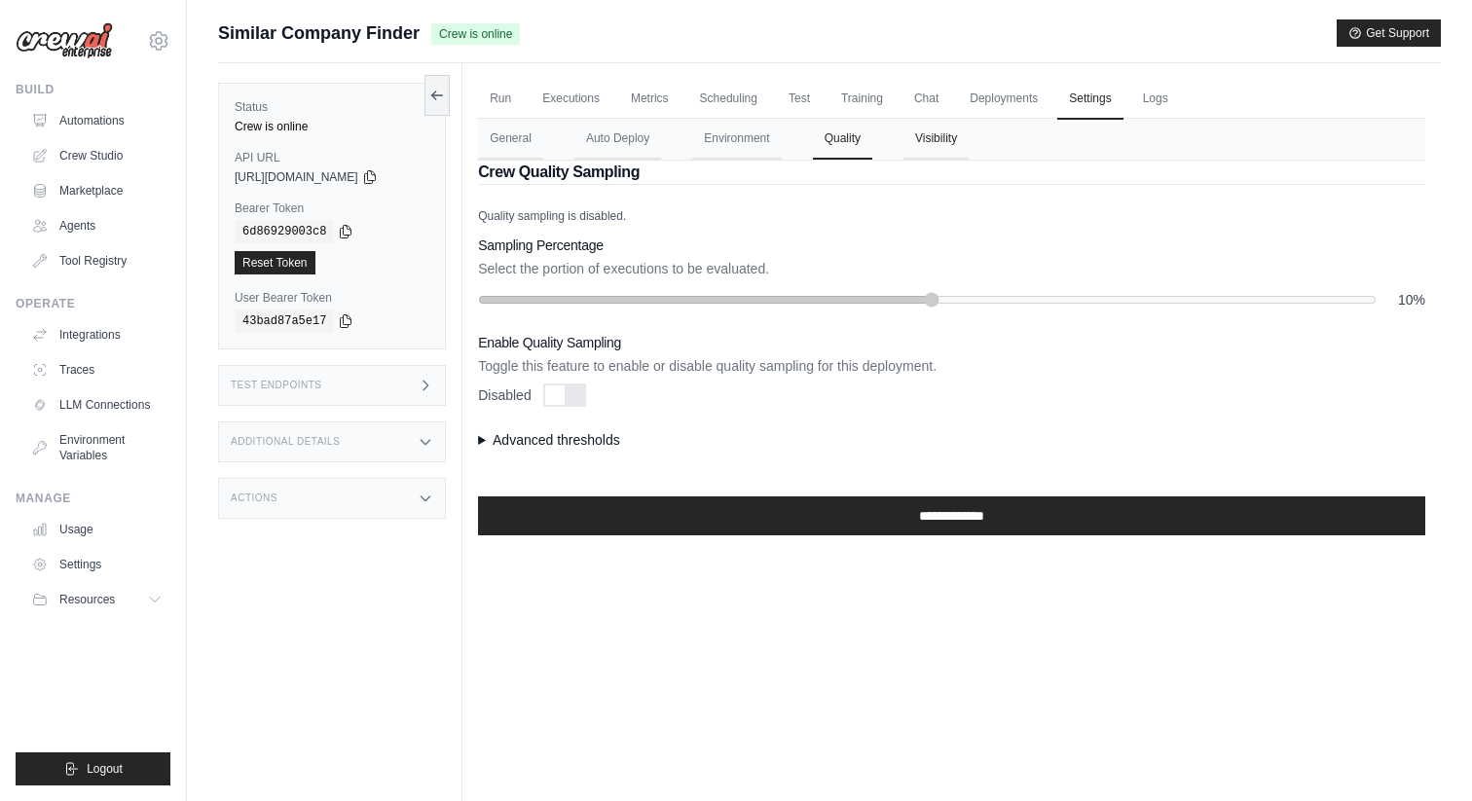
click at [954, 147] on button "Visibility" at bounding box center [935, 139] width 65 height 41
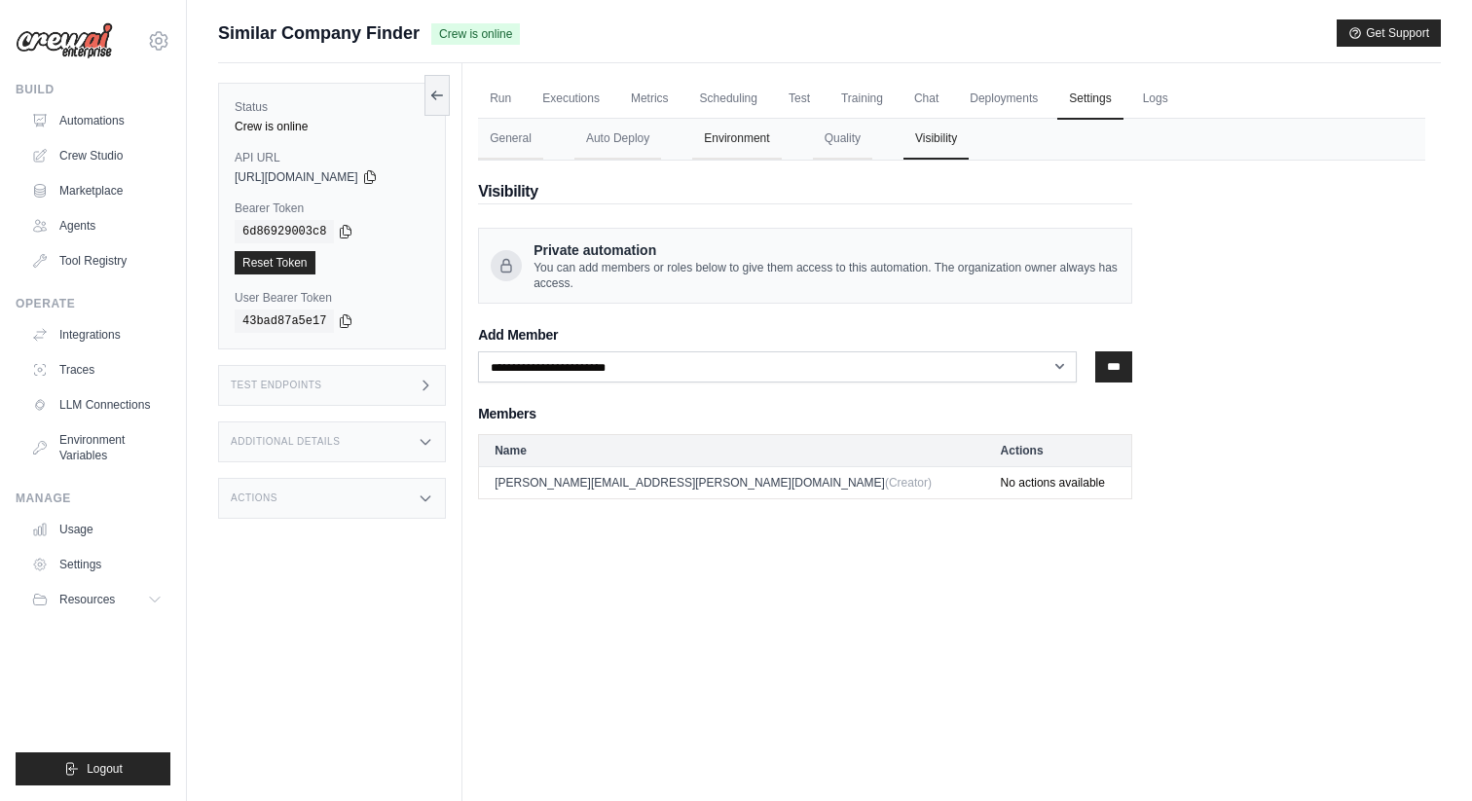
click at [750, 148] on button "Environment" at bounding box center [736, 139] width 89 height 41
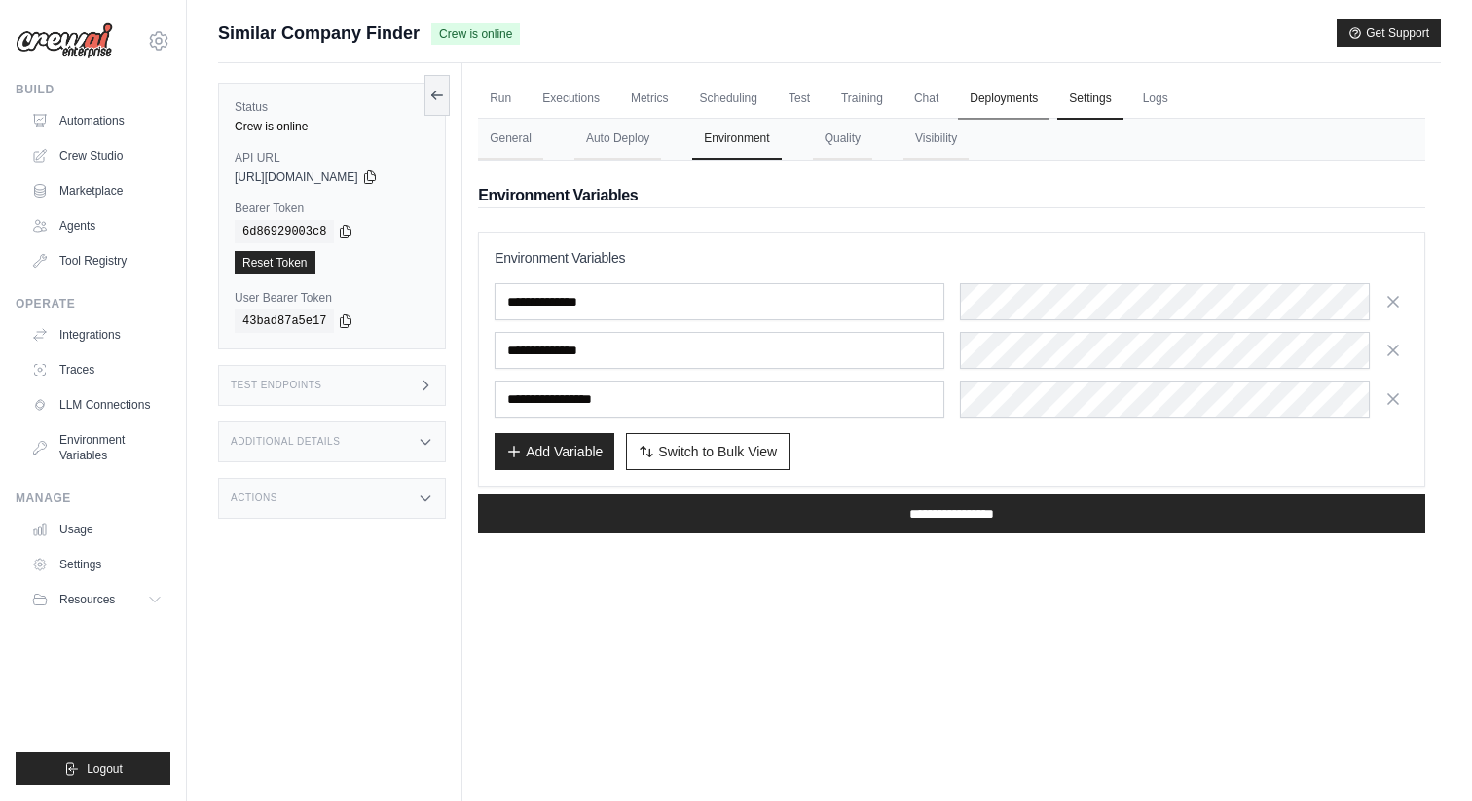
click at [973, 98] on link "Deployments" at bounding box center [1003, 99] width 91 height 41
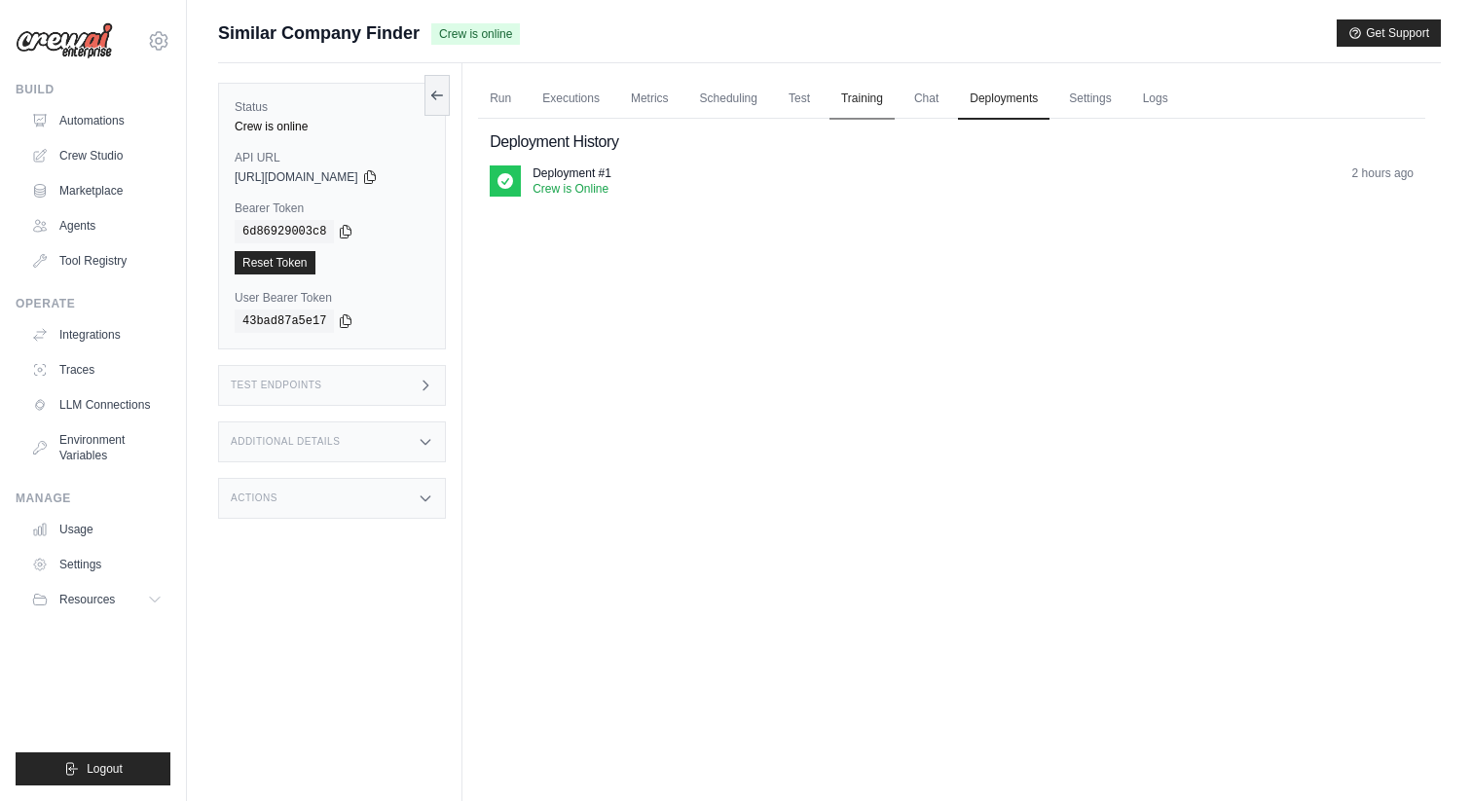
click at [879, 100] on link "Training" at bounding box center [861, 99] width 65 height 41
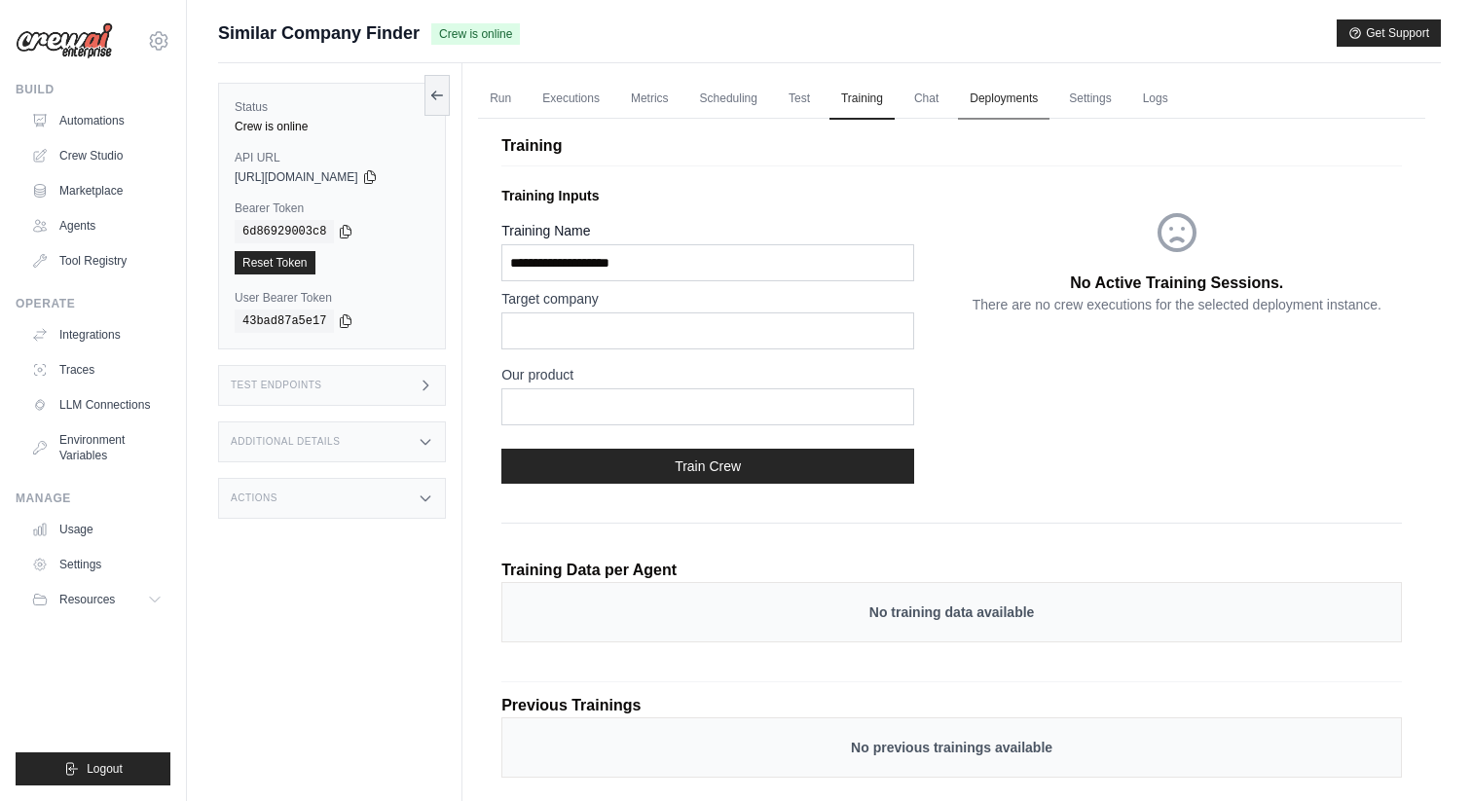
click at [992, 90] on link "Deployments" at bounding box center [1003, 99] width 91 height 41
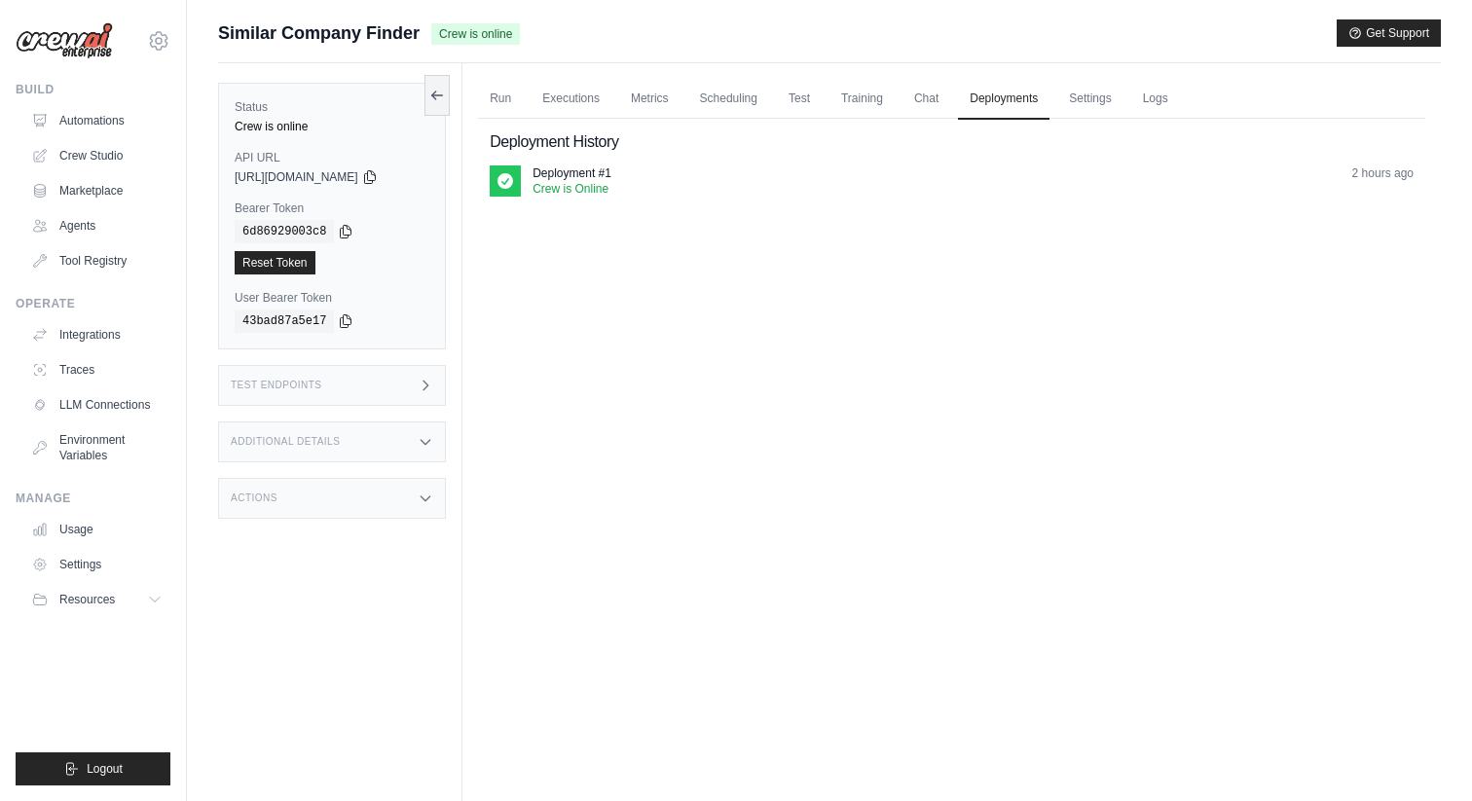
click at [544, 178] on p "Deployment #1" at bounding box center [571, 173] width 79 height 16
click at [485, 185] on div "Deployment History Deployment #1 Crew is Online 2 hours ago" at bounding box center [951, 164] width 947 height 90
click at [730, 96] on link "Scheduling" at bounding box center [728, 99] width 81 height 41
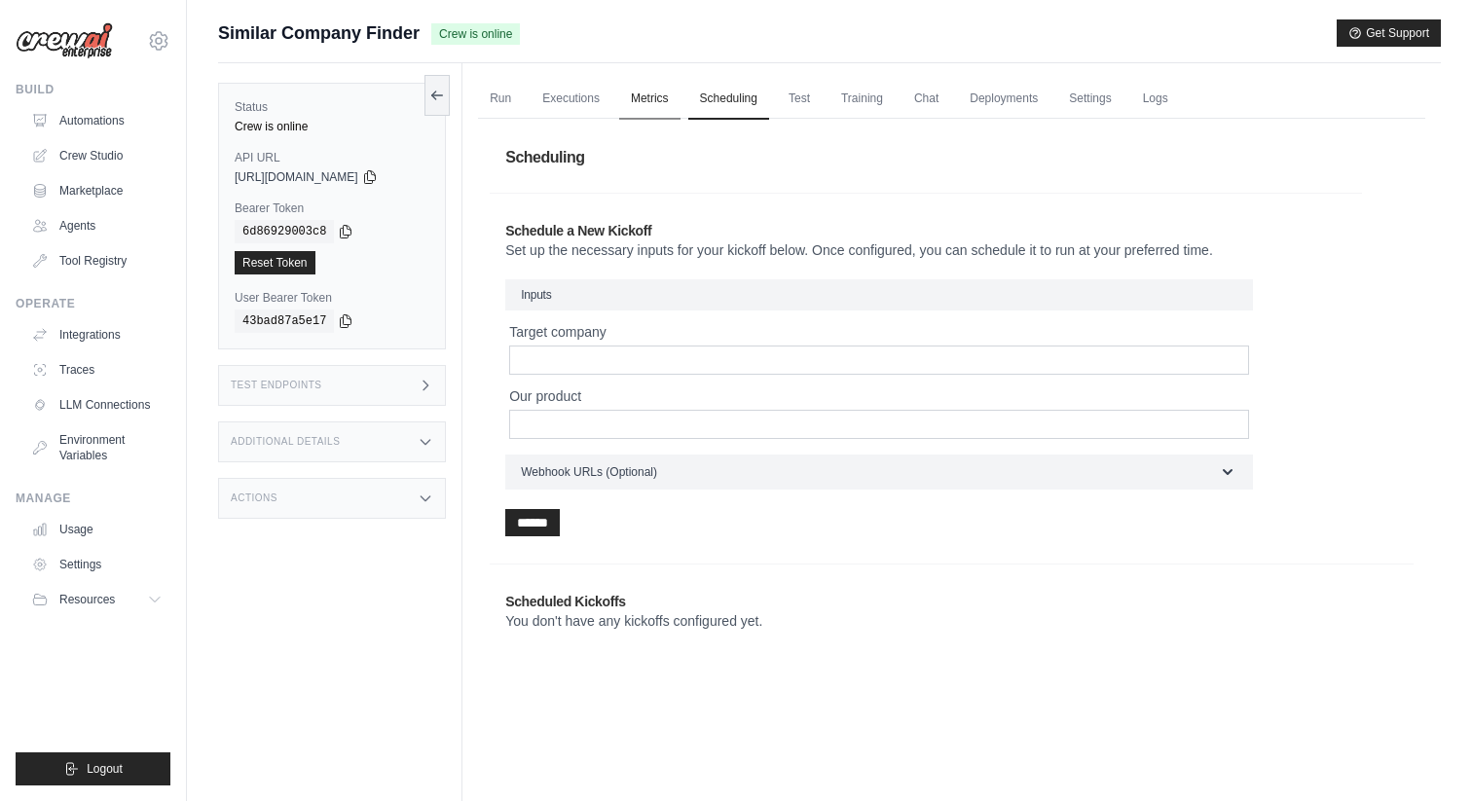
click at [640, 95] on link "Metrics" at bounding box center [649, 99] width 61 height 41
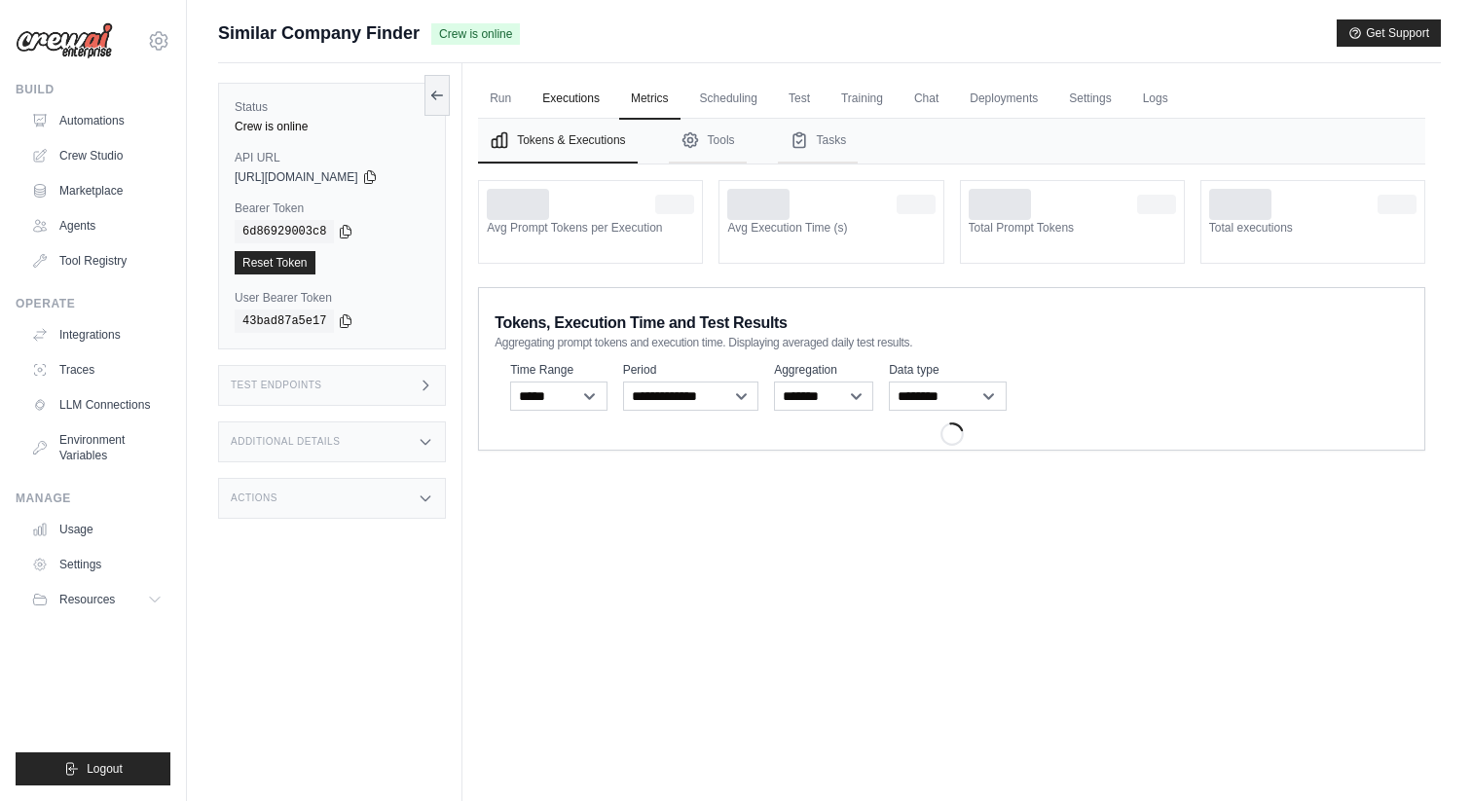
click at [565, 95] on link "Executions" at bounding box center [570, 99] width 81 height 41
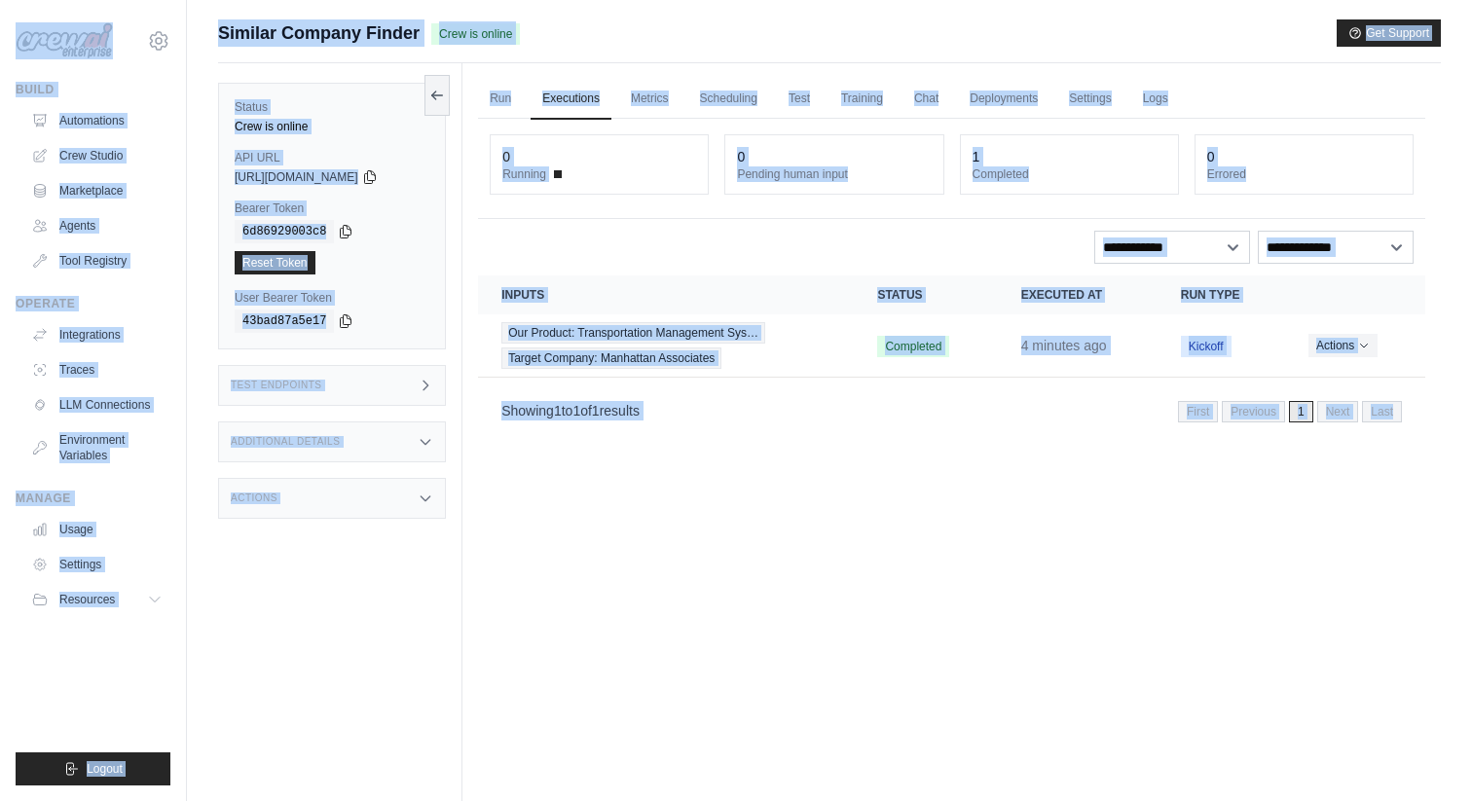
drag, startPoint x: 12, startPoint y: 31, endPoint x: 1471, endPoint y: 737, distance: 1620.6
click at [1471, 737] on div "aadil.kazmi@gmail.com Settings Build Automations Crew Studio" at bounding box center [736, 442] width 1472 height 884
click at [1037, 701] on div "Run Executions Metrics Scheduling Test Training Chat Deployments Settings Logs …" at bounding box center [951, 463] width 978 height 801
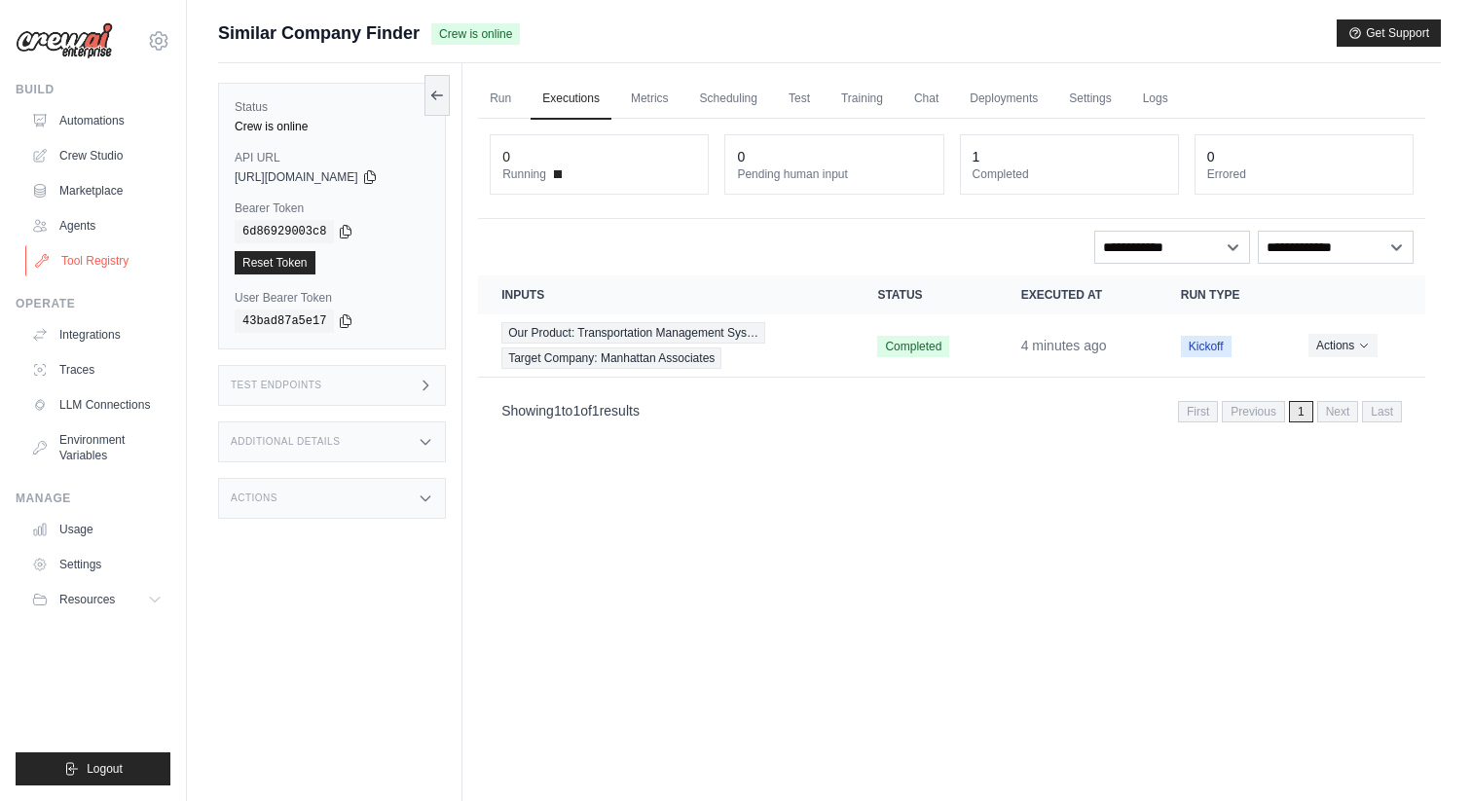
click at [74, 251] on link "Tool Registry" at bounding box center [98, 260] width 147 height 31
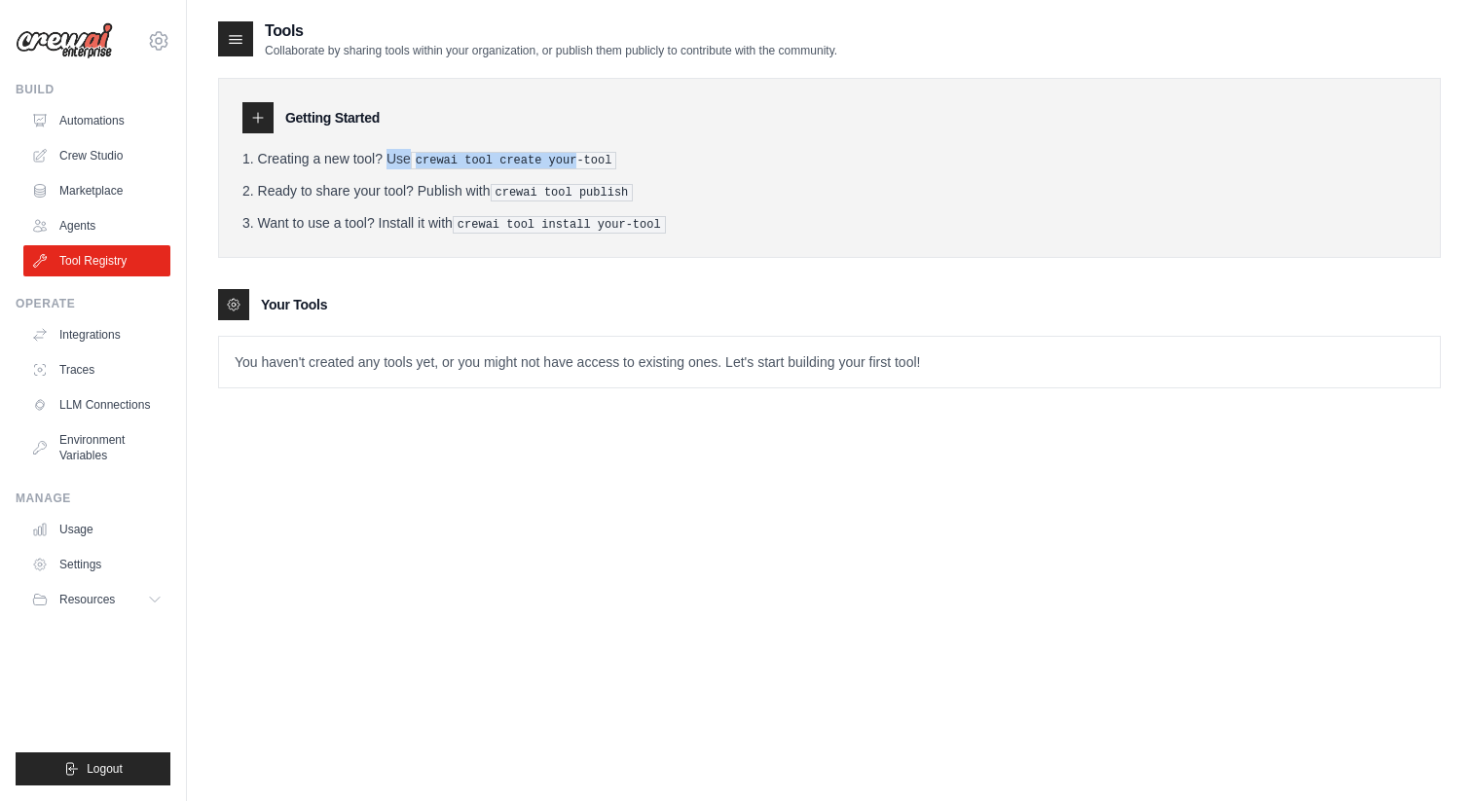
drag, startPoint x: 330, startPoint y: 155, endPoint x: 582, endPoint y: 162, distance: 252.2
click at [582, 162] on li "Creating a new tool? Use crewai tool create your-tool" at bounding box center [829, 159] width 1174 height 20
click at [469, 183] on li "Ready to share your tool? Publish with crewai tool publish" at bounding box center [829, 191] width 1174 height 20
click at [258, 114] on icon at bounding box center [258, 118] width 10 height 10
click at [233, 318] on tools-list\a "Your Tools You haven't created any tools yet, or you might not have access to e…" at bounding box center [829, 338] width 1222 height 99
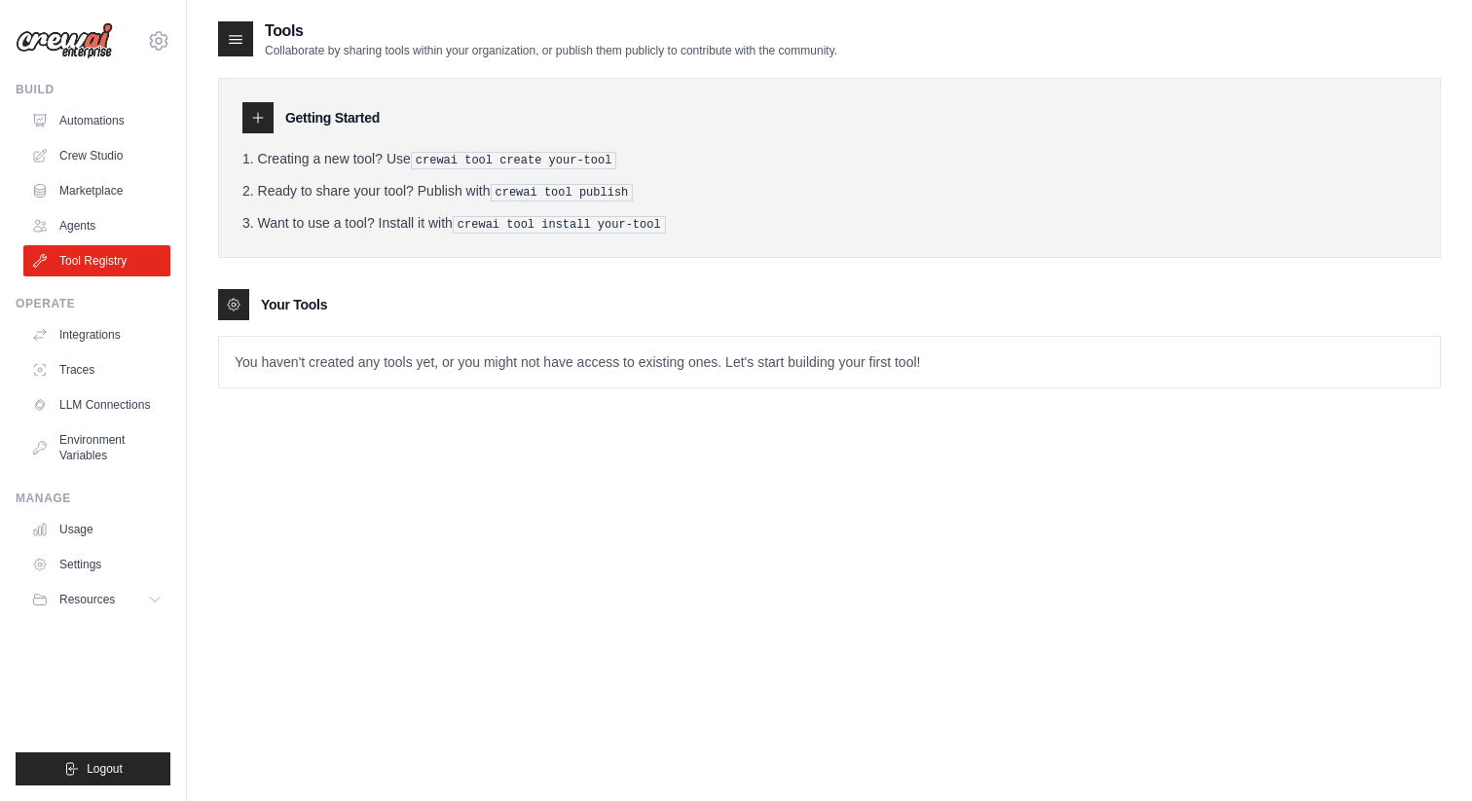
click at [240, 297] on icon at bounding box center [234, 305] width 16 height 16
click at [807, 358] on p "You haven't created any tools yet, or you might not have access to existing one…" at bounding box center [829, 362] width 1220 height 51
drag, startPoint x: 449, startPoint y: 160, endPoint x: 582, endPoint y: 155, distance: 133.4
click at [582, 155] on pre "crewai tool create your-tool" at bounding box center [514, 161] width 206 height 18
click at [487, 224] on pre "crewai tool install your-tool" at bounding box center [559, 225] width 213 height 18
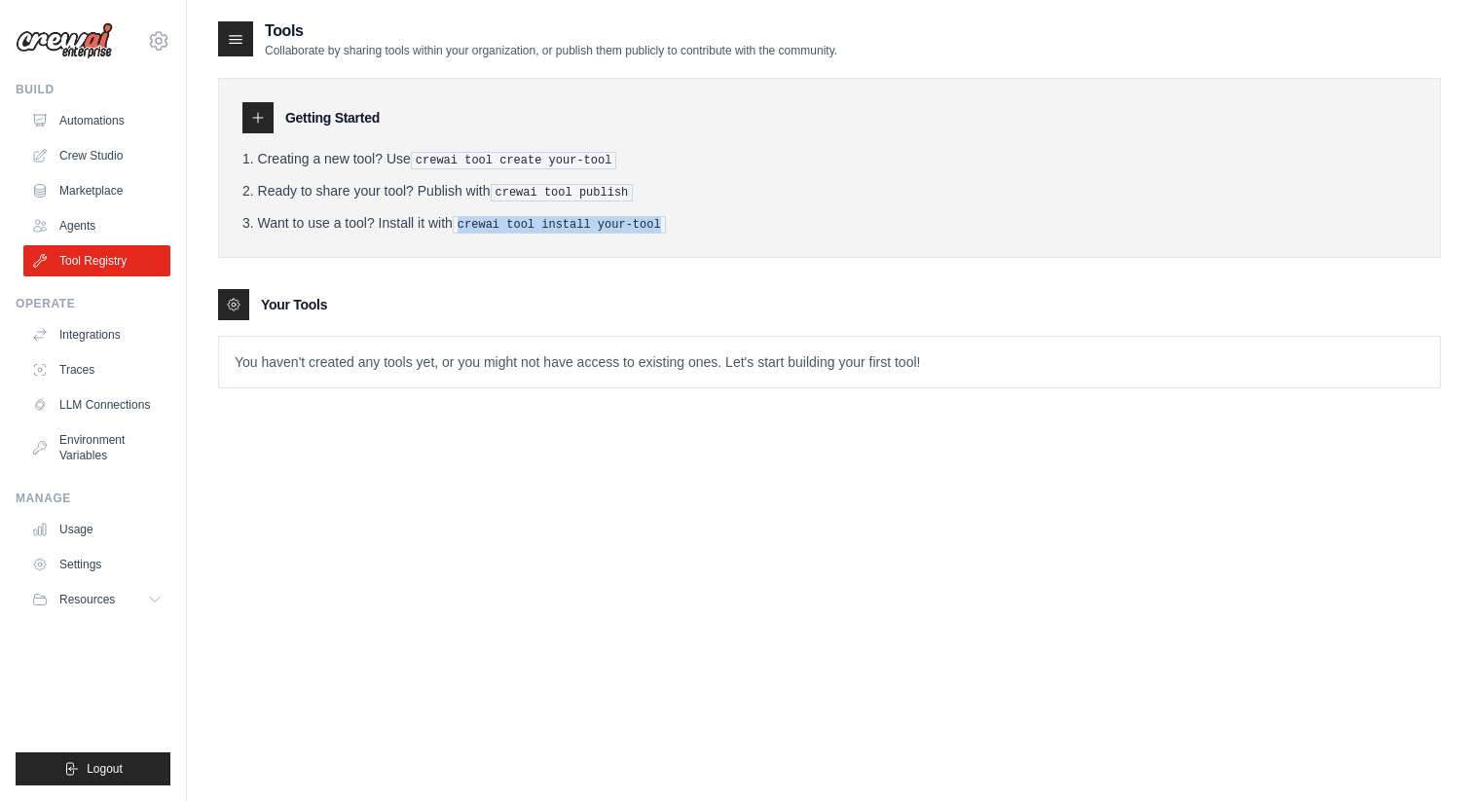
drag, startPoint x: 487, startPoint y: 224, endPoint x: 635, endPoint y: 229, distance: 148.0
click at [635, 229] on pre "crewai tool install your-tool" at bounding box center [559, 225] width 213 height 18
click at [253, 125] on icon at bounding box center [258, 118] width 16 height 16
click at [236, 49] on div at bounding box center [235, 38] width 35 height 35
click at [236, 19] on div "Tools Collaborate by sharing tools within your organization, or publish them pu…" at bounding box center [527, 38] width 619 height 39
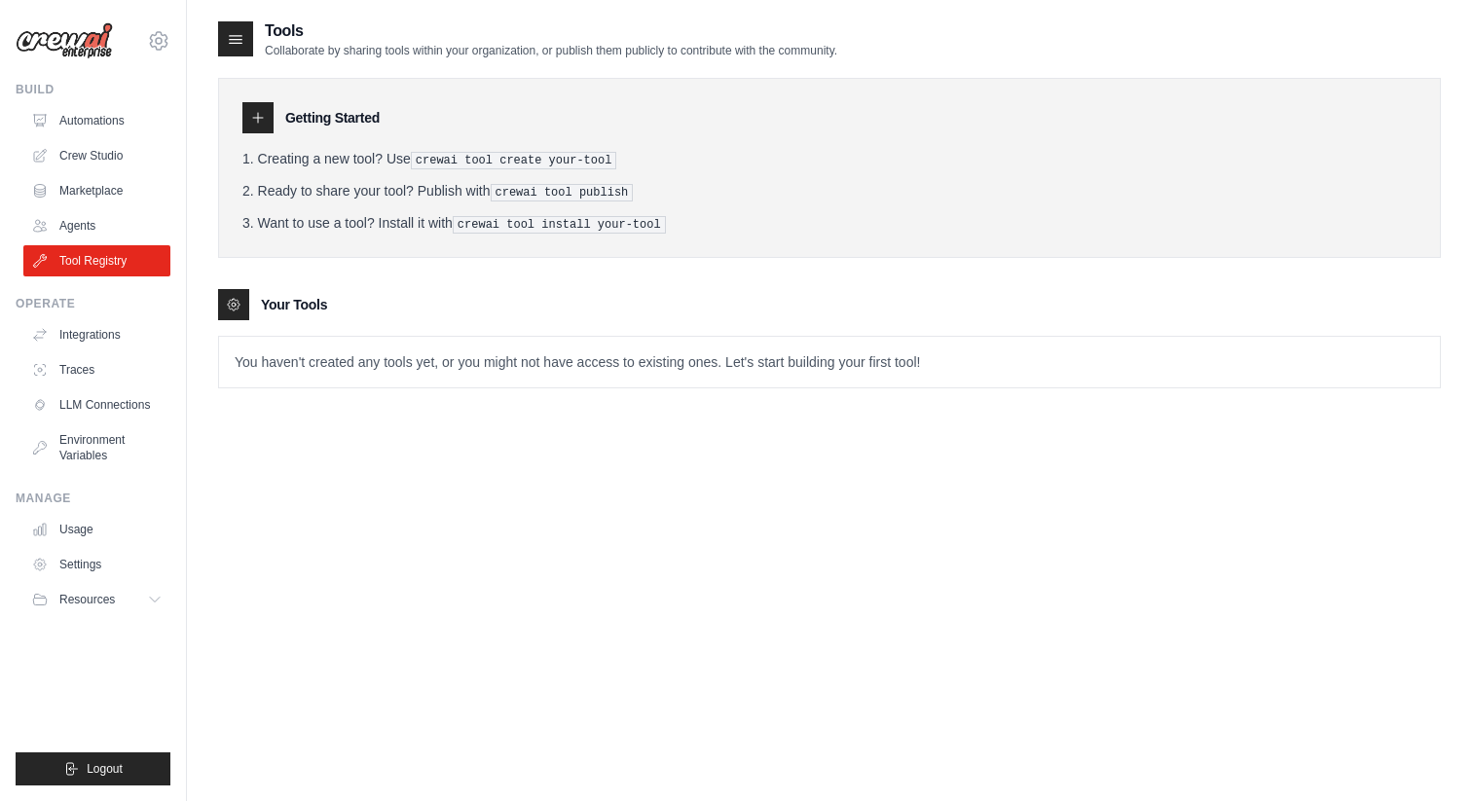
click at [286, 336] on div "You haven't created any tools yet, or you might not have access to existing one…" at bounding box center [829, 362] width 1222 height 53
click at [96, 233] on link "Agents" at bounding box center [98, 225] width 147 height 31
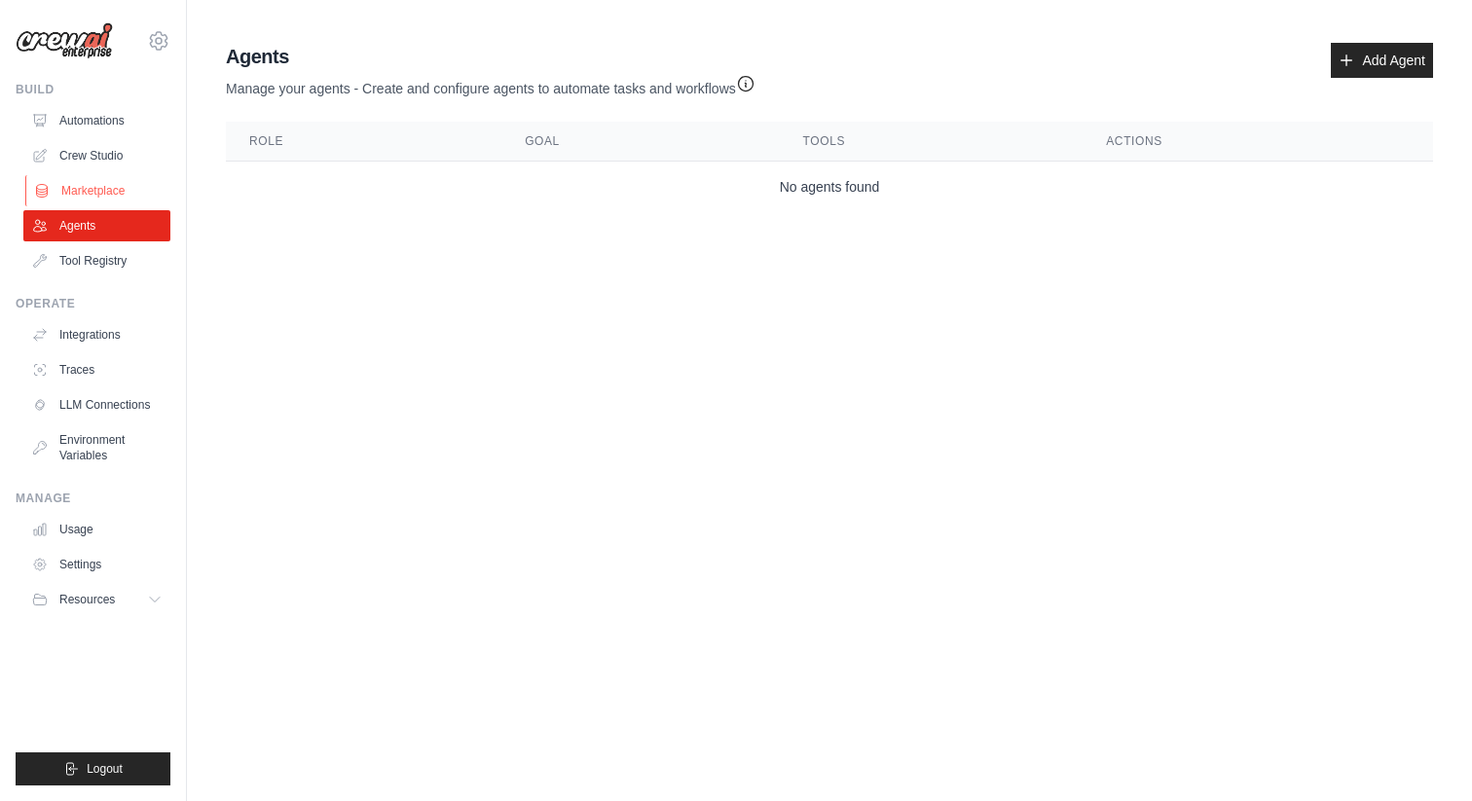
click at [126, 186] on link "Marketplace" at bounding box center [98, 190] width 147 height 31
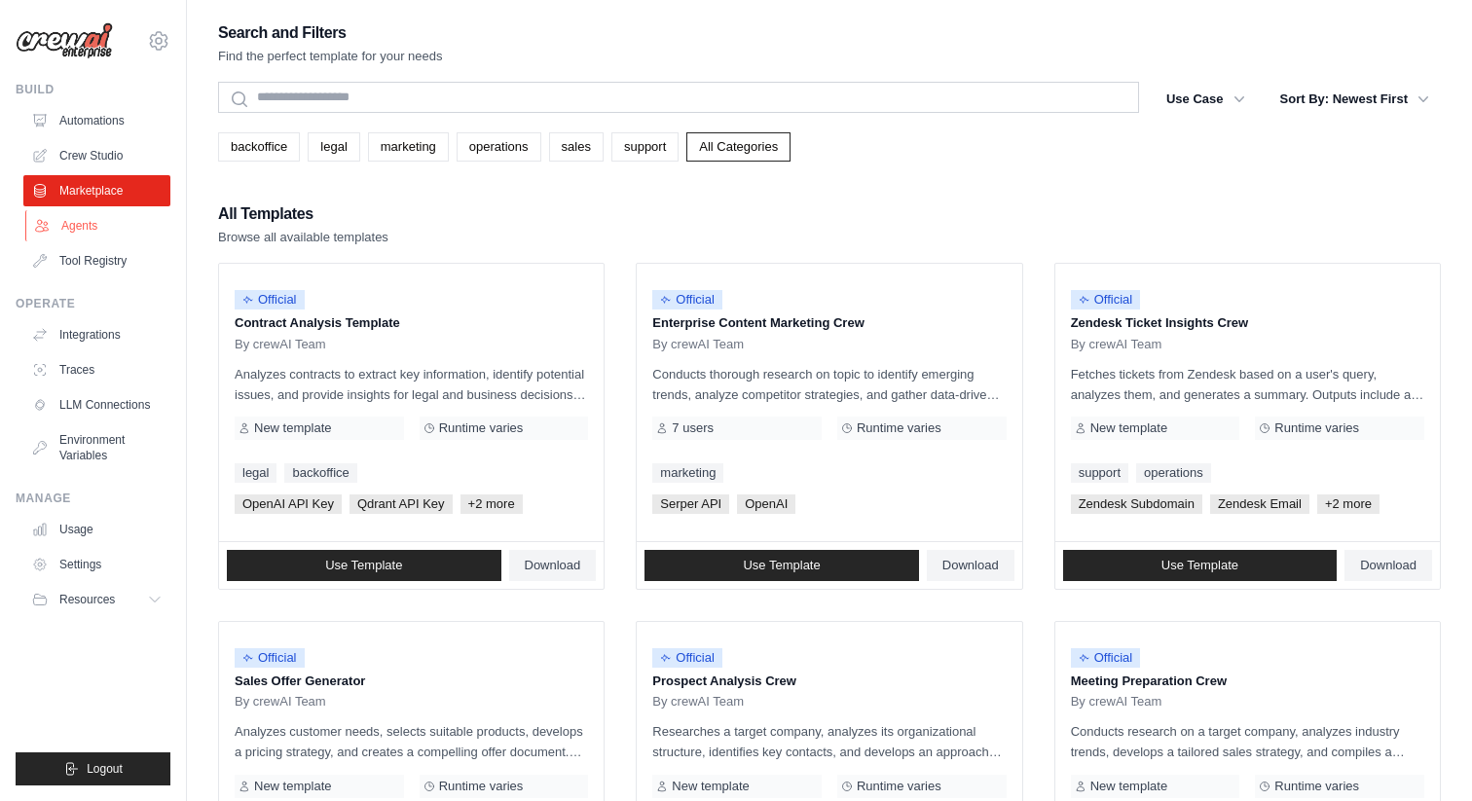
click at [108, 235] on link "Agents" at bounding box center [98, 225] width 147 height 31
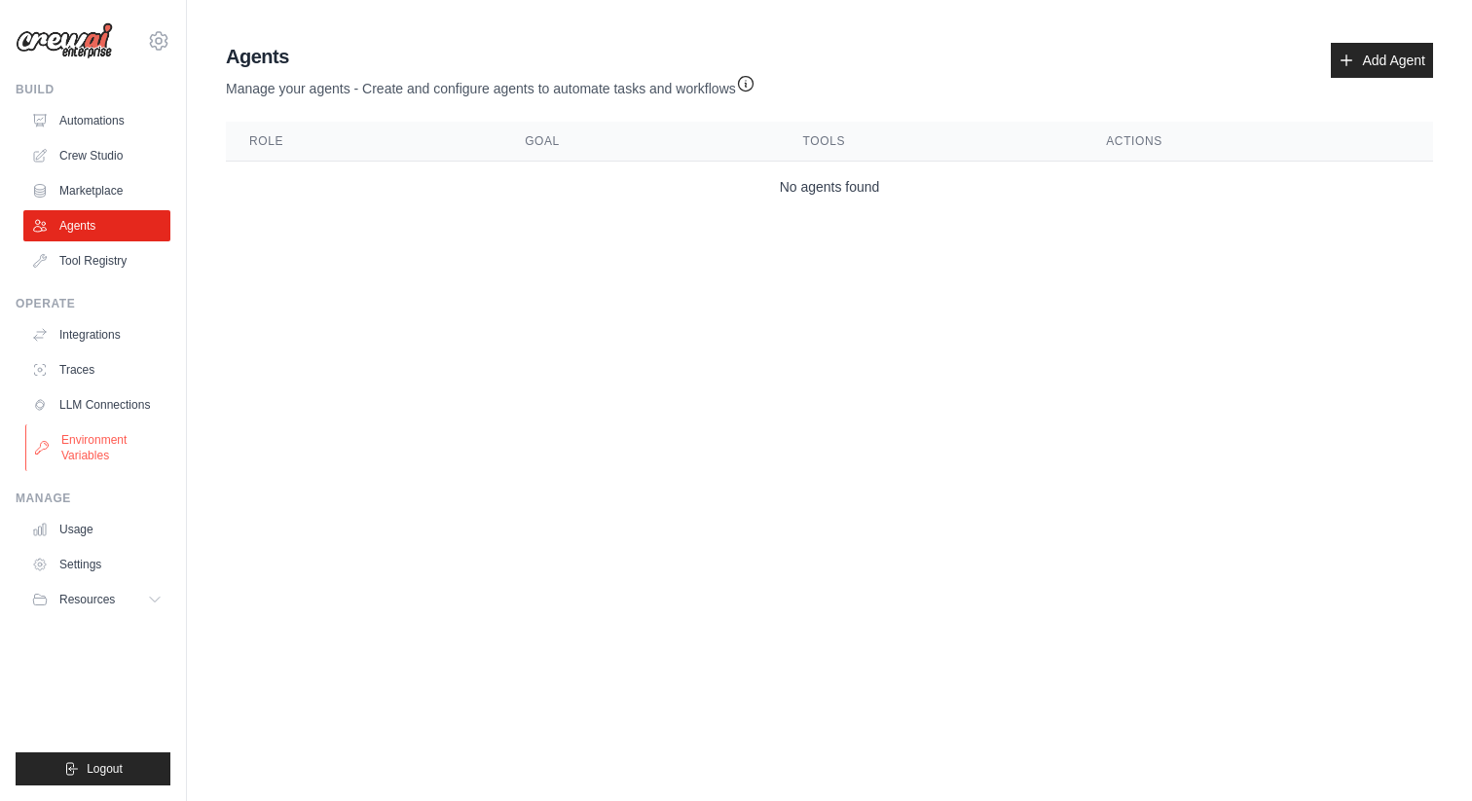
click at [73, 438] on link "Environment Variables" at bounding box center [98, 447] width 147 height 47
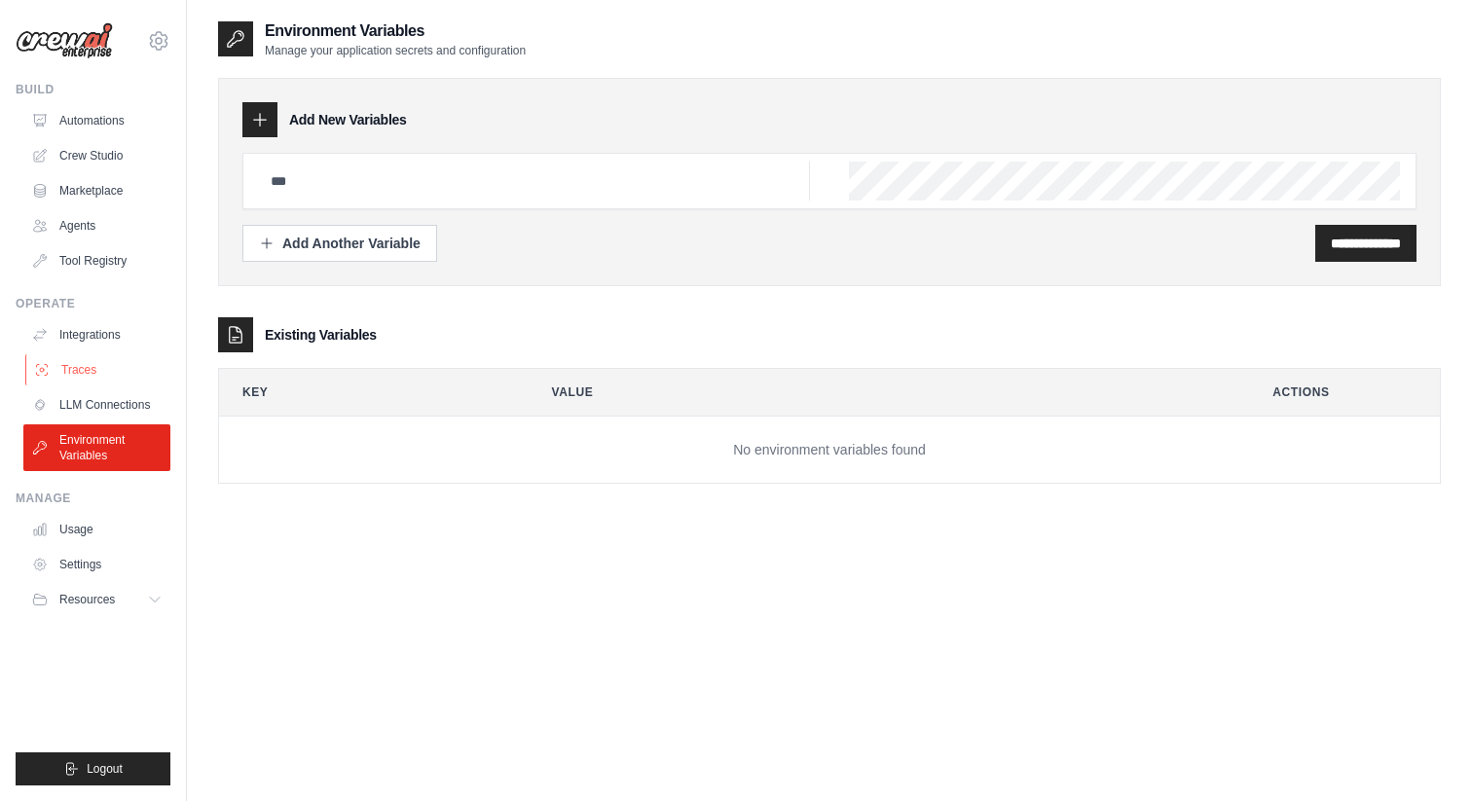
click at [101, 383] on link "Traces" at bounding box center [98, 369] width 147 height 31
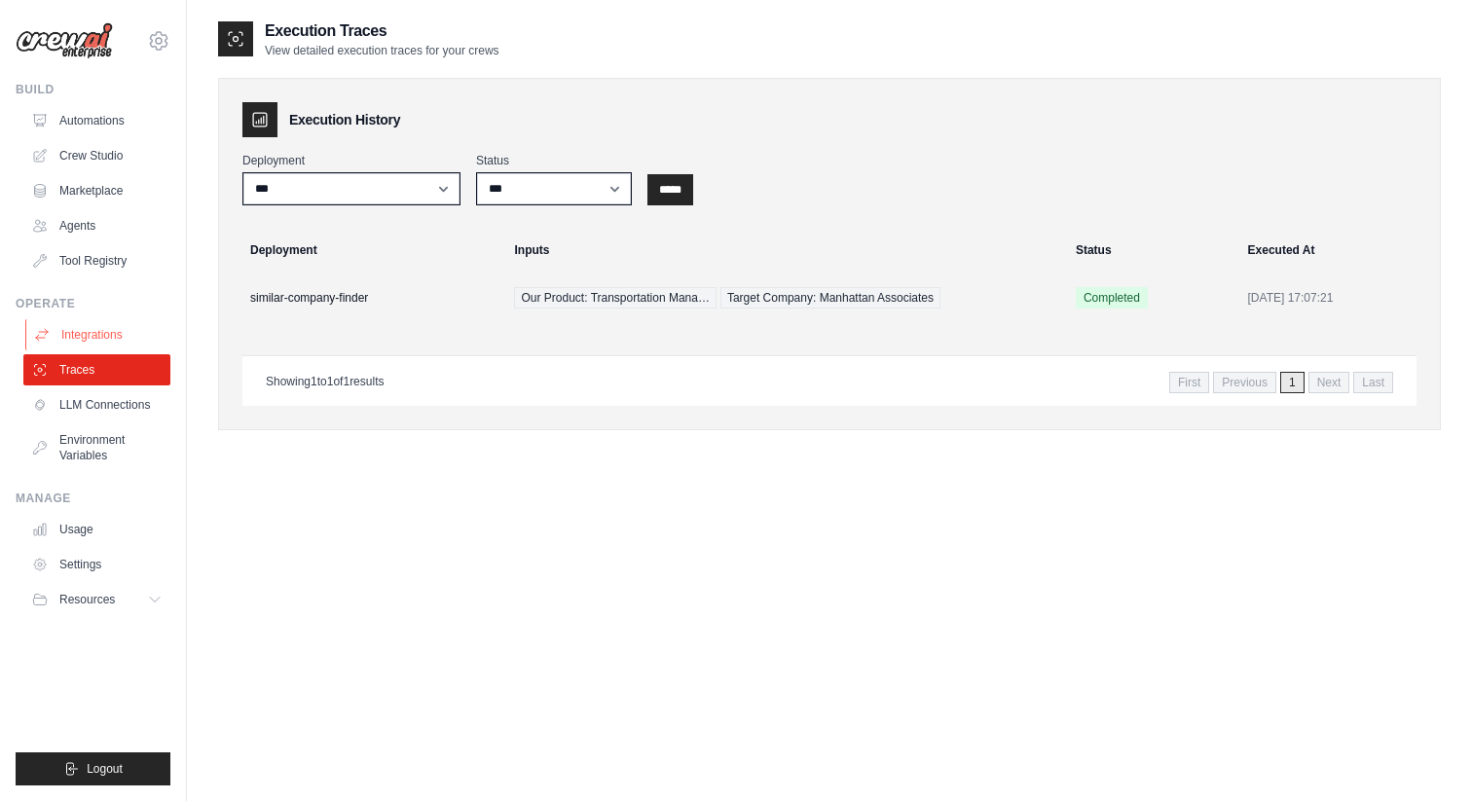
click at [88, 347] on link "Integrations" at bounding box center [98, 334] width 147 height 31
click at [93, 316] on div "Operate Integrations Traces LLM Connections Environment Variables" at bounding box center [93, 383] width 155 height 175
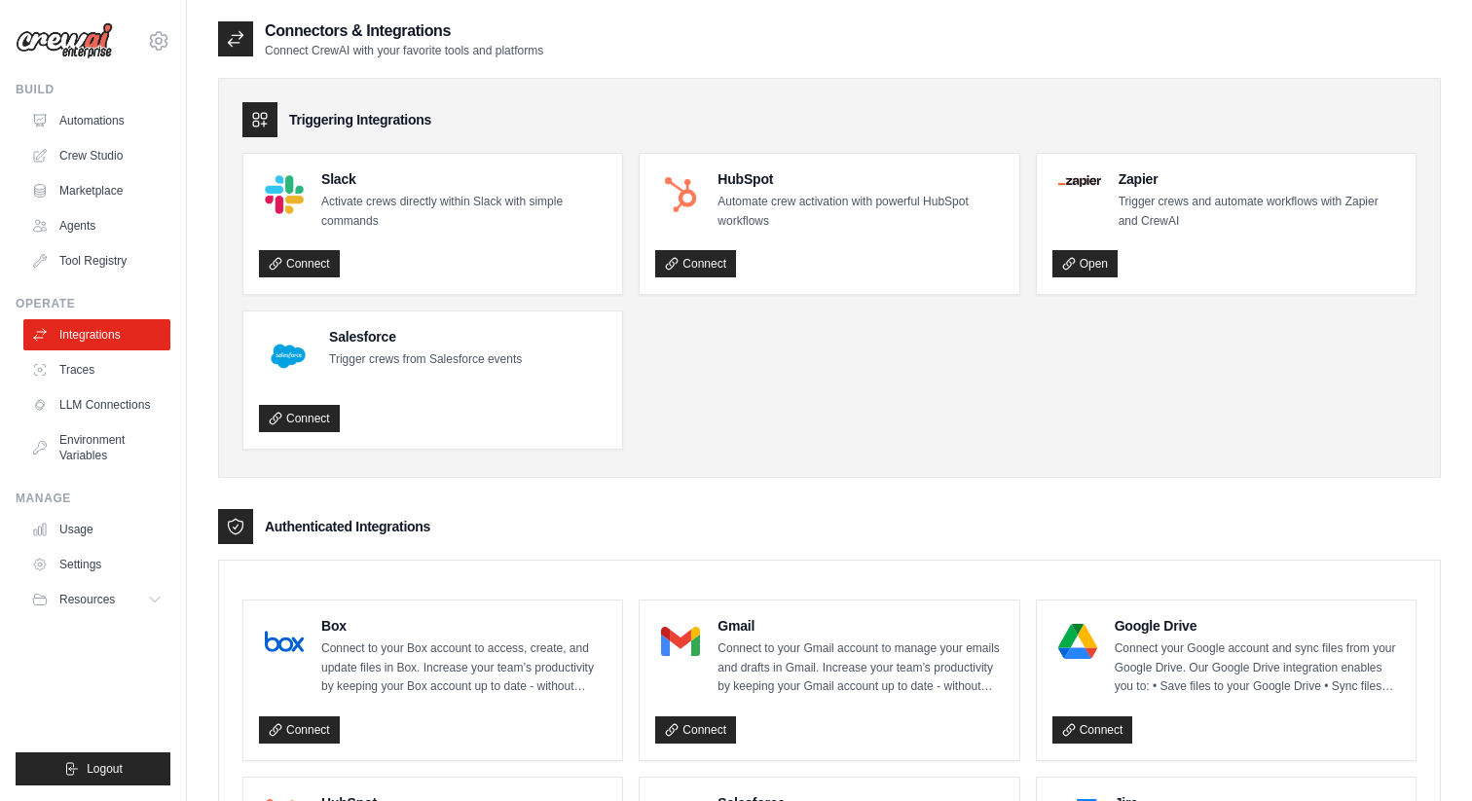
click at [90, 338] on link "Integrations" at bounding box center [96, 334] width 147 height 31
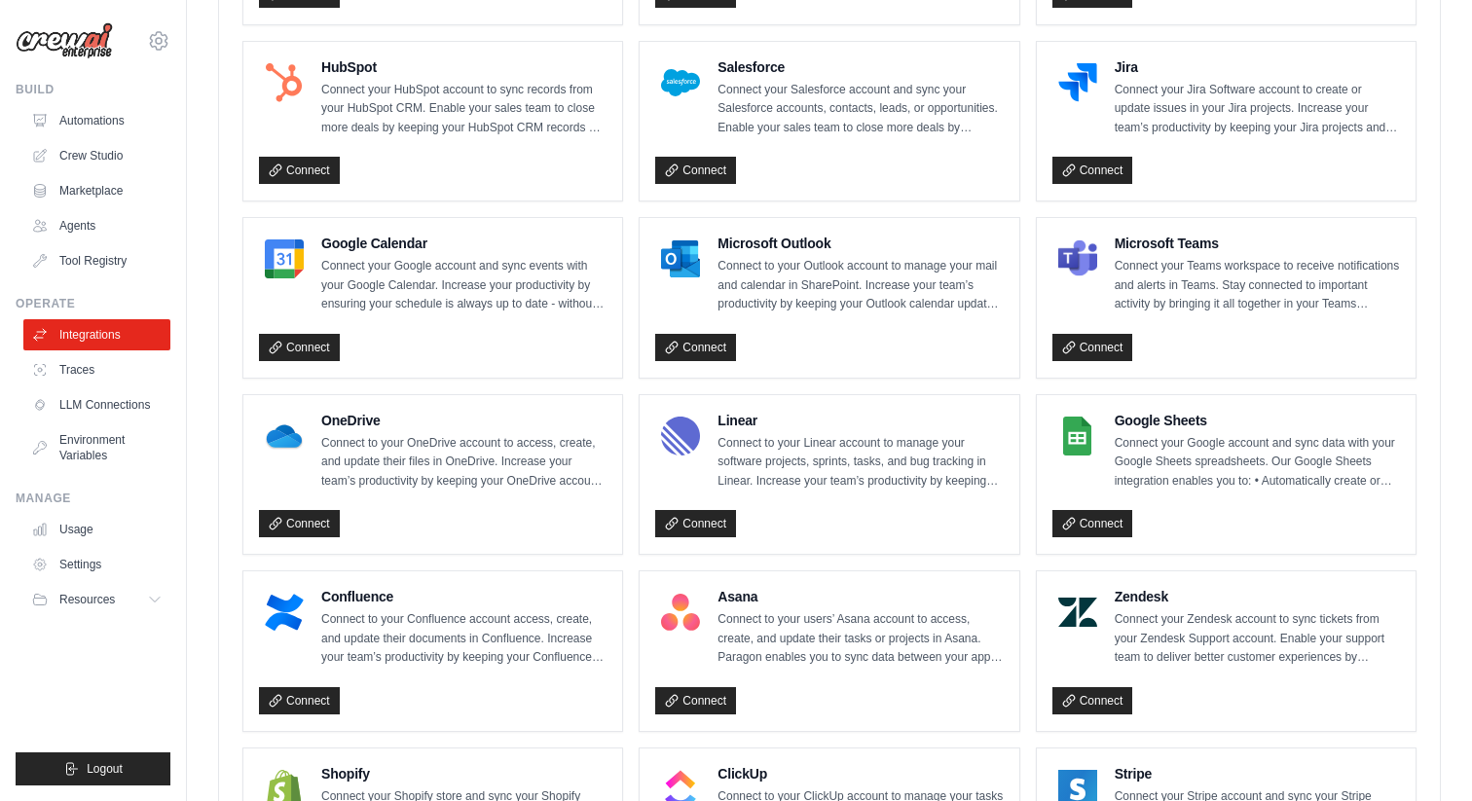
scroll to position [851, 0]
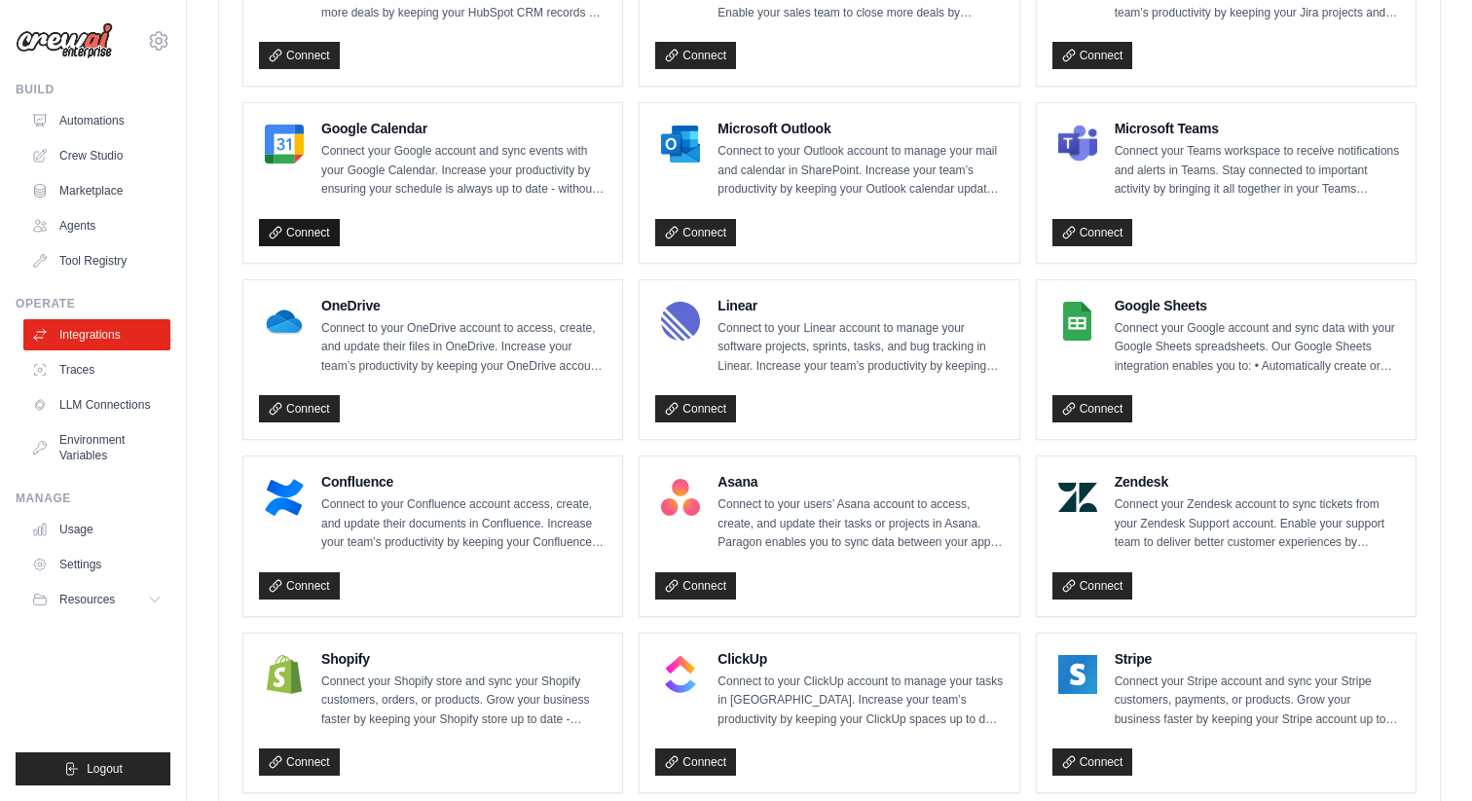
click at [315, 232] on link "Connect" at bounding box center [299, 232] width 81 height 27
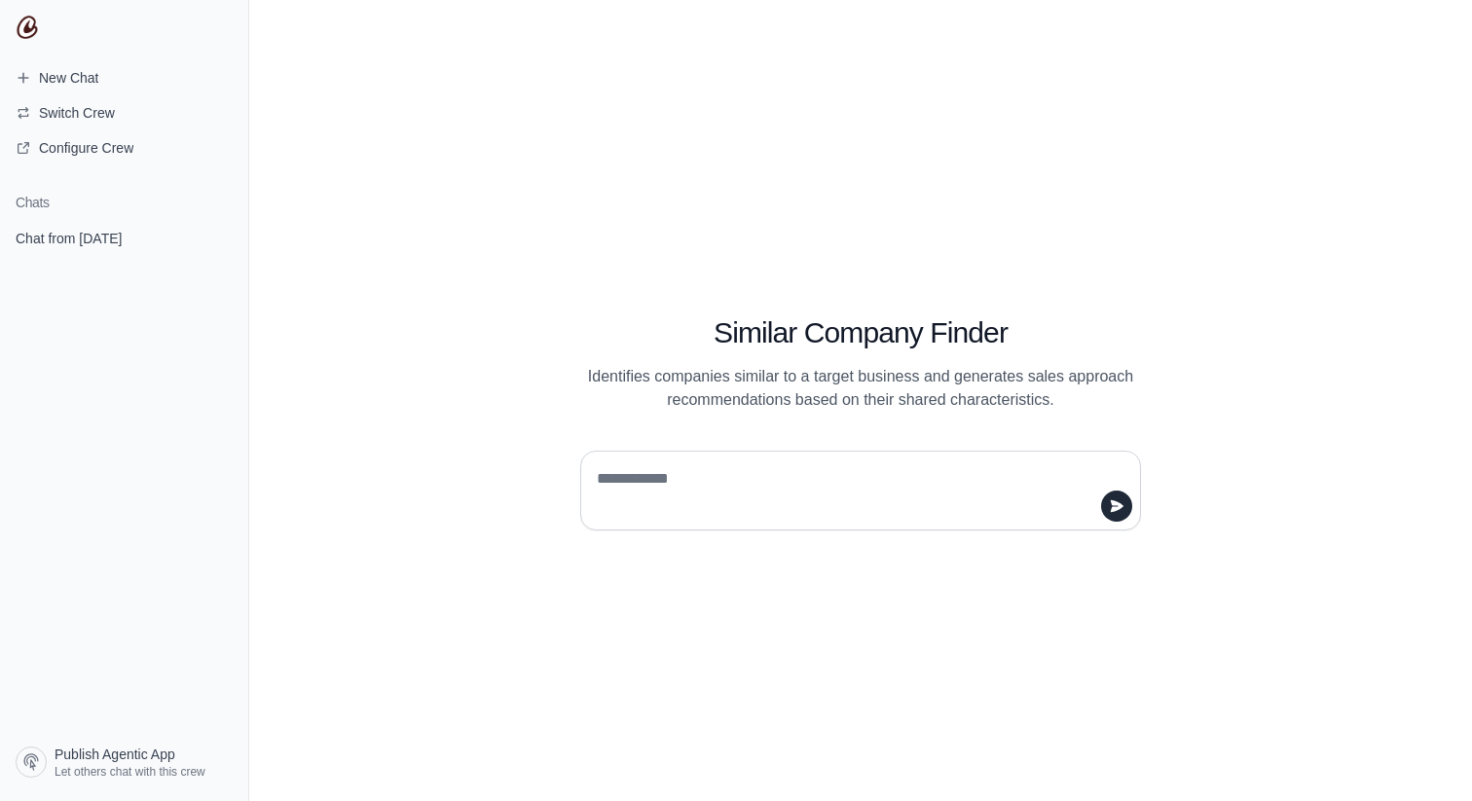
click at [1026, 233] on div "Similar Company Finder Identifies companies similar to a target business and ge…" at bounding box center [860, 400] width 1222 height 801
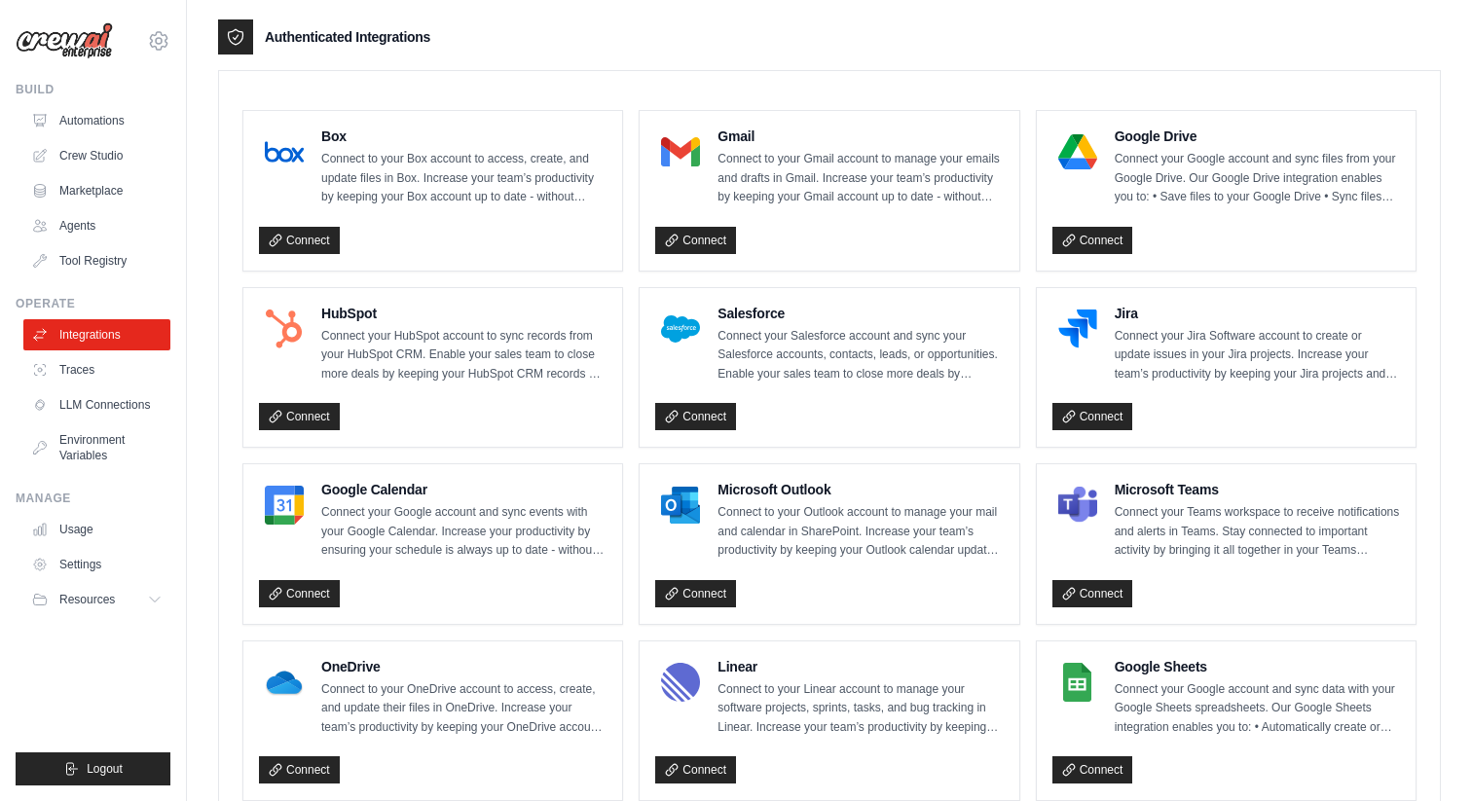
scroll to position [551, 0]
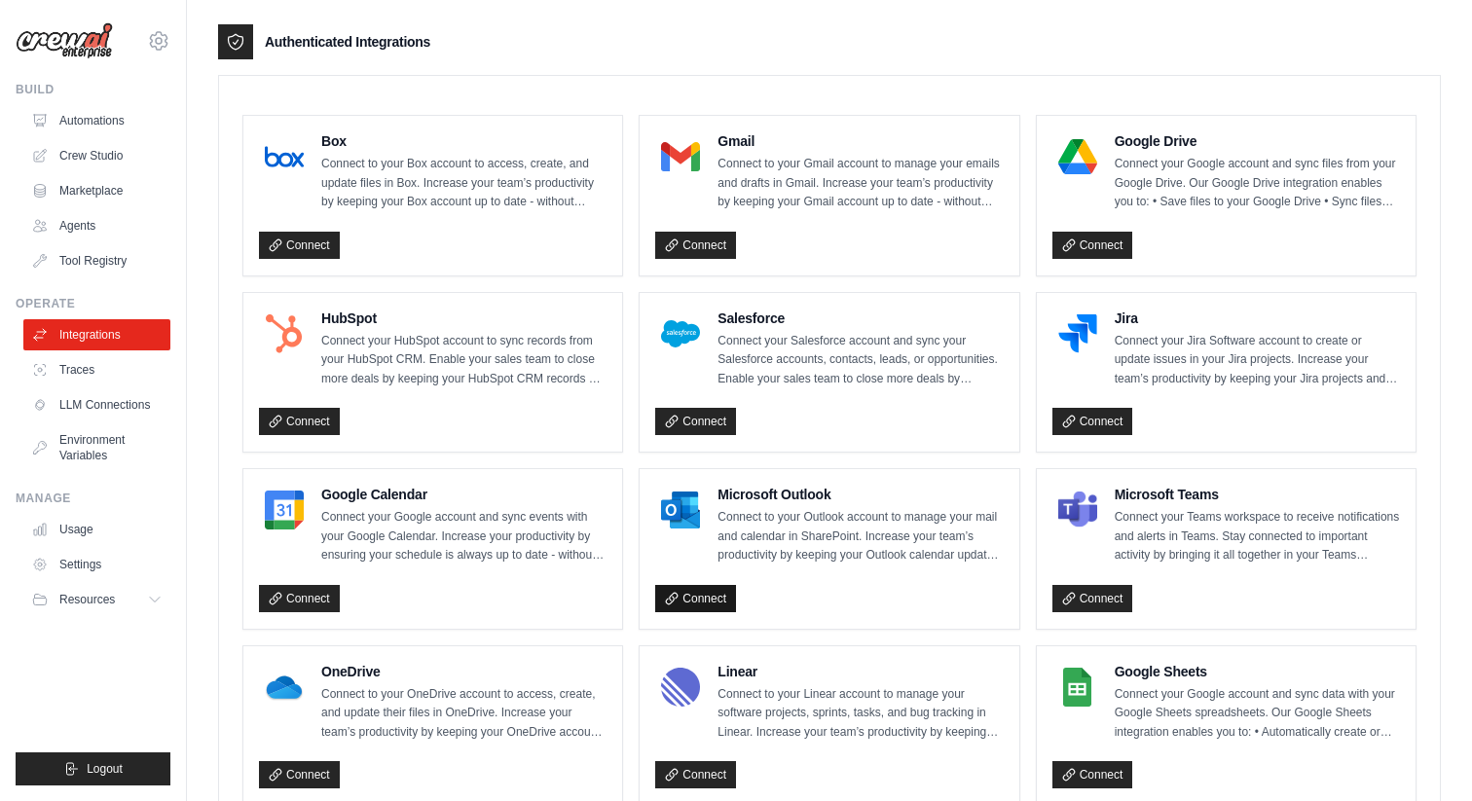
click at [688, 592] on link "Connect" at bounding box center [695, 598] width 81 height 27
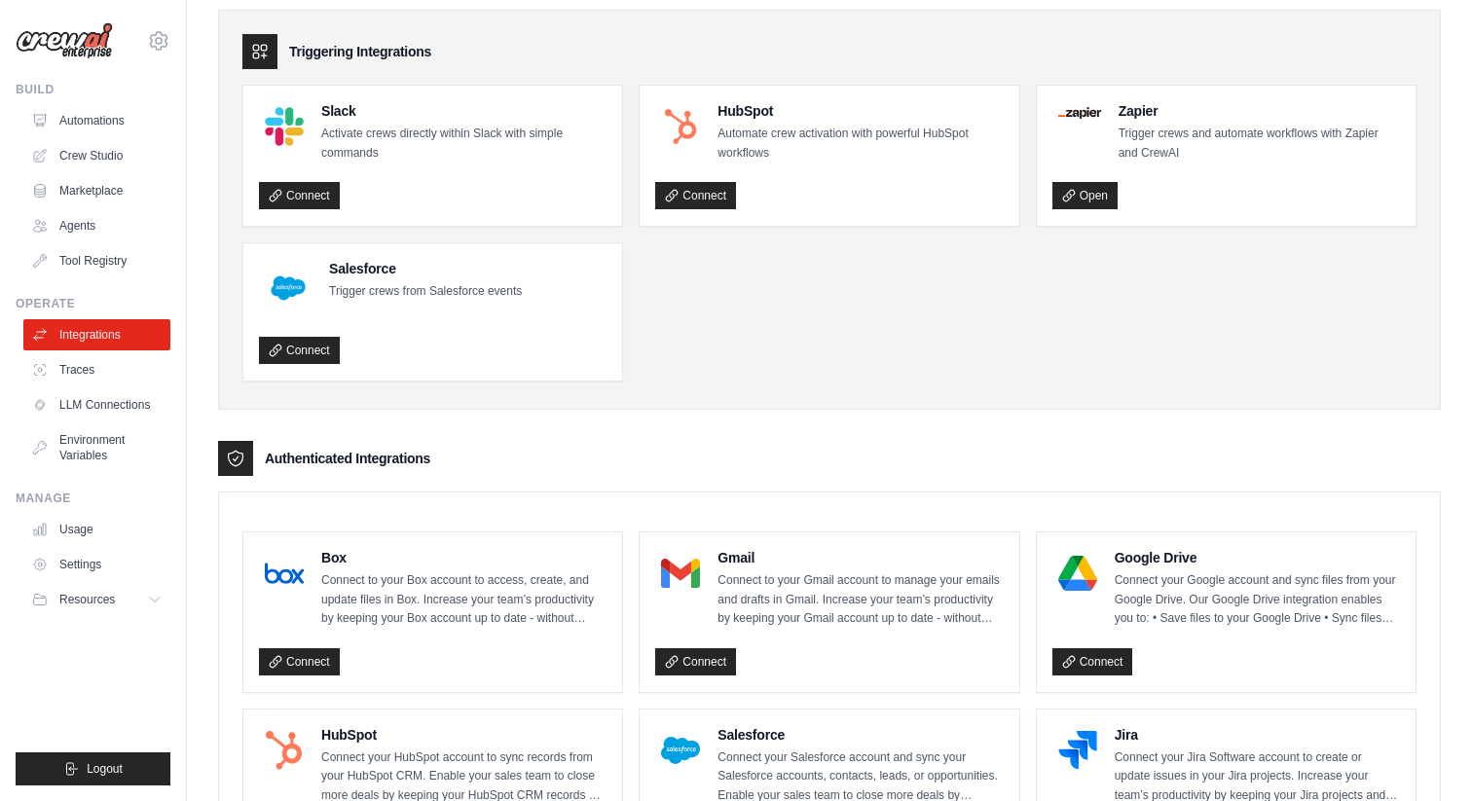
scroll to position [0, 0]
